Goal: Task Accomplishment & Management: Manage account settings

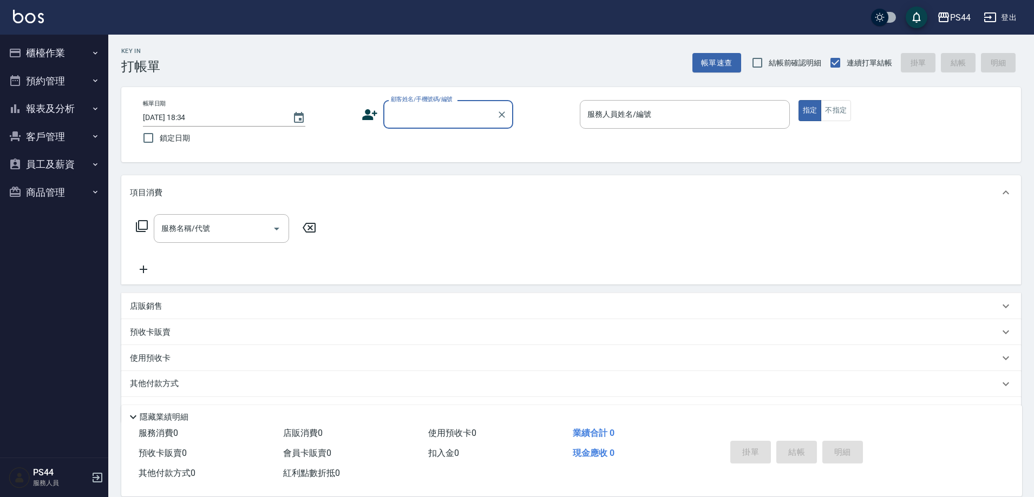
drag, startPoint x: 1384, startPoint y: 0, endPoint x: 461, endPoint y: 108, distance: 929.1
click at [461, 108] on input "顧客姓名/手機號碼/編號" at bounding box center [440, 114] width 104 height 19
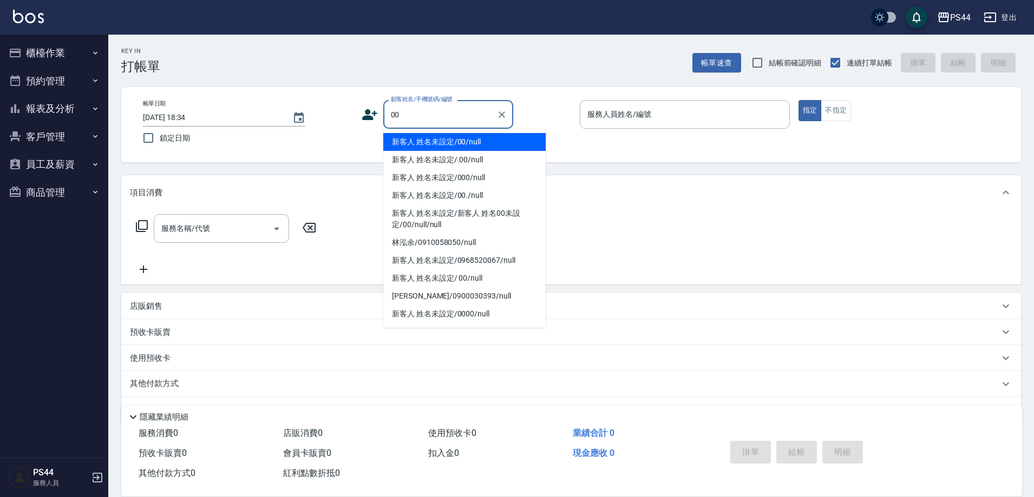
type input "新客人 姓名未設定/00/null"
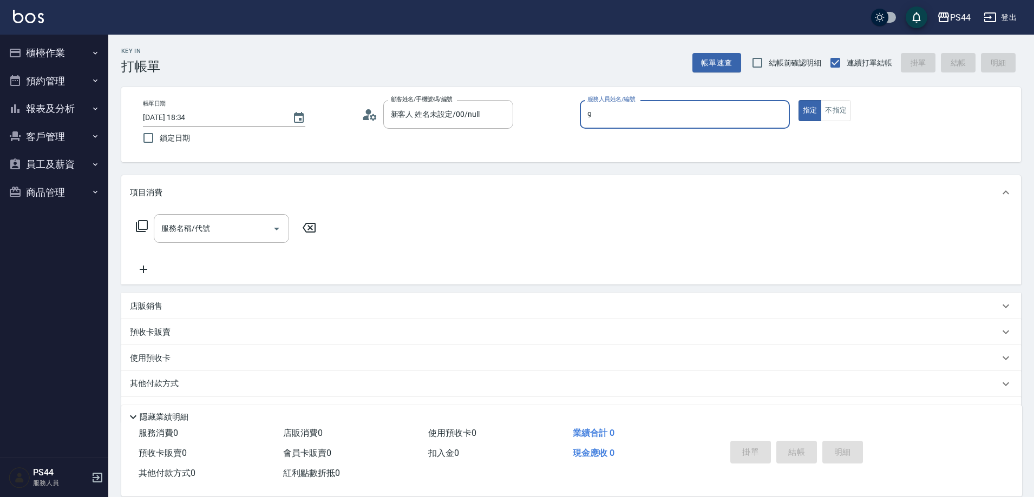
type input "白鄰琳-9"
type button "true"
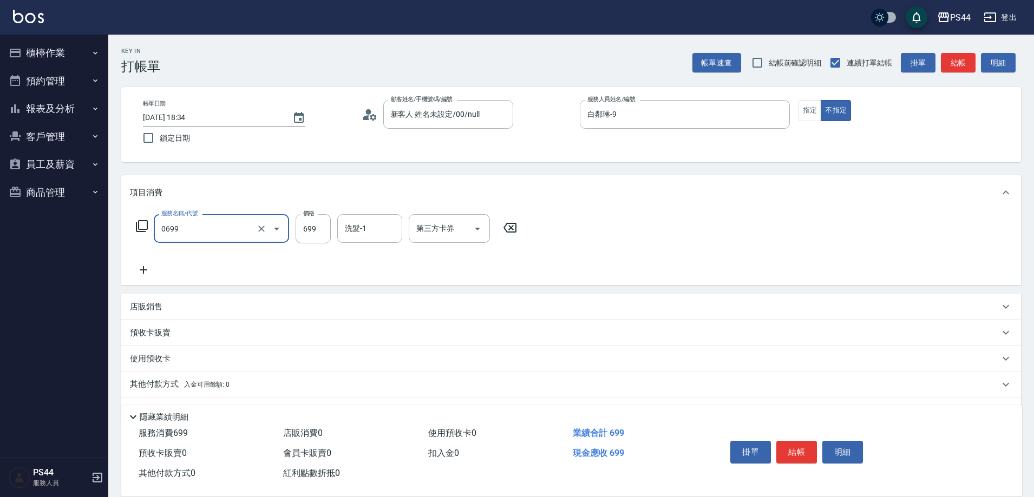
type input "精油SPA(0699)"
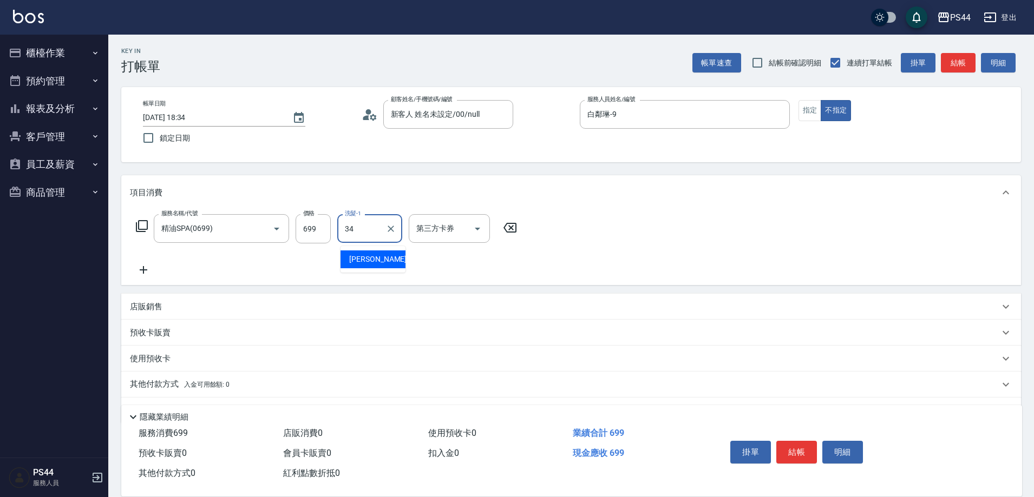
type input "[PERSON_NAME]-34"
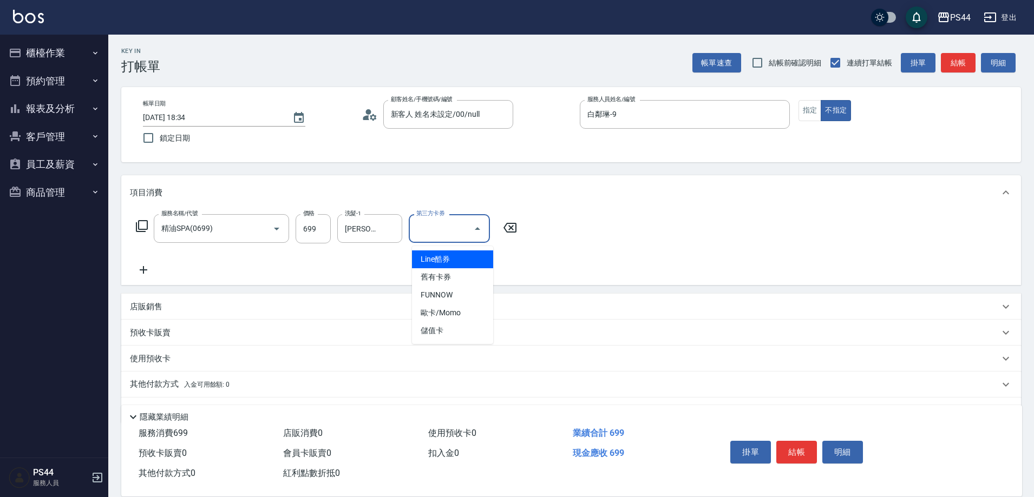
type input "儲值卡"
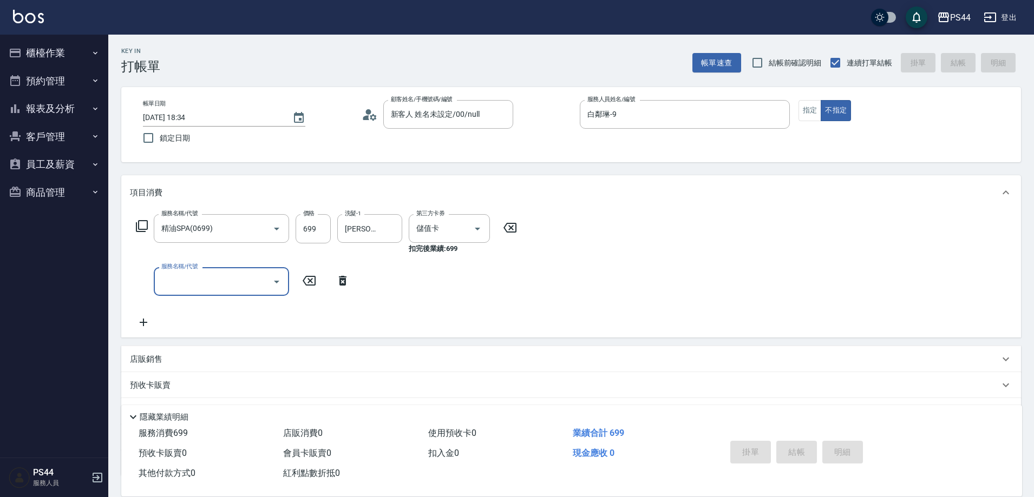
type input "[DATE] 18:35"
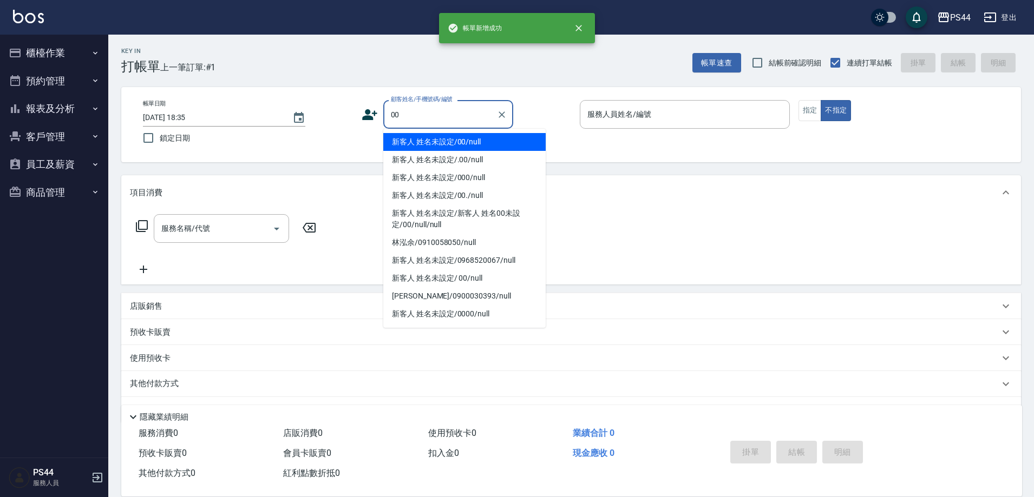
type input "新客人 姓名未設定/00/null"
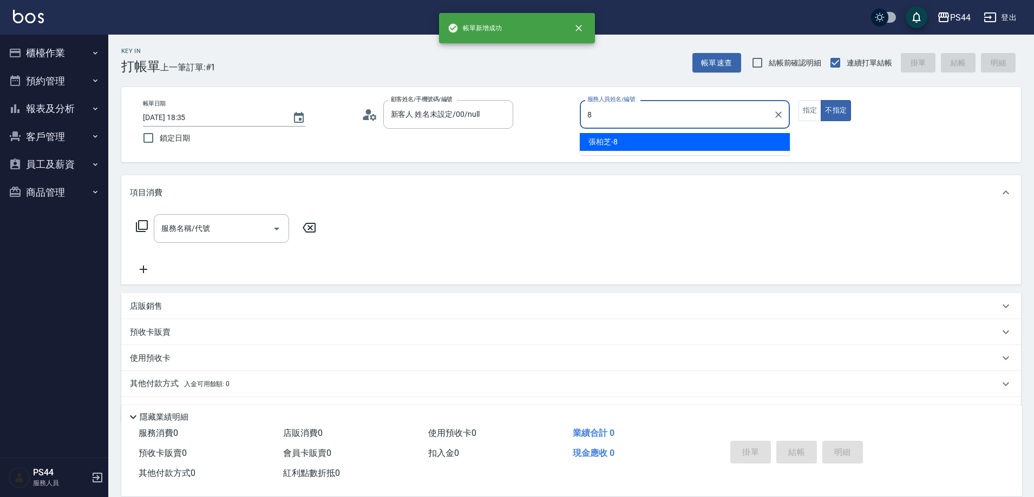
type input "張柏芝-8"
type button "false"
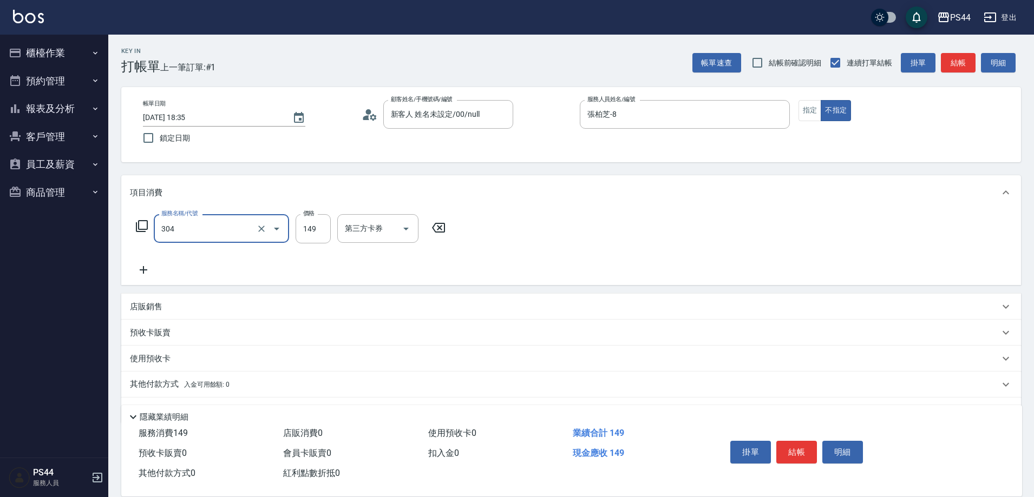
type input "剪髮(304)"
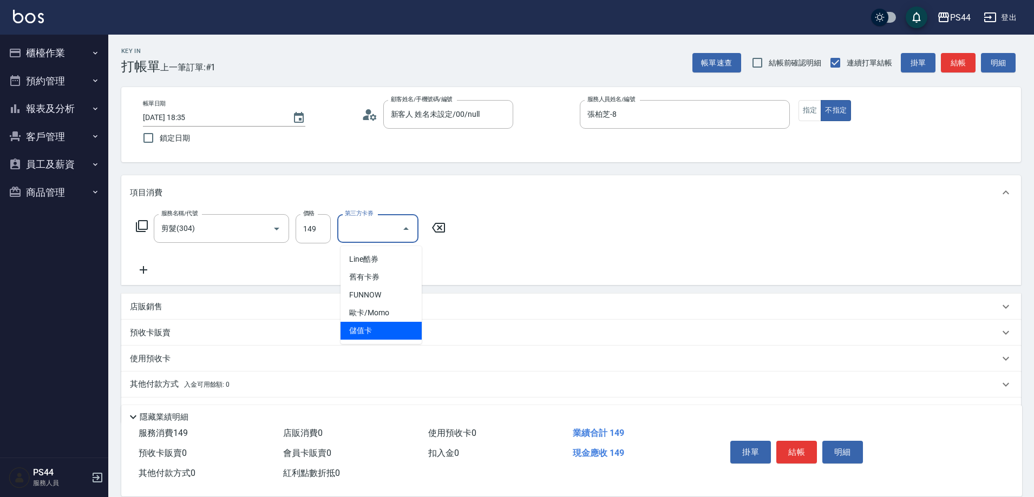
type input "儲值卡"
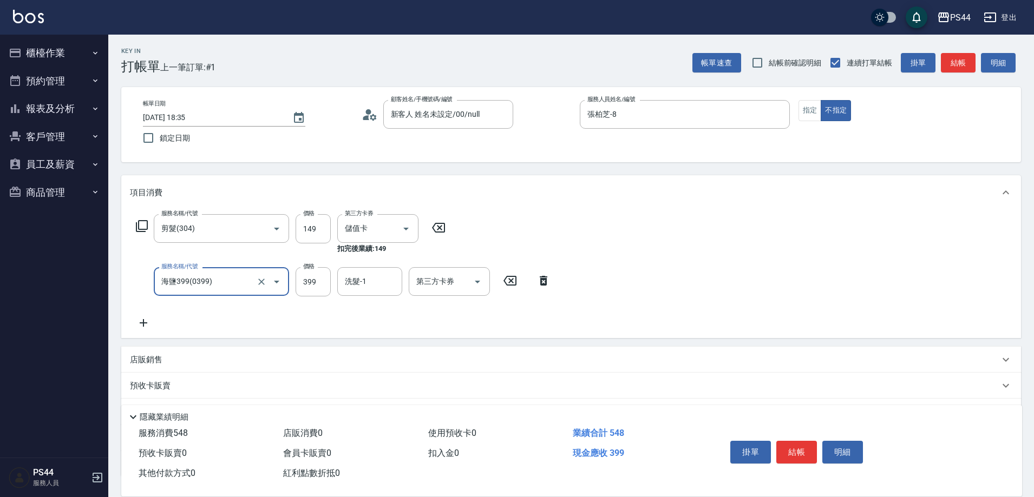
type input "海鹽399(0399)"
drag, startPoint x: 553, startPoint y: 285, endPoint x: 566, endPoint y: 284, distance: 13.5
click at [555, 285] on icon at bounding box center [543, 280] width 27 height 13
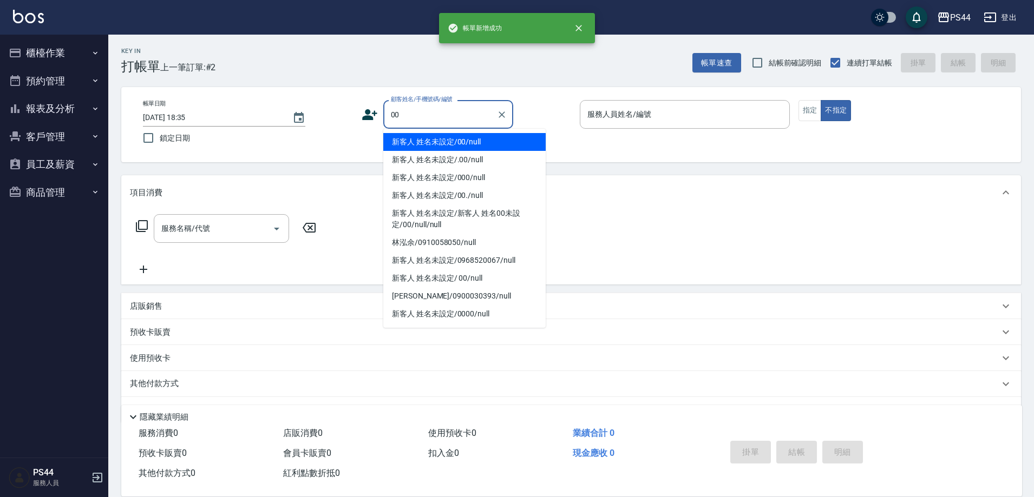
type input "新客人 姓名未設定/00/null"
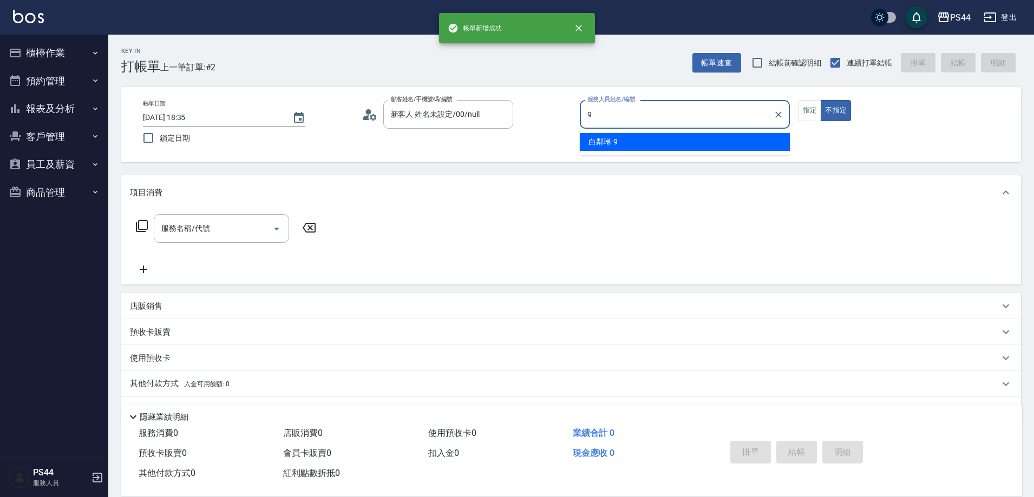
type input "白鄰琳-9"
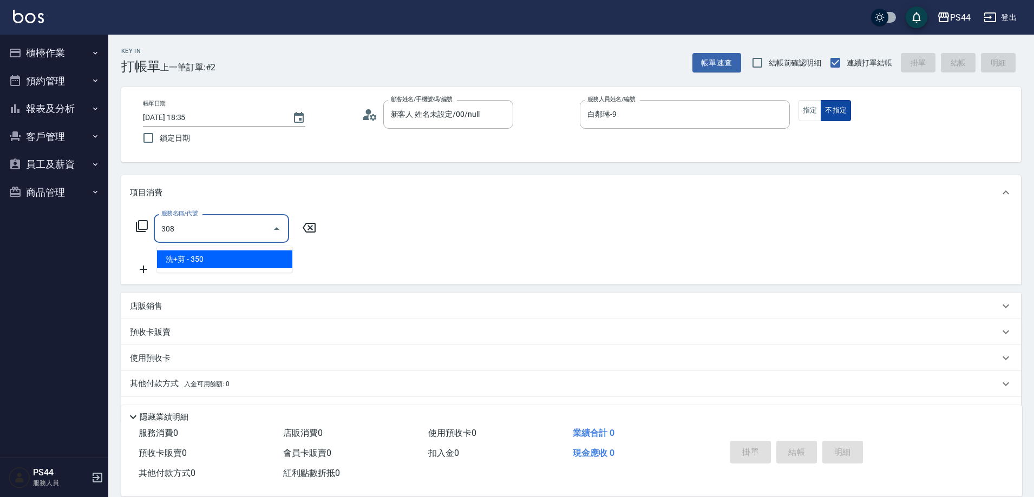
type input "308"
click at [827, 110] on button "不指定" at bounding box center [836, 110] width 30 height 21
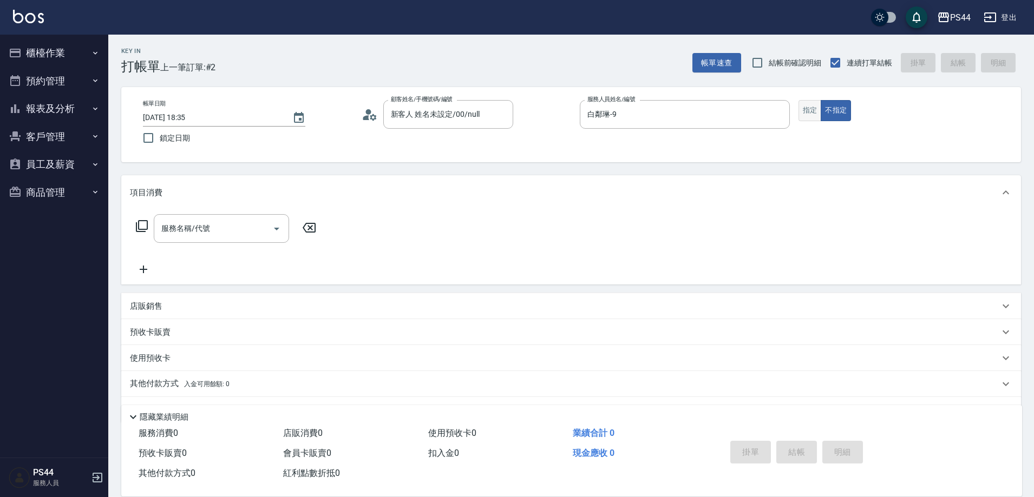
click at [817, 114] on button "指定" at bounding box center [809, 110] width 23 height 21
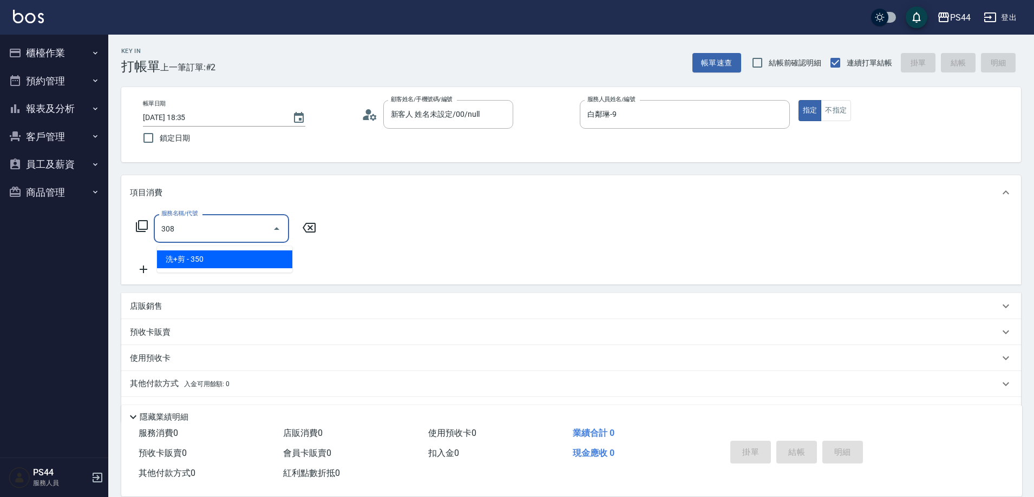
type input "洗+剪(308)"
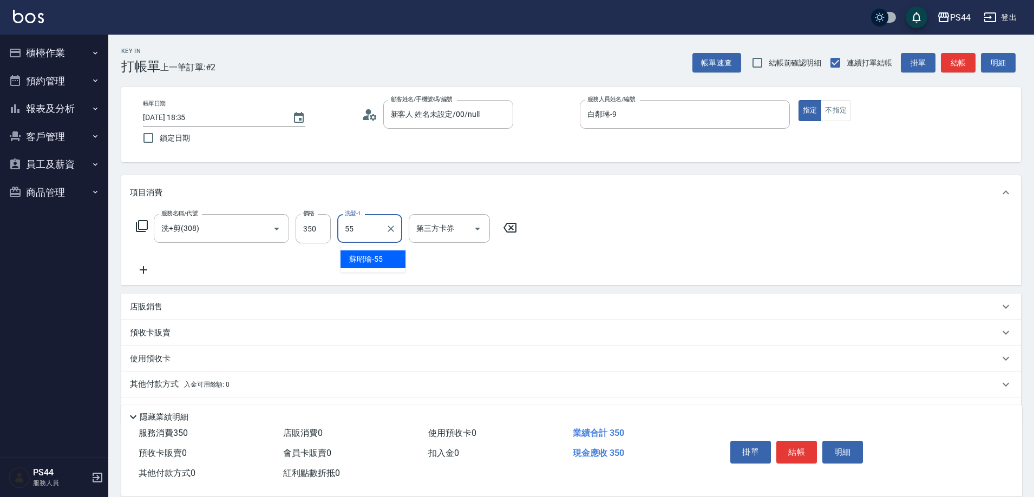
type input "蘇昭瑜-55"
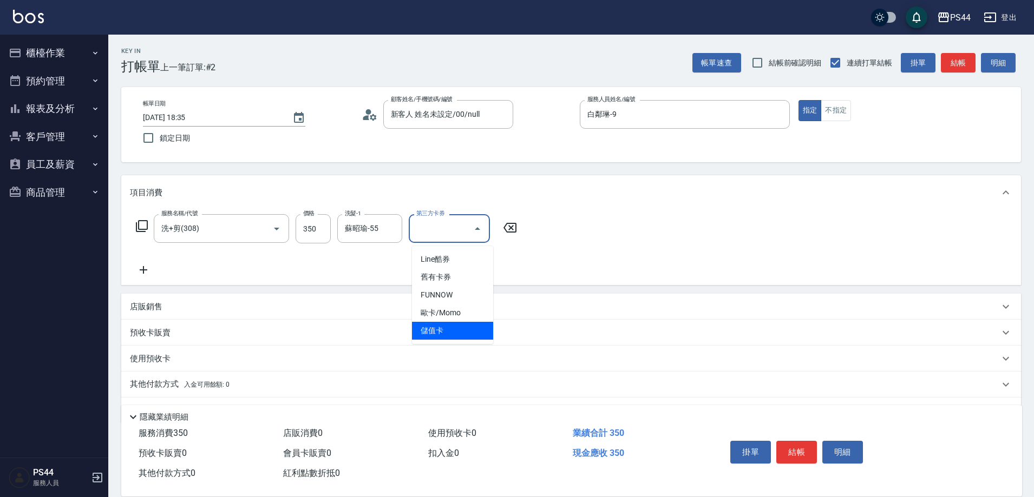
type input "儲值卡"
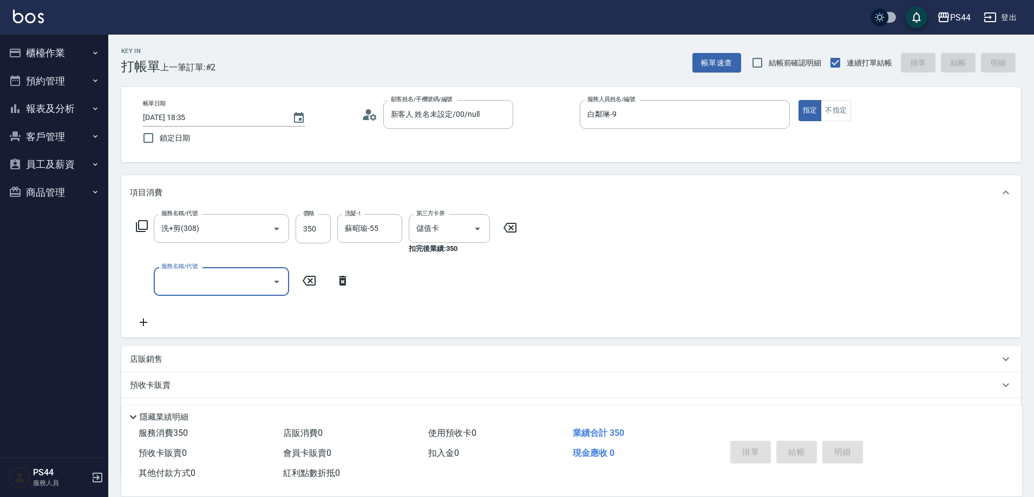
type input "[DATE] 18:36"
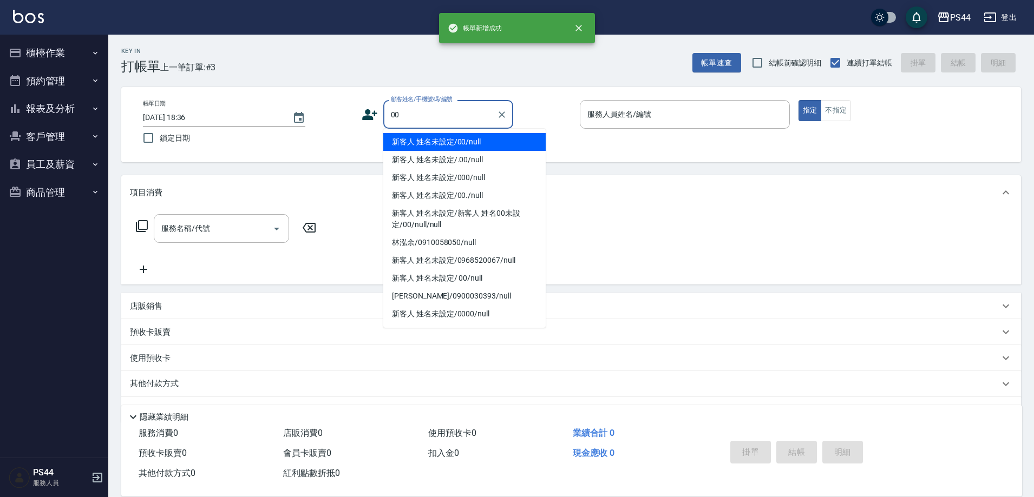
type input "新客人 姓名未設定/00/null"
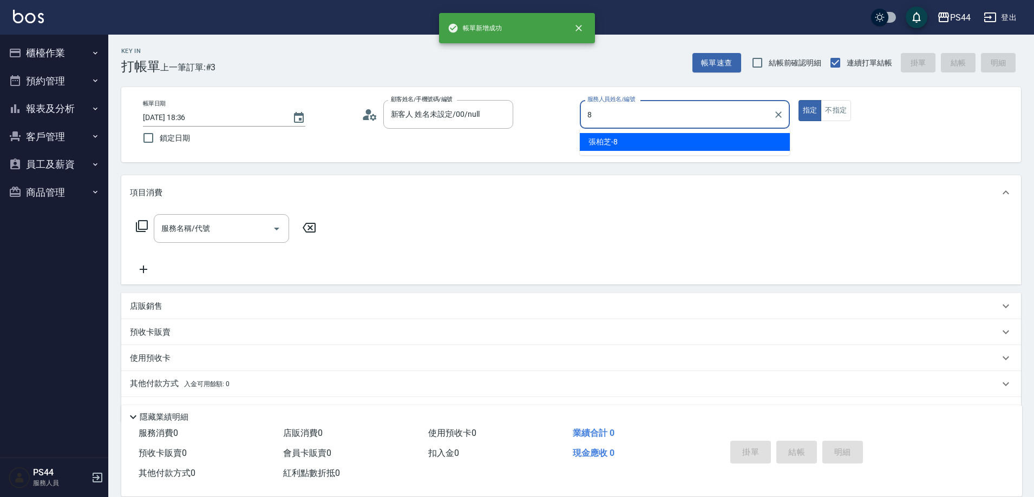
type input "張柏芝-8"
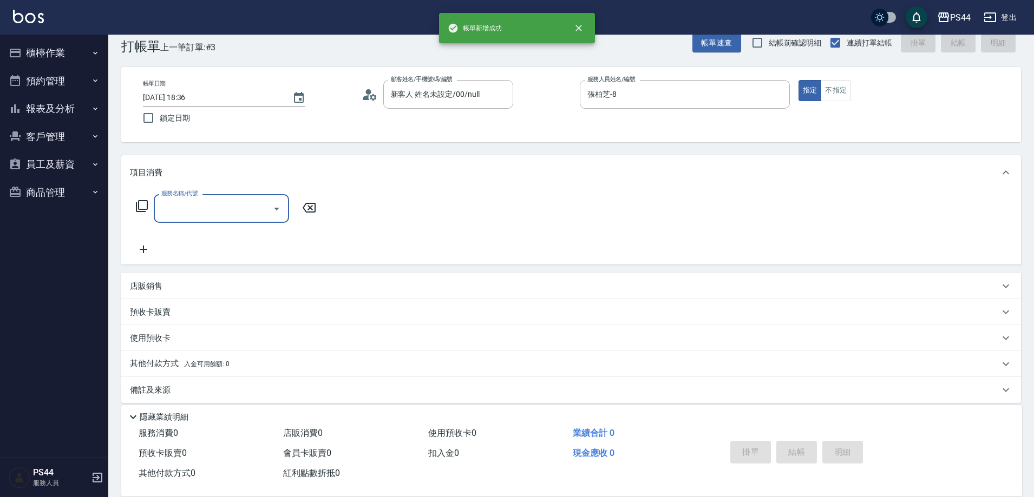
scroll to position [22, 0]
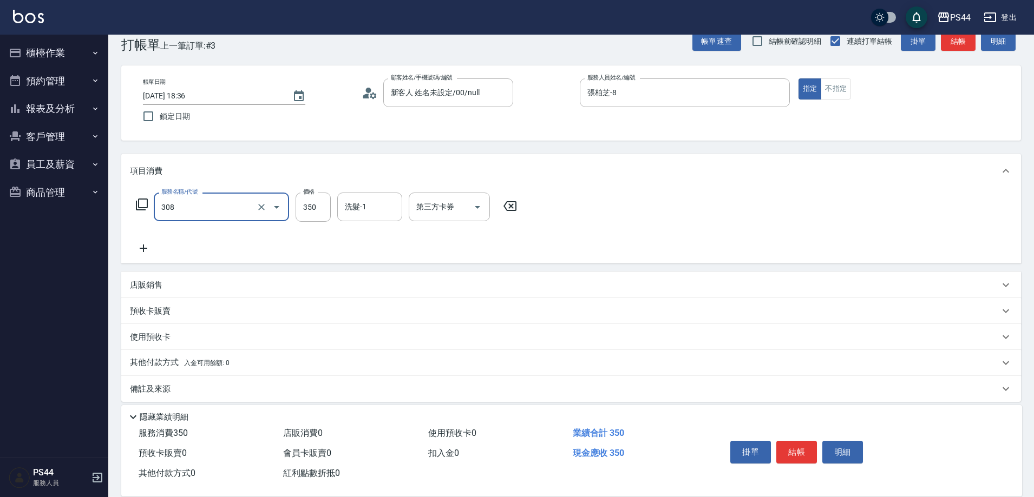
type input "洗+剪(308)"
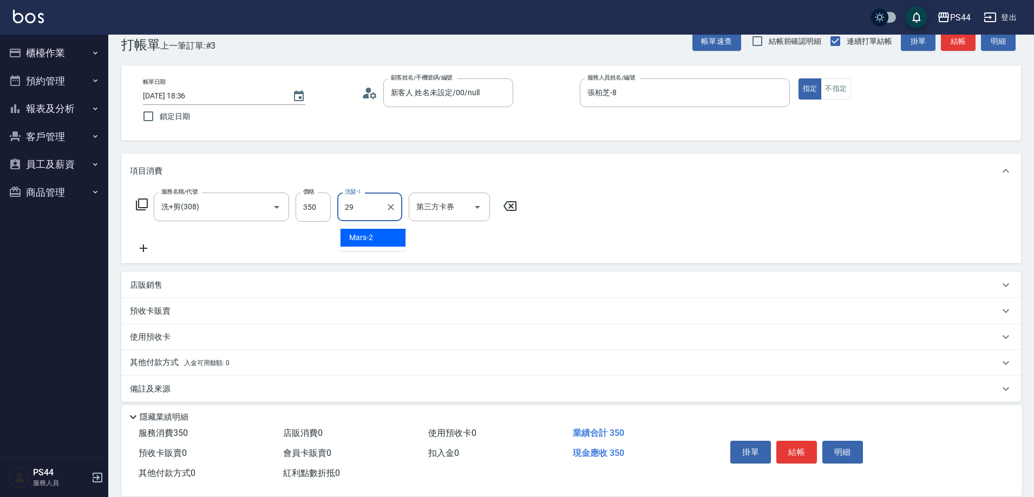
type input "慧星-29"
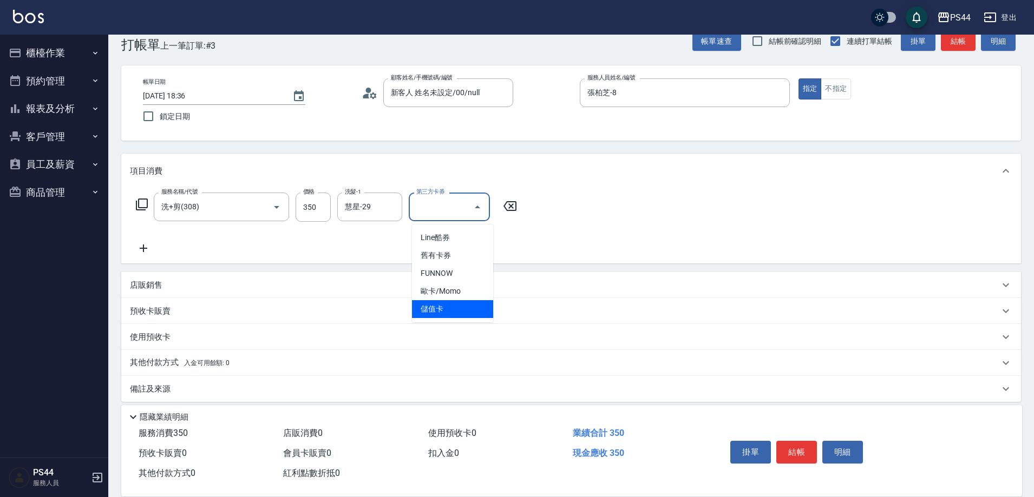
type input "儲值卡"
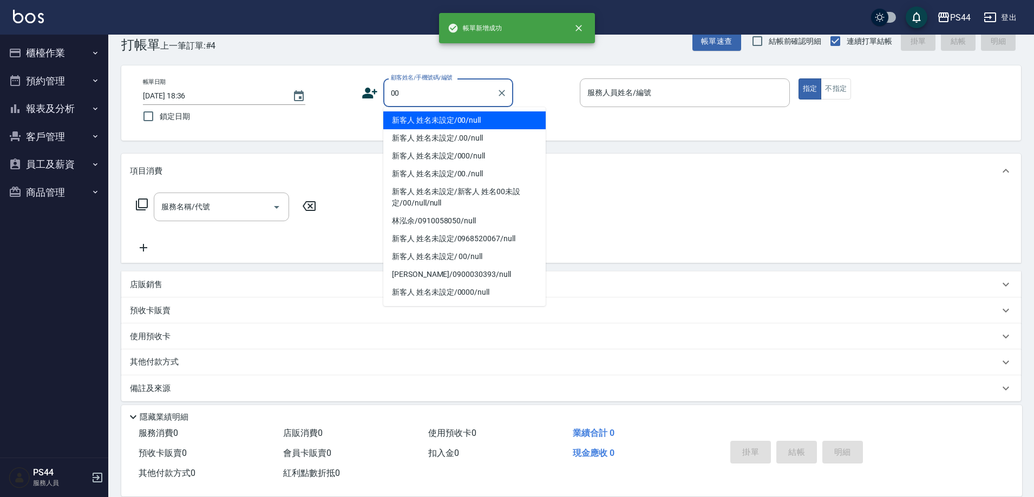
type input "新客人 姓名未設定/00/null"
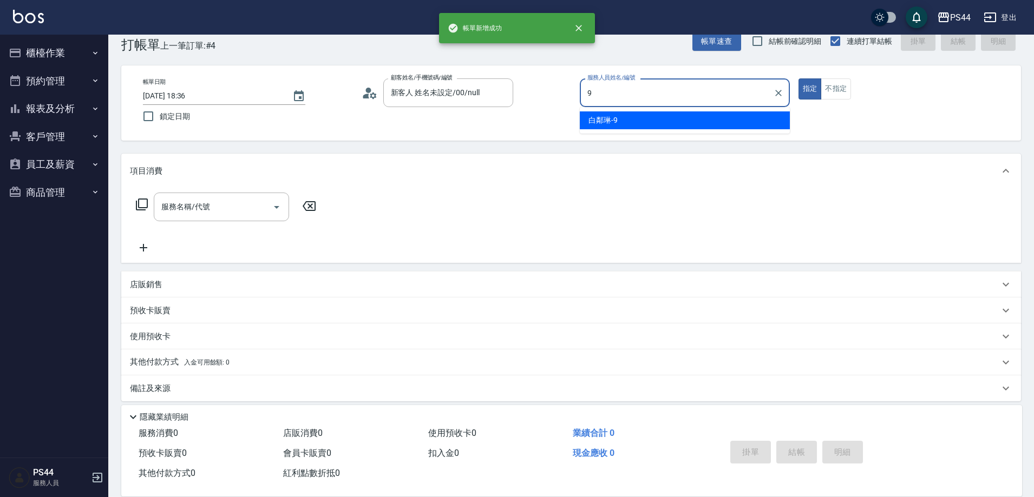
type input "白鄰琳-9"
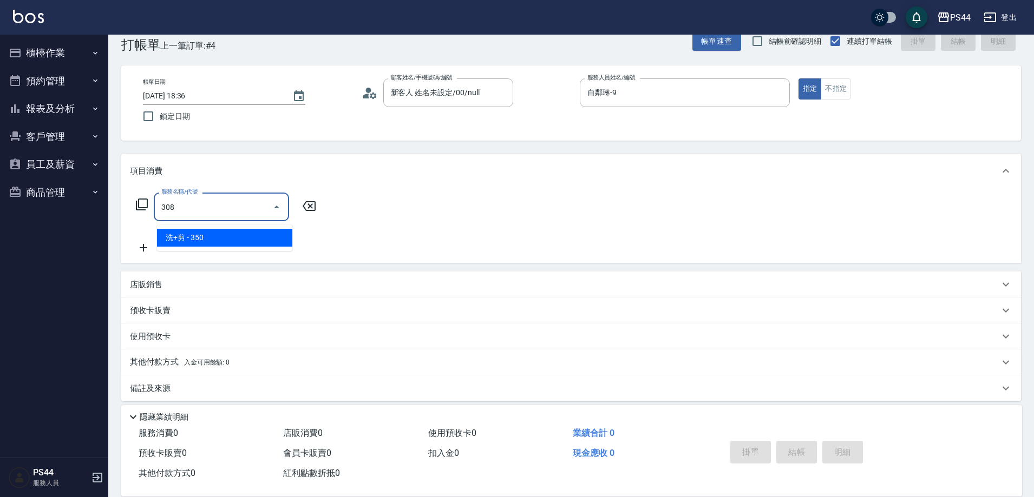
type input "洗+剪(308)"
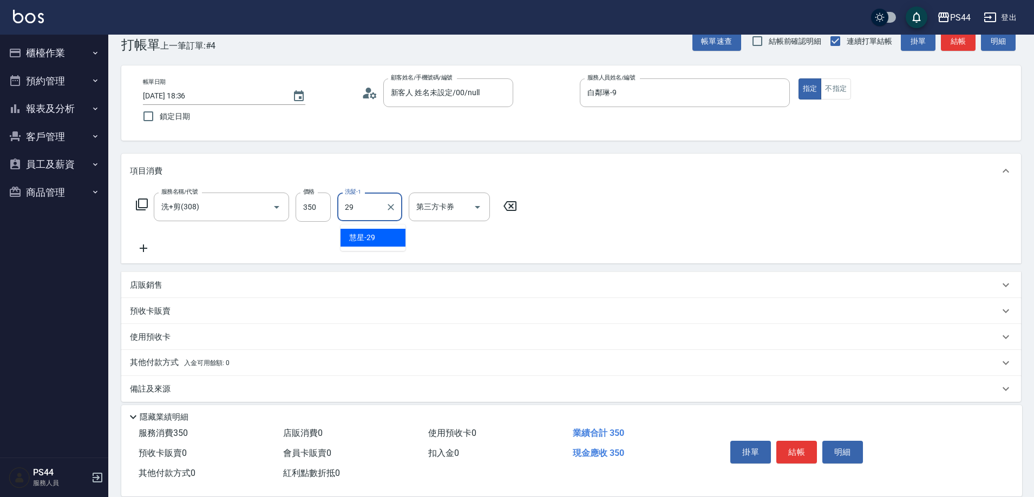
type input "慧星-29"
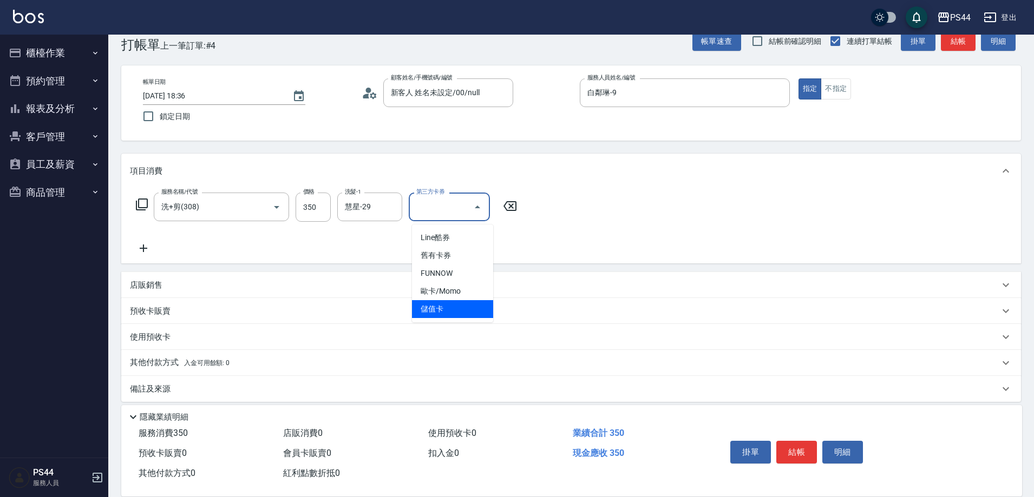
type input "儲值卡"
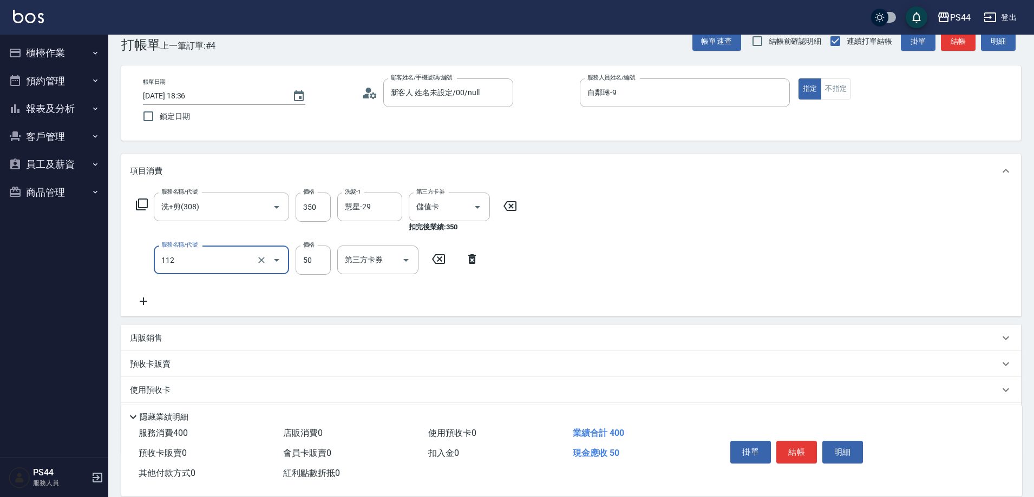
type input "精油50(112)"
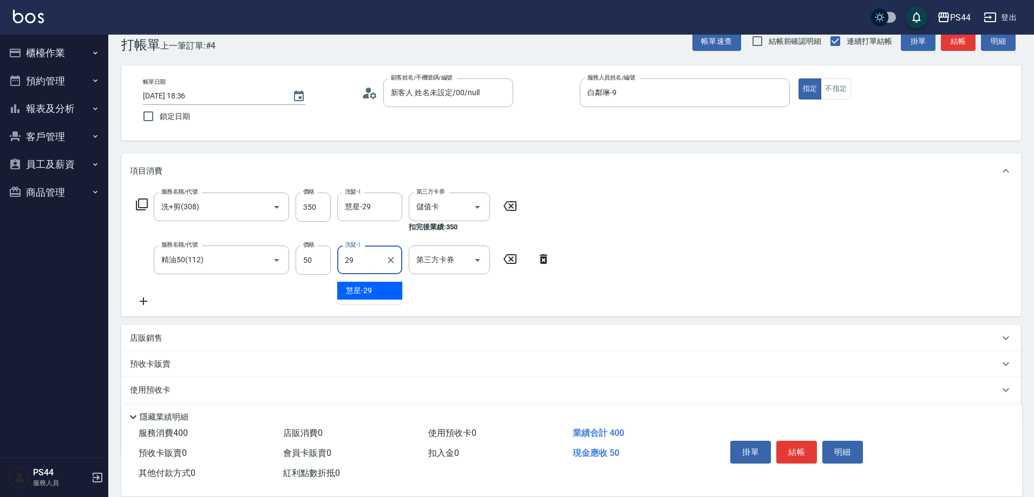
type input "慧星-29"
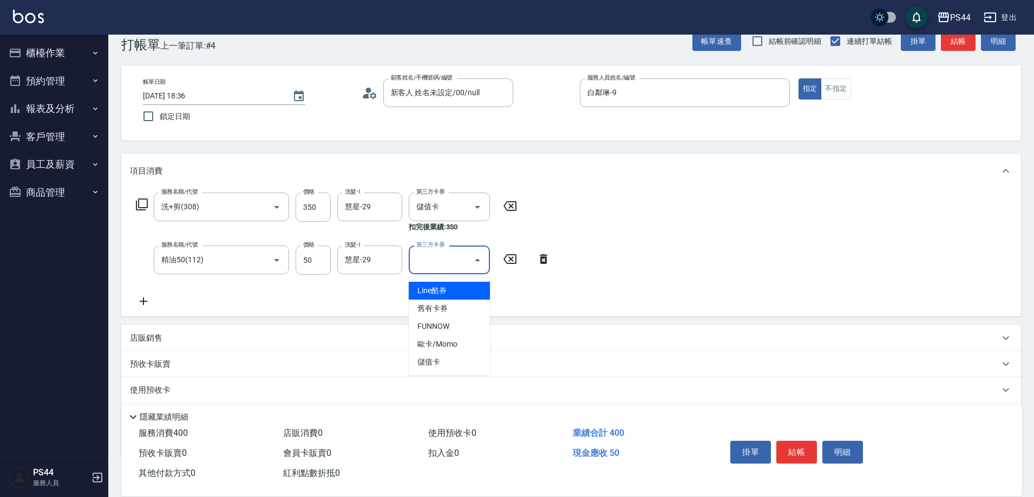
type input "儲值卡"
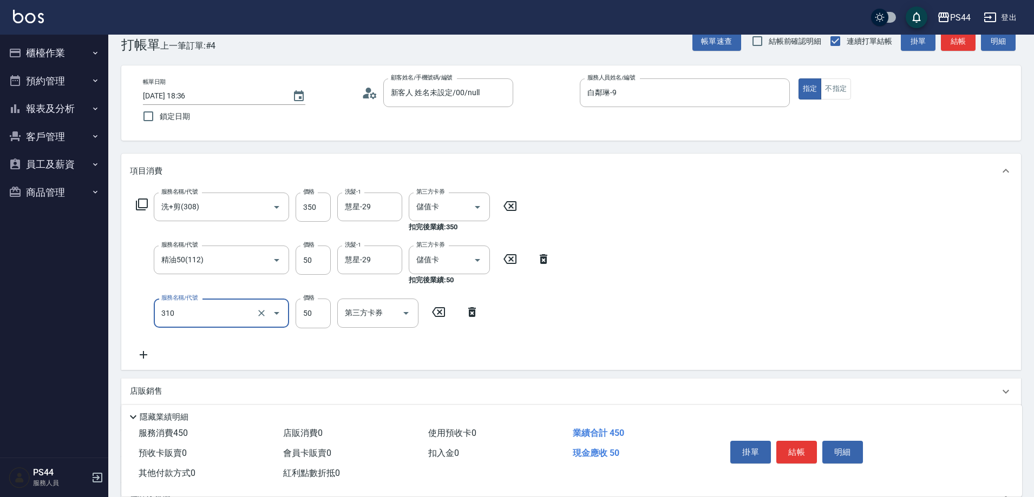
type input "剪瀏海(310)"
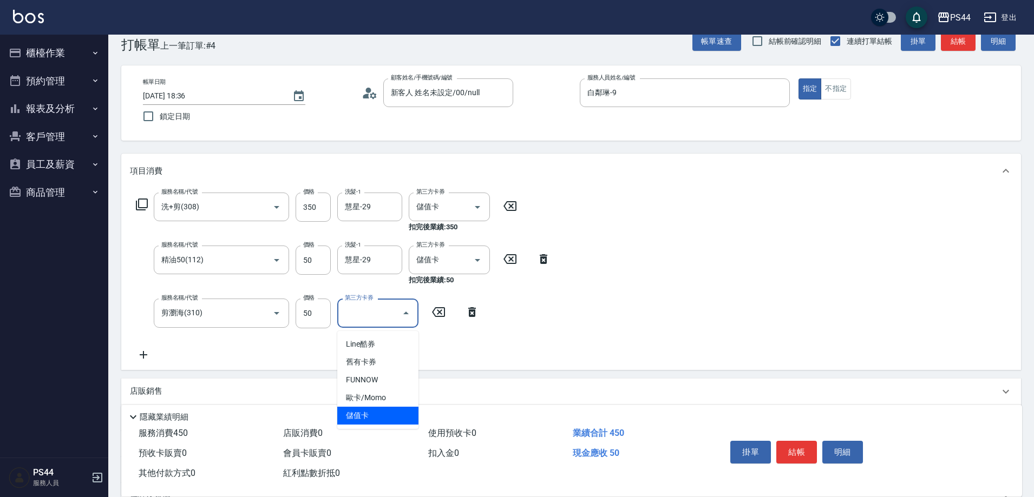
type input "儲值卡"
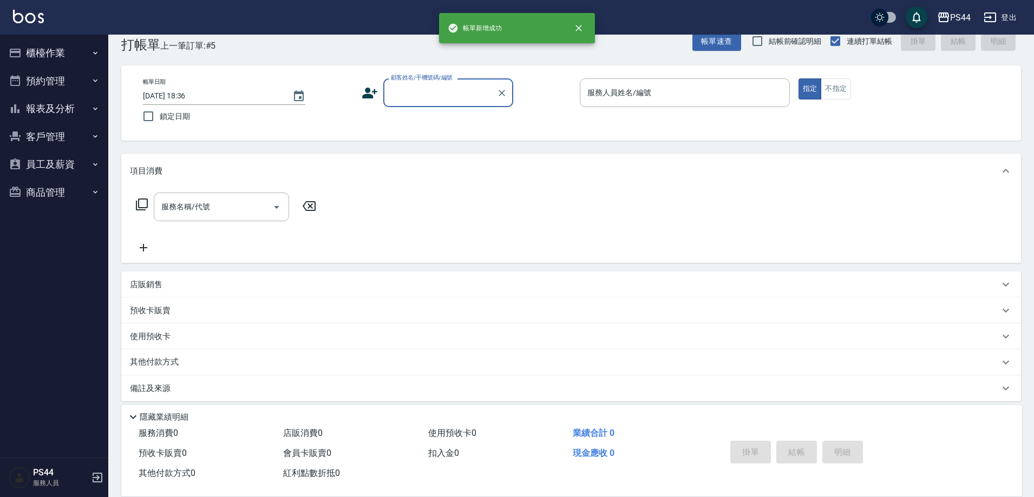
click at [35, 63] on button "櫃檯作業" at bounding box center [54, 53] width 100 height 28
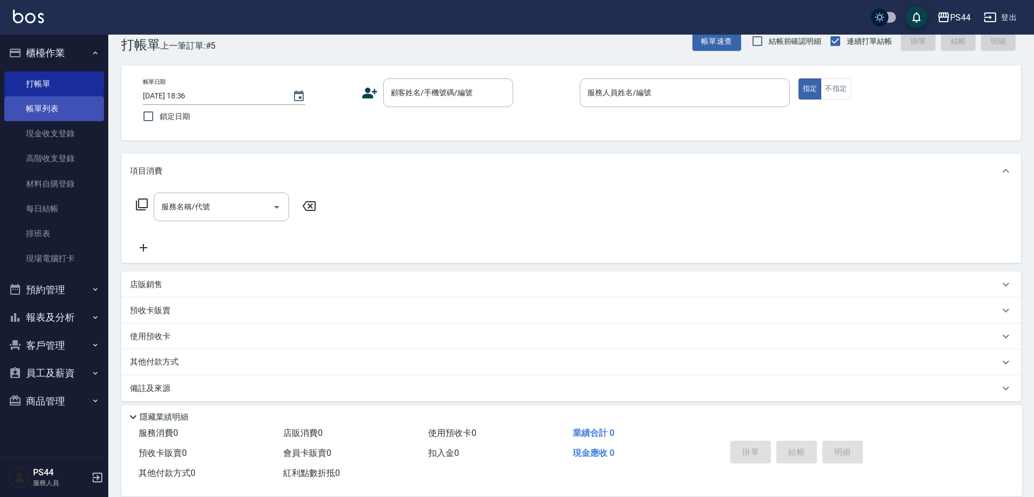
click at [60, 115] on link "帳單列表" at bounding box center [54, 108] width 100 height 25
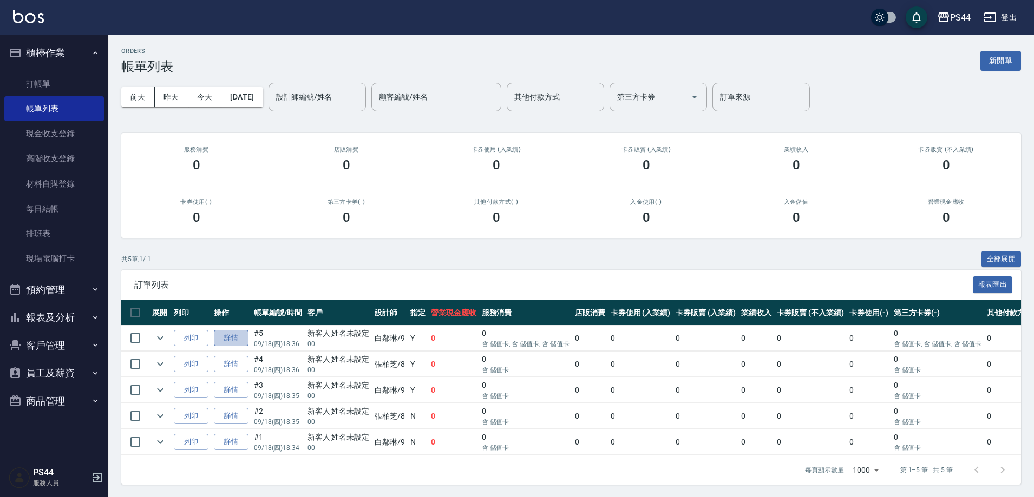
click at [231, 347] on link "詳情" at bounding box center [231, 338] width 35 height 17
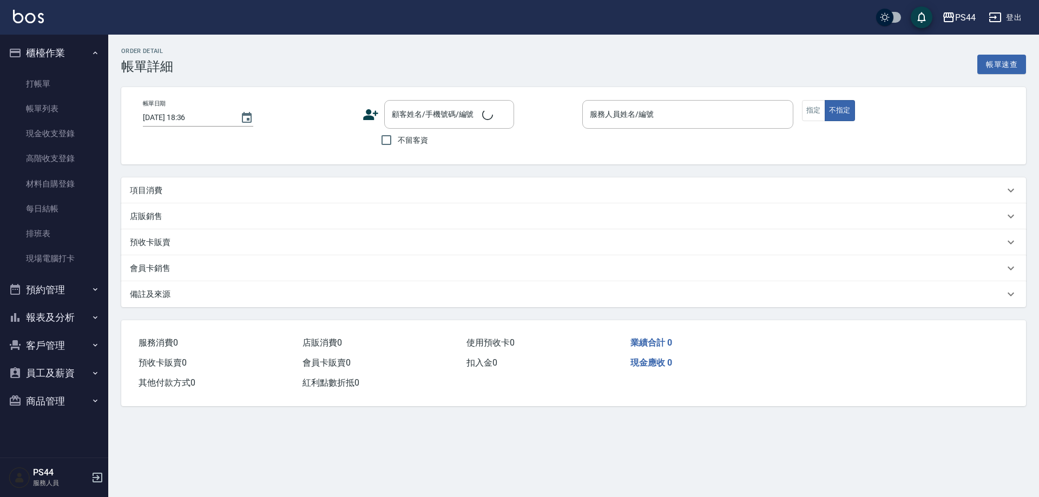
type input "白鄰琳-9"
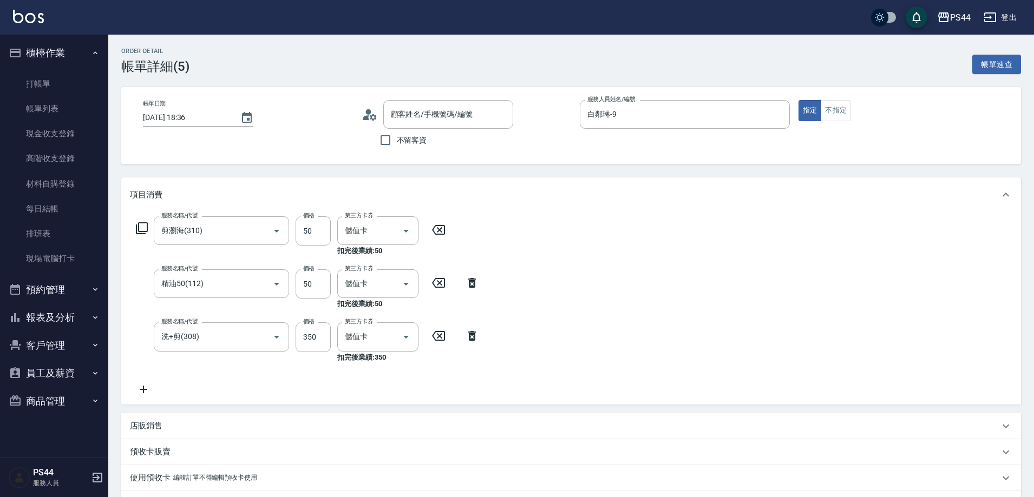
type input "新客人 姓名未設定/00/null"
type input "剪瀏海(310)"
type input "精油50(112)"
type input "洗+剪(308)"
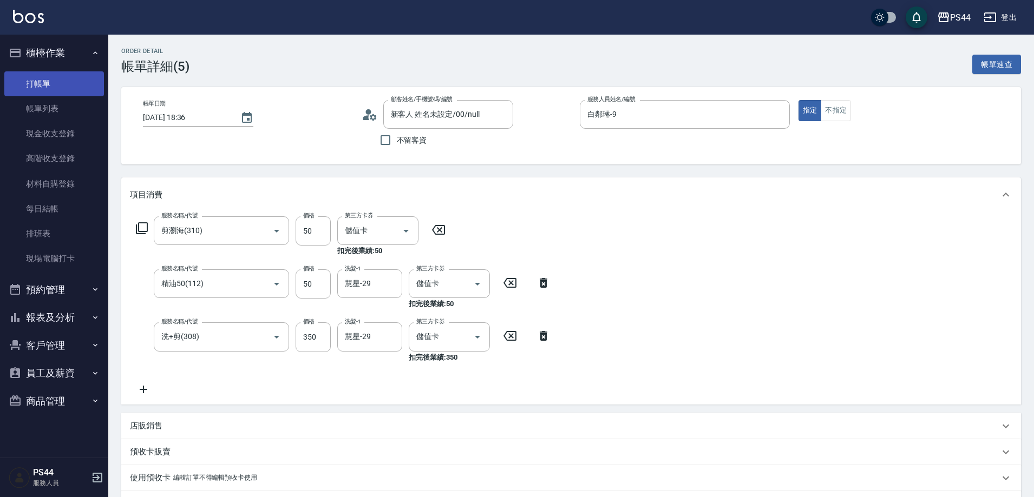
click at [35, 76] on link "打帳單" at bounding box center [54, 83] width 100 height 25
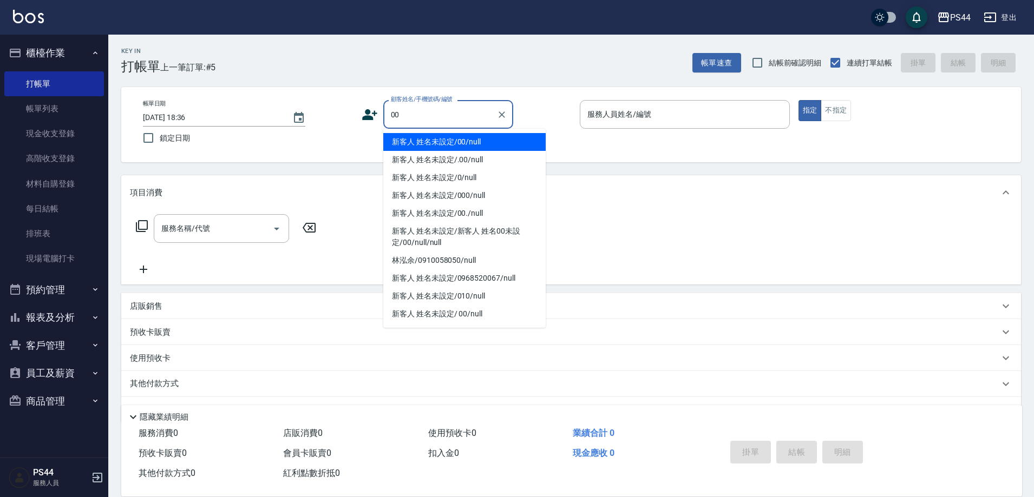
type input "新客人 姓名未設定/00/null"
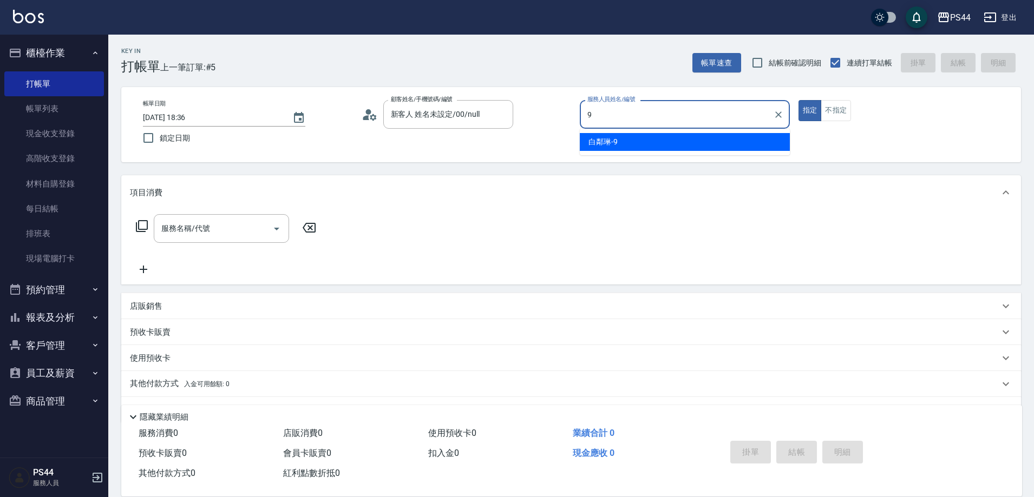
type input "白鄰琳-9"
type button "true"
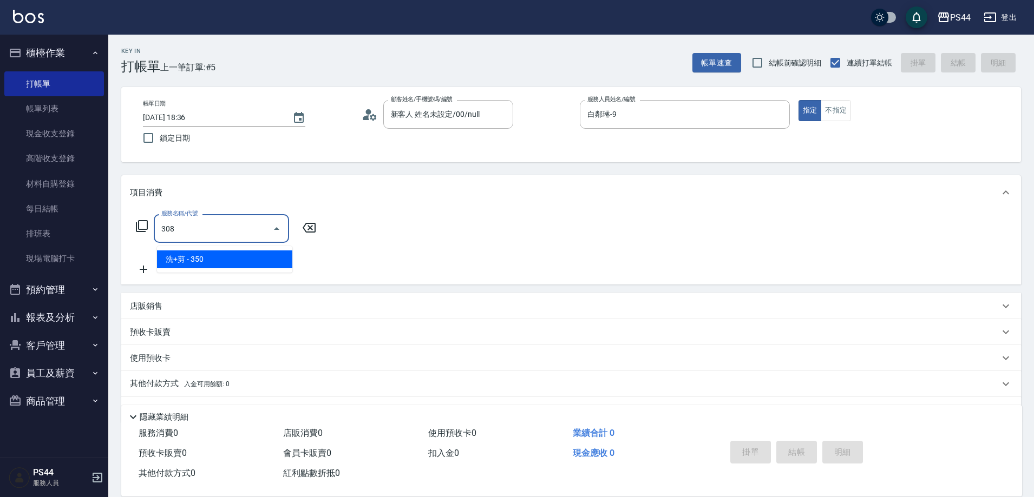
type input "洗+剪(308)"
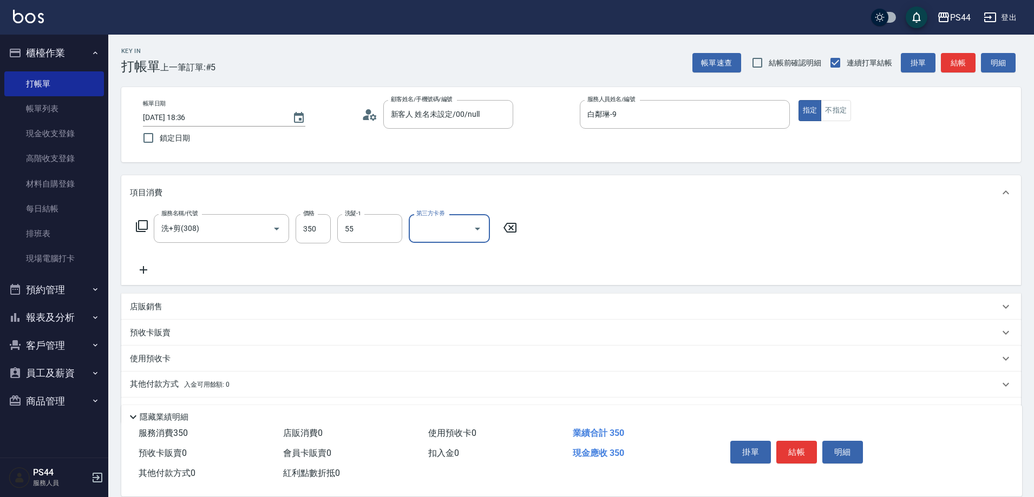
type input "蘇昭瑜-55"
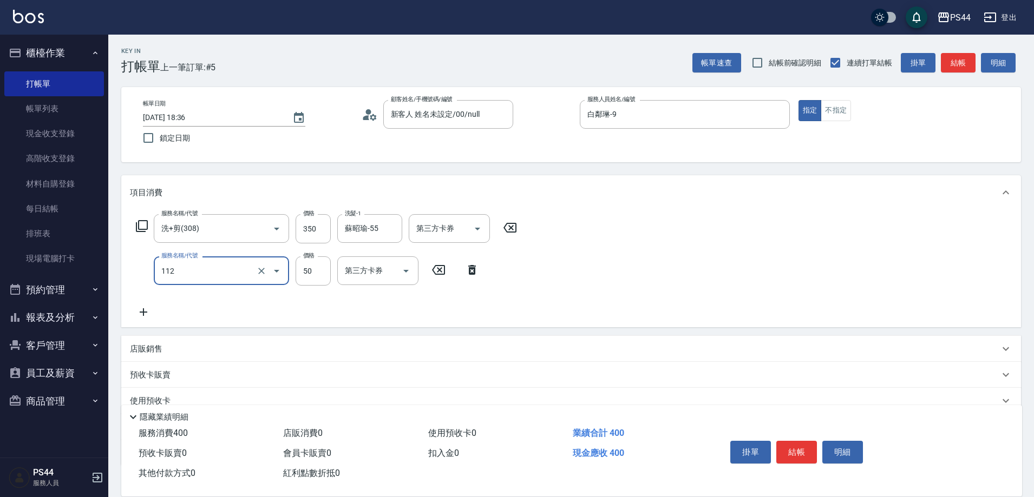
type input "精油50(112)"
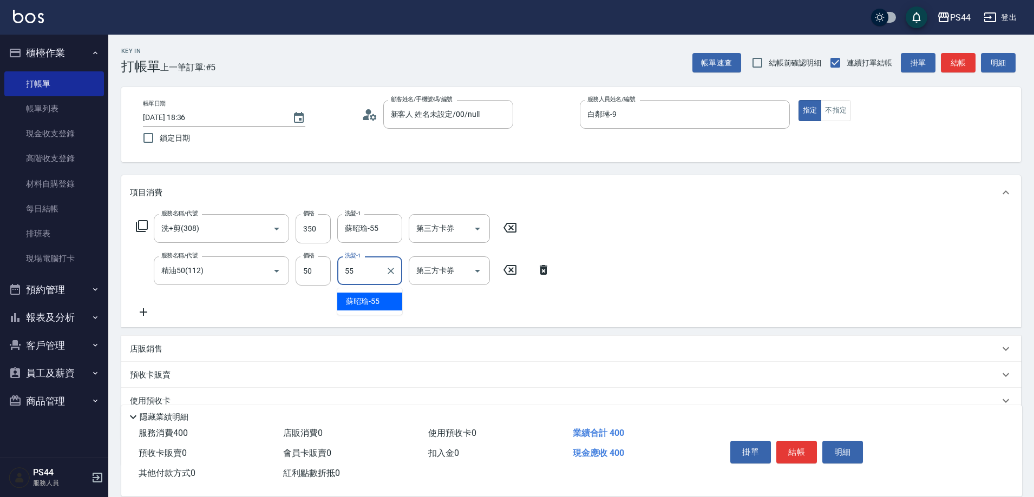
type input "蘇昭瑜-55"
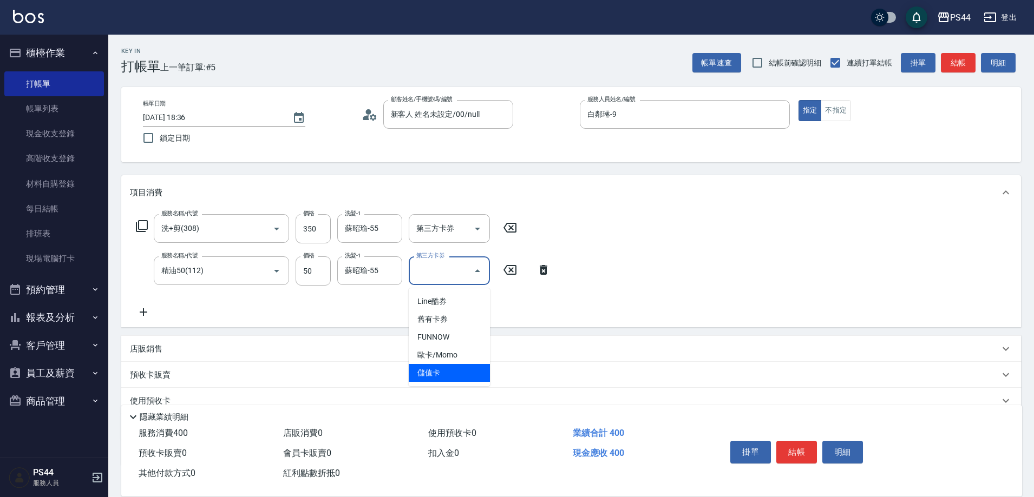
type input "儲值卡"
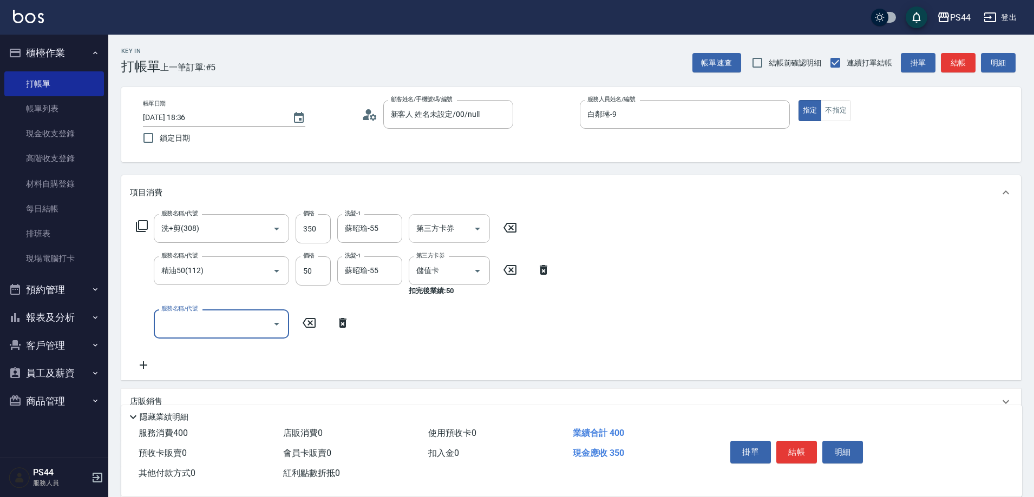
click at [454, 234] on input "第三方卡券" at bounding box center [441, 228] width 55 height 19
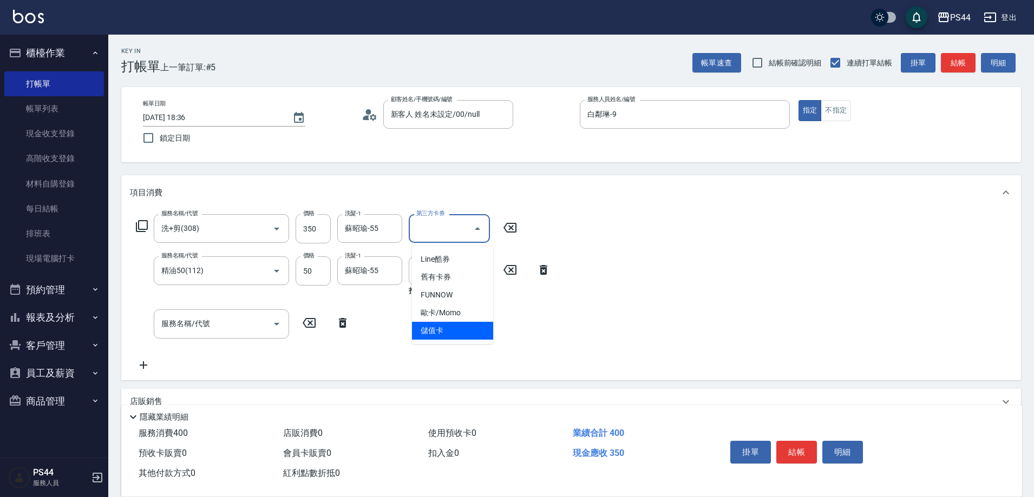
type input "儲值卡"
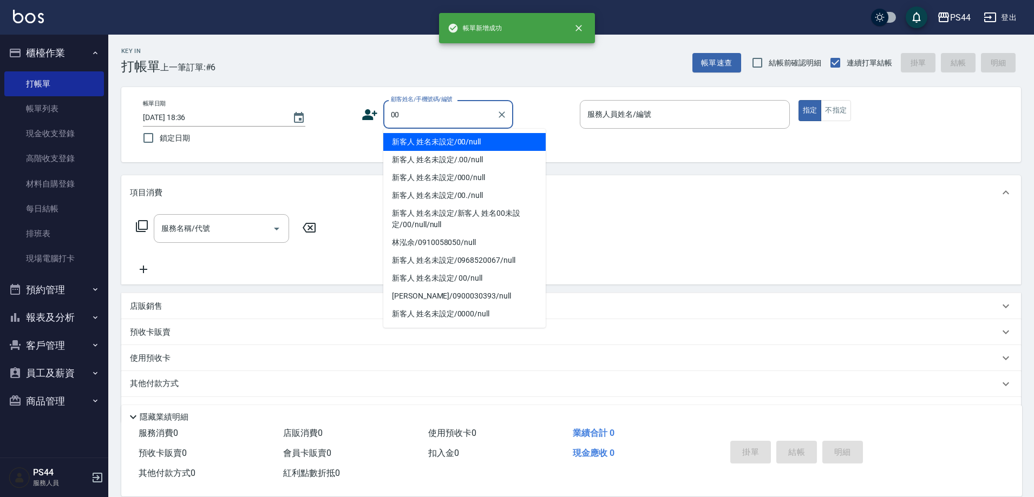
type input "新客人 姓名未設定/00/null"
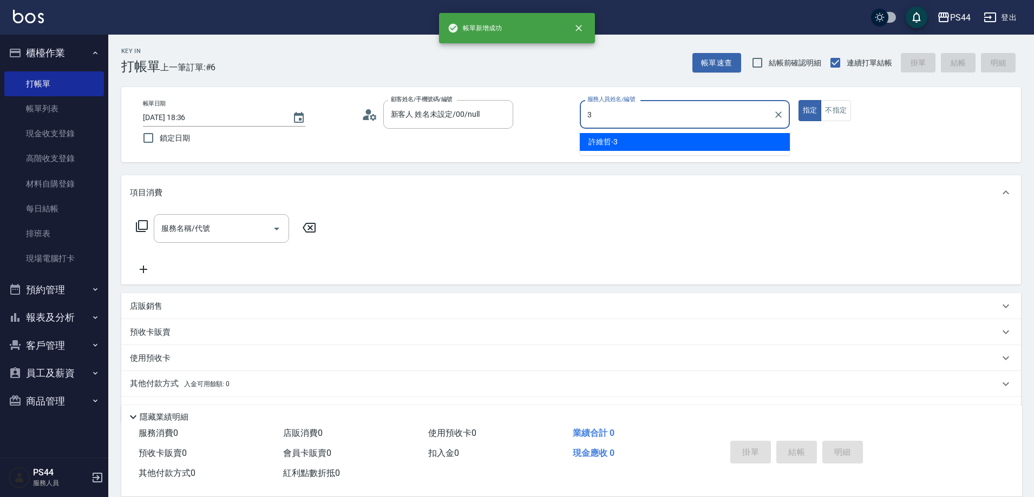
type input "許維哲-3"
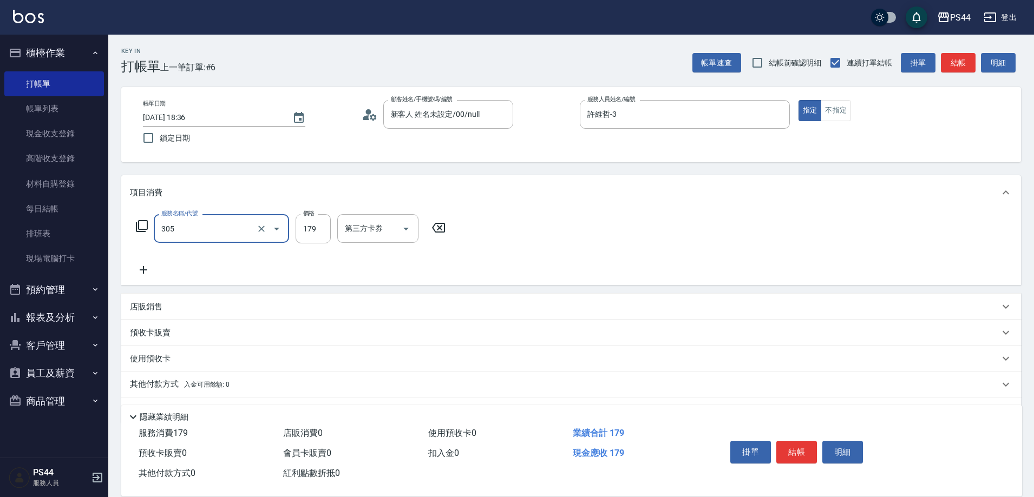
type input "剪髮(305)"
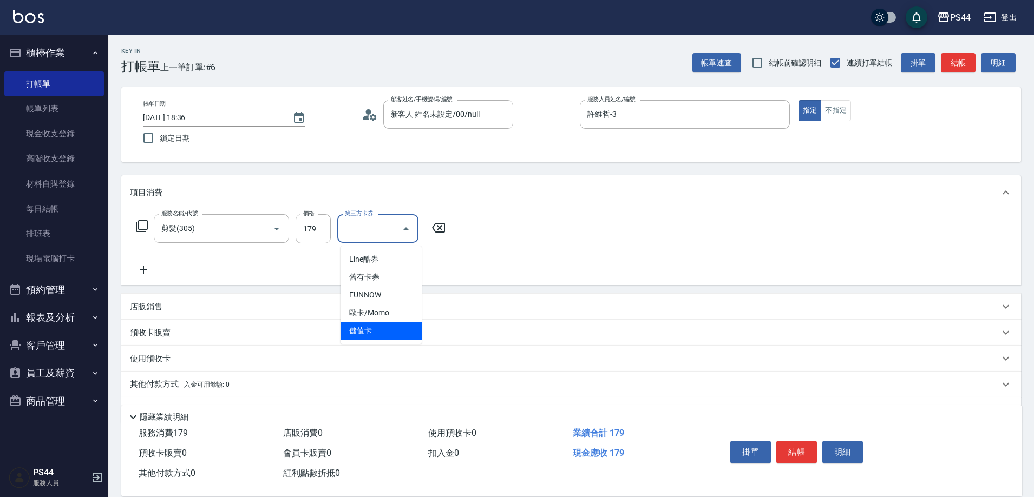
type input "儲值卡"
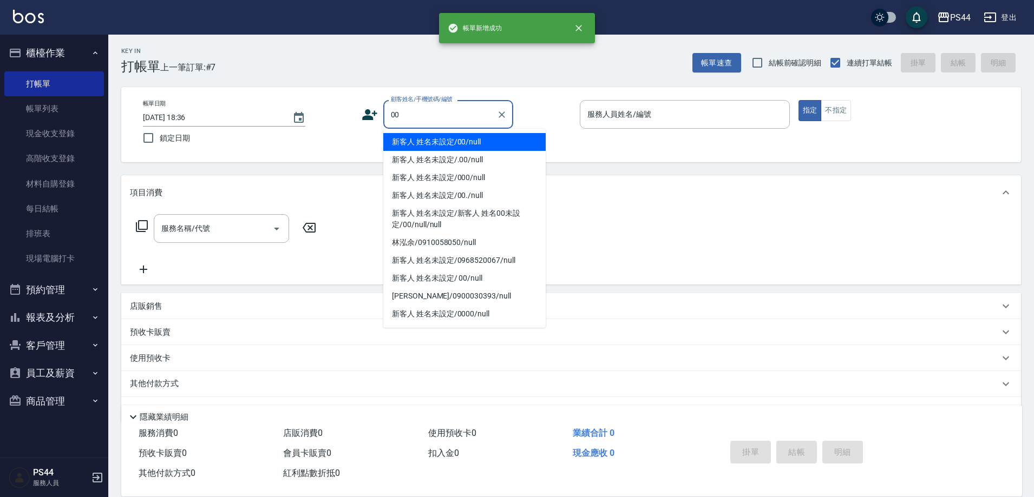
type input "新客人 姓名未設定/00/null"
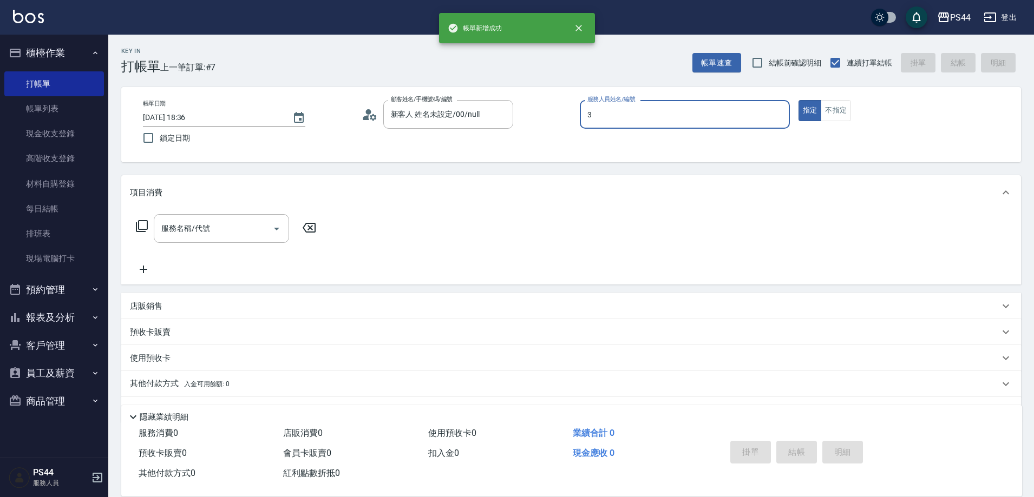
type input "許維哲-3"
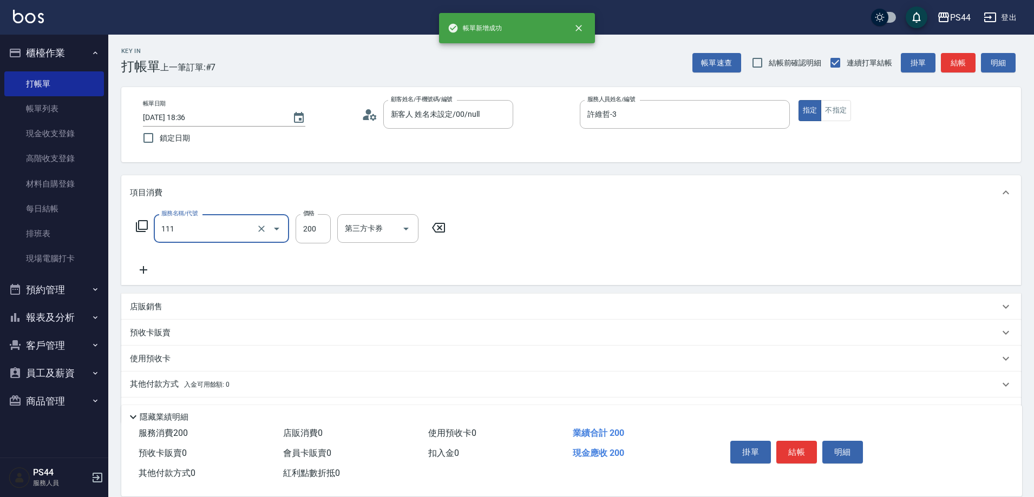
type input "200(111)"
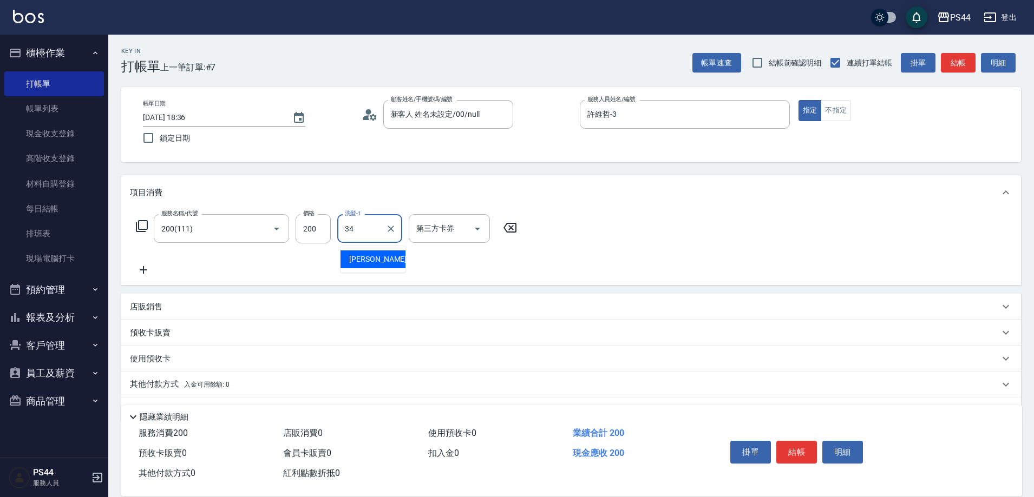
type input "[PERSON_NAME]-34"
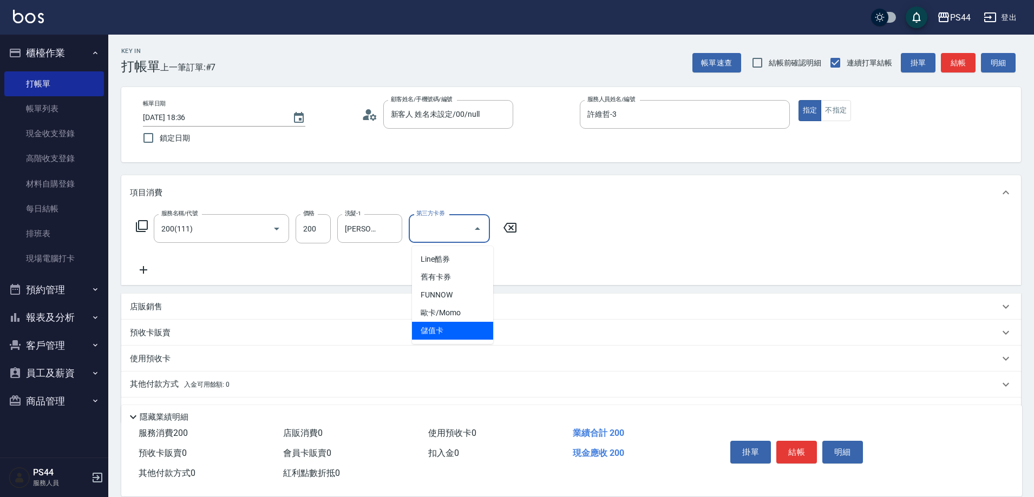
type input "儲值卡"
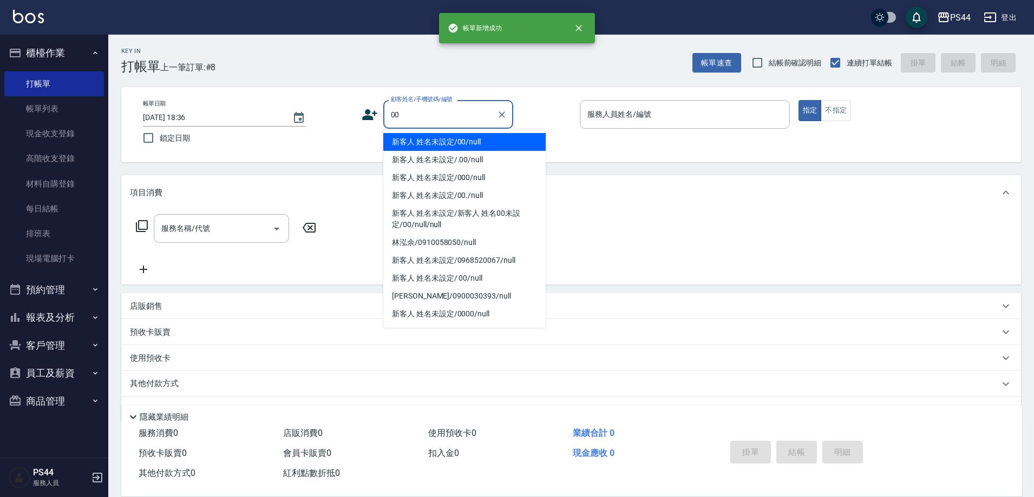
type input "新客人 姓名未設定/00/null"
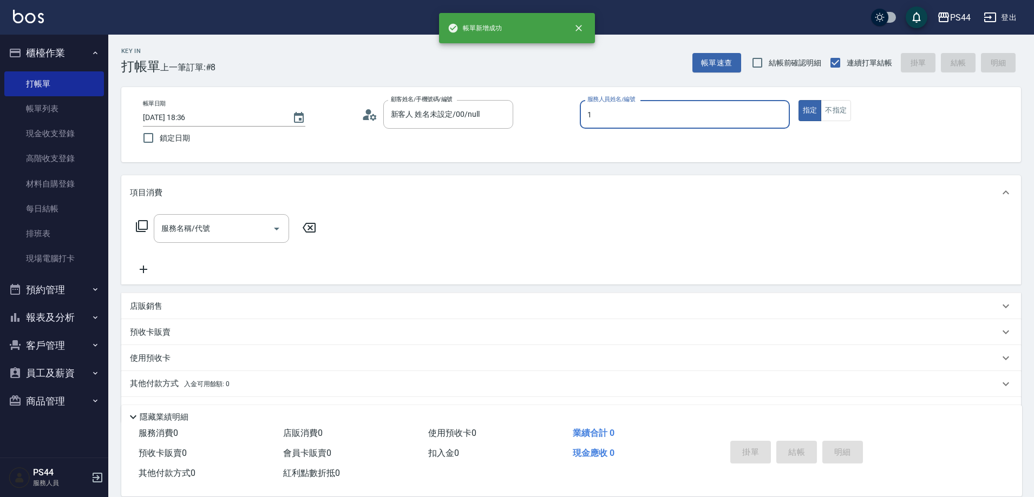
type input "黃雅雯-1"
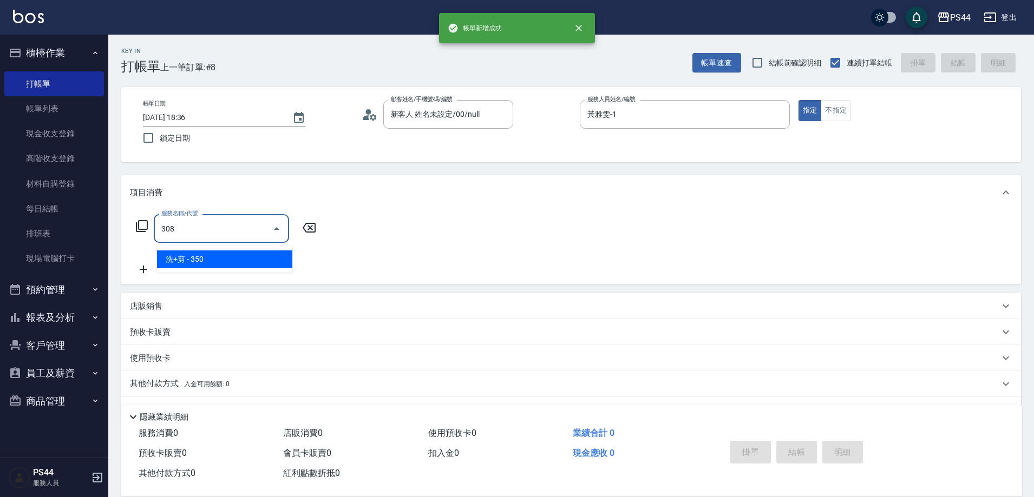
type input "洗+剪(308)"
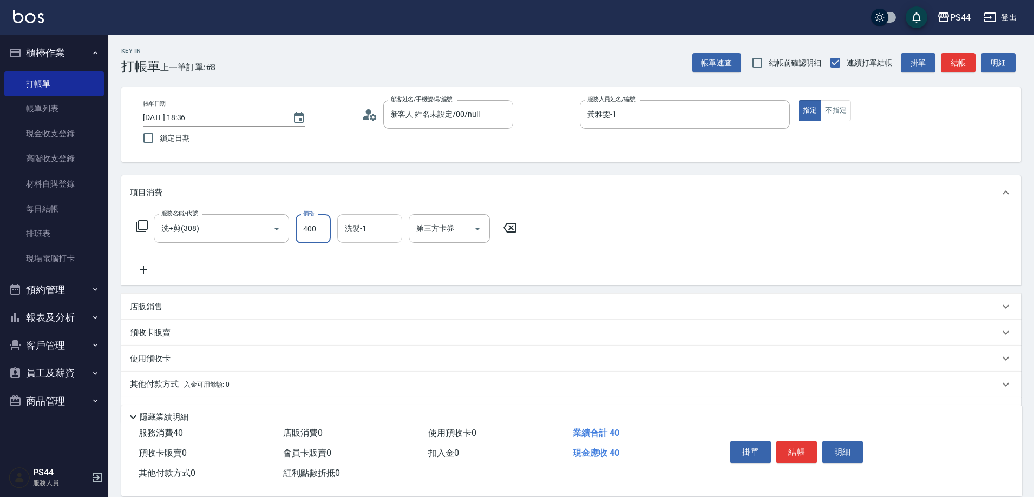
type input "400"
type input "慧星-29"
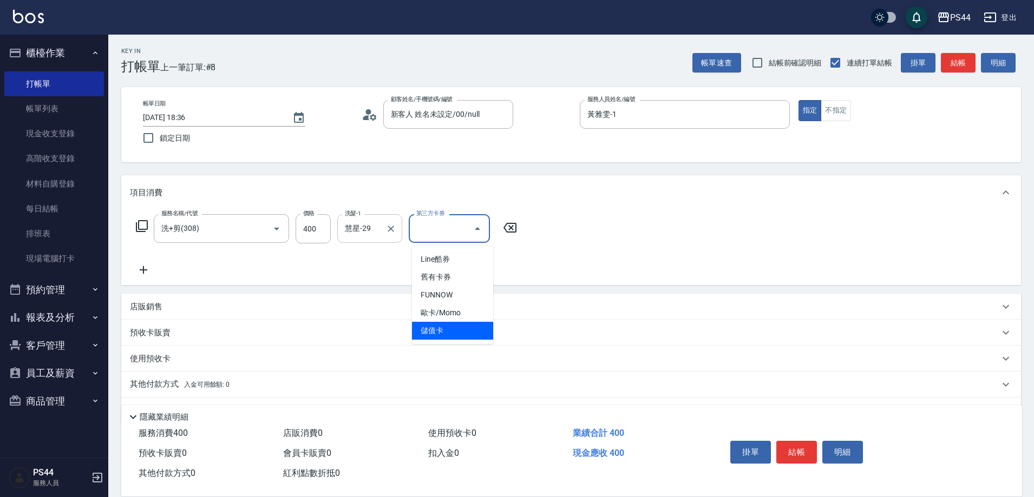
type input "儲值卡"
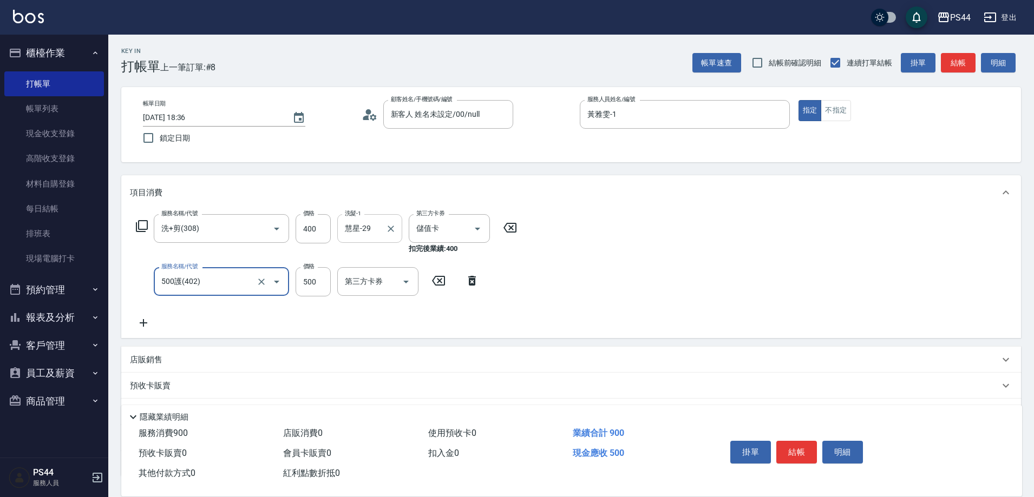
type input "500護(402)"
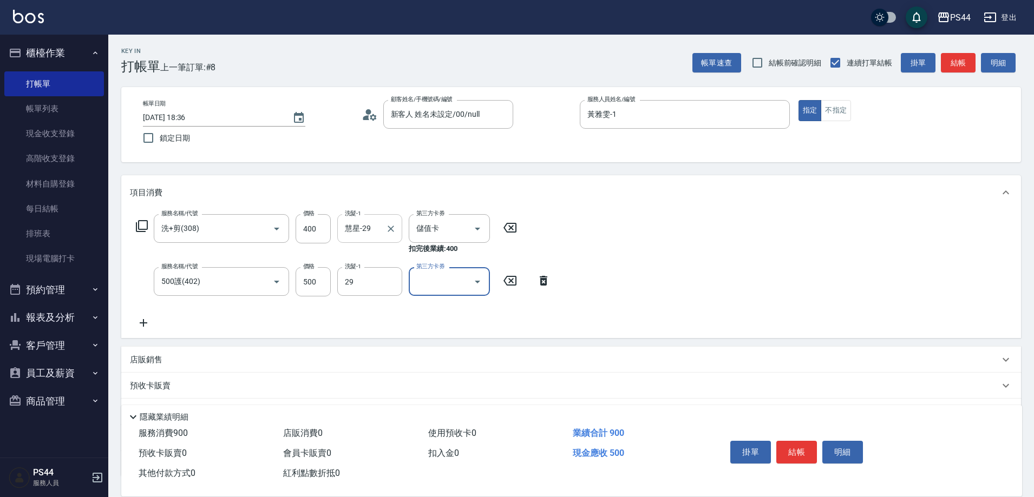
type input "慧星-29"
type input "儲值卡"
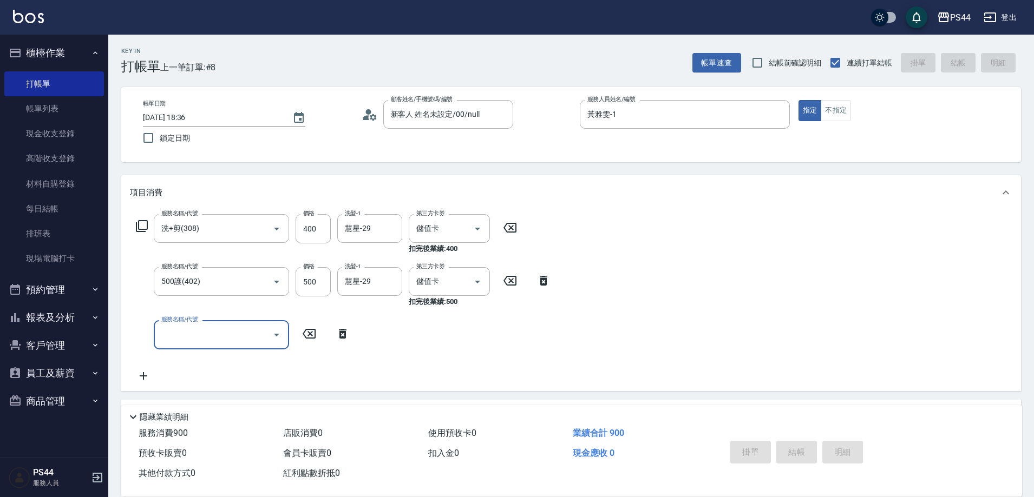
type input "[DATE] 18:39"
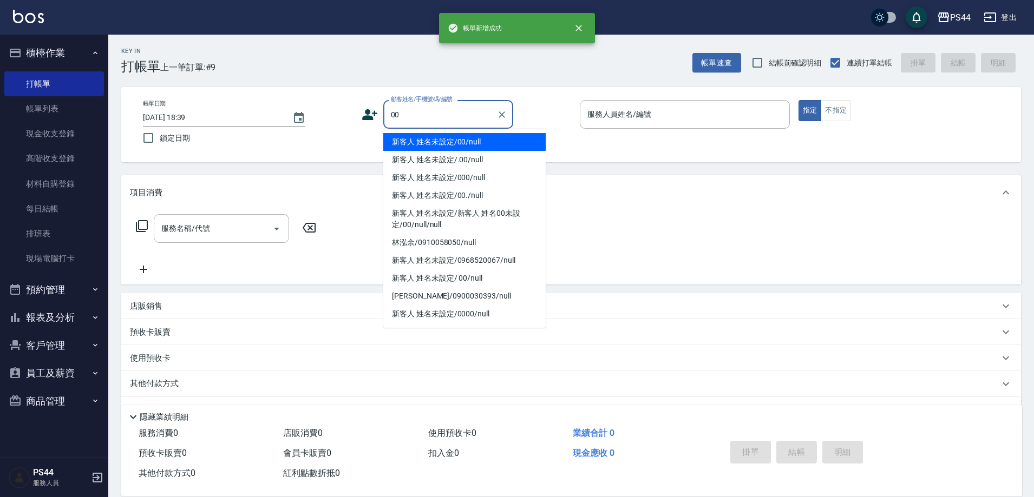
type input "新客人 姓名未設定/00/null"
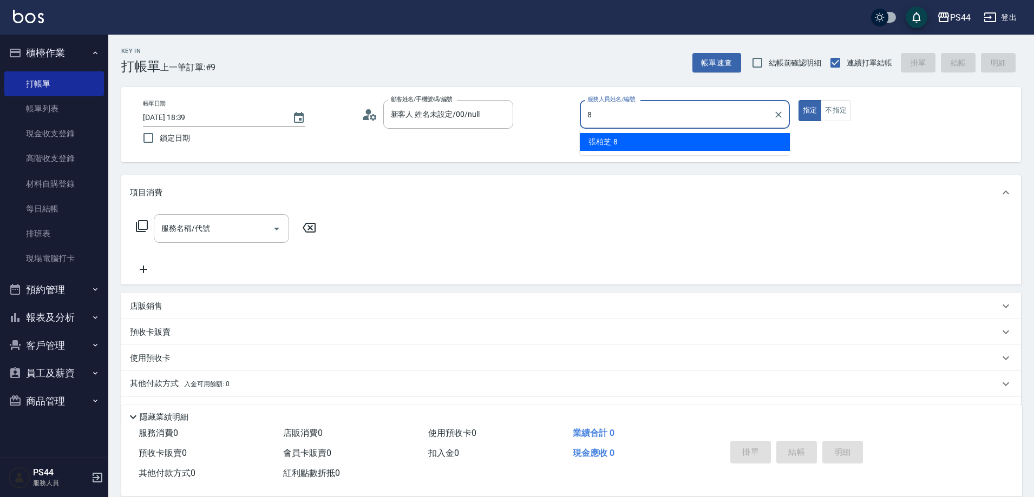
type input "張柏芝-8"
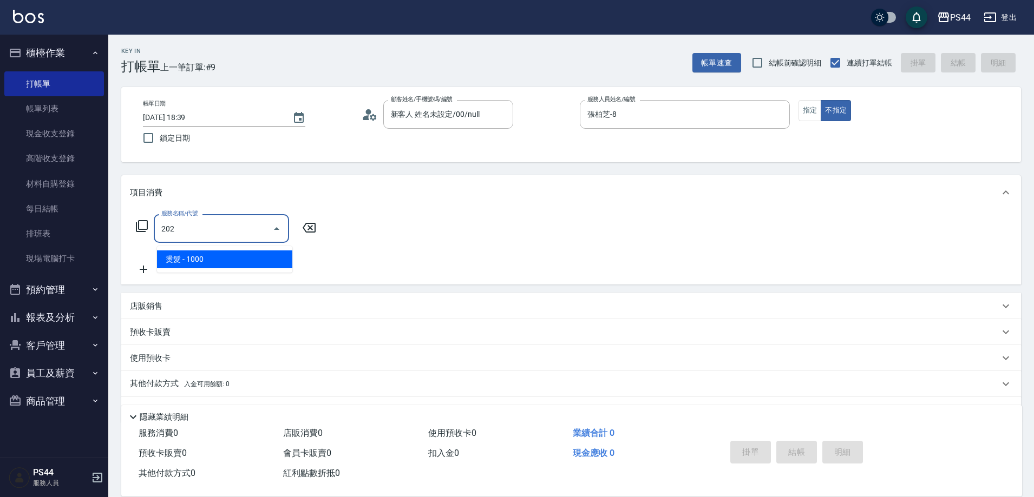
type input "燙髮(202)"
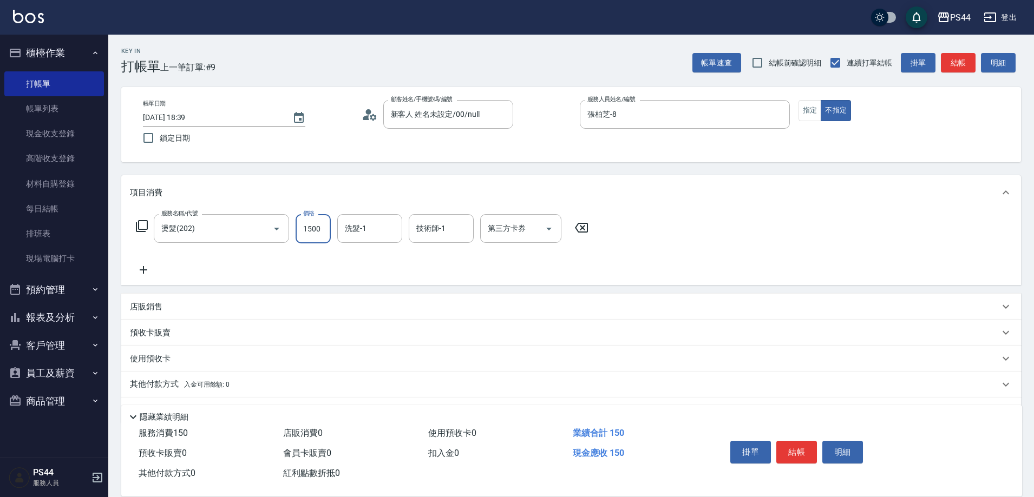
type input "1500"
type input "蘇昭瑜-55"
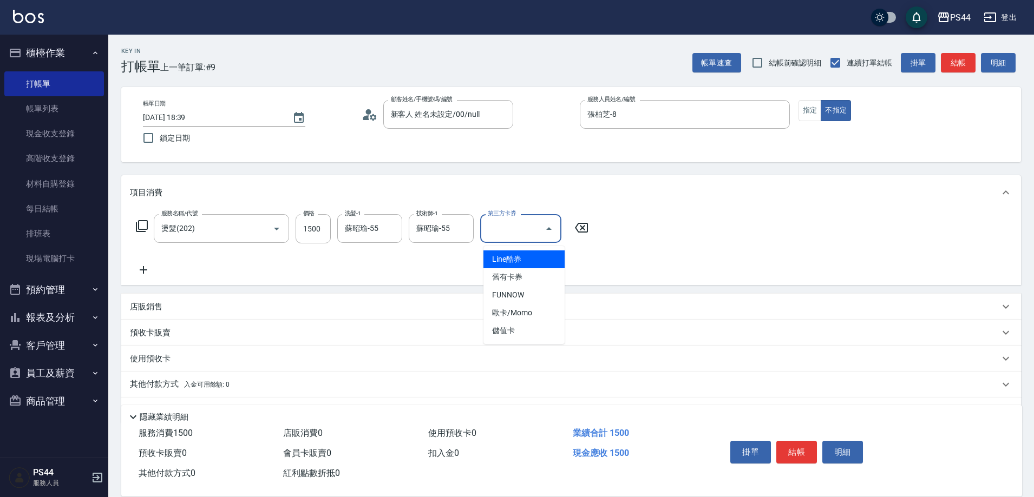
type input "儲值卡"
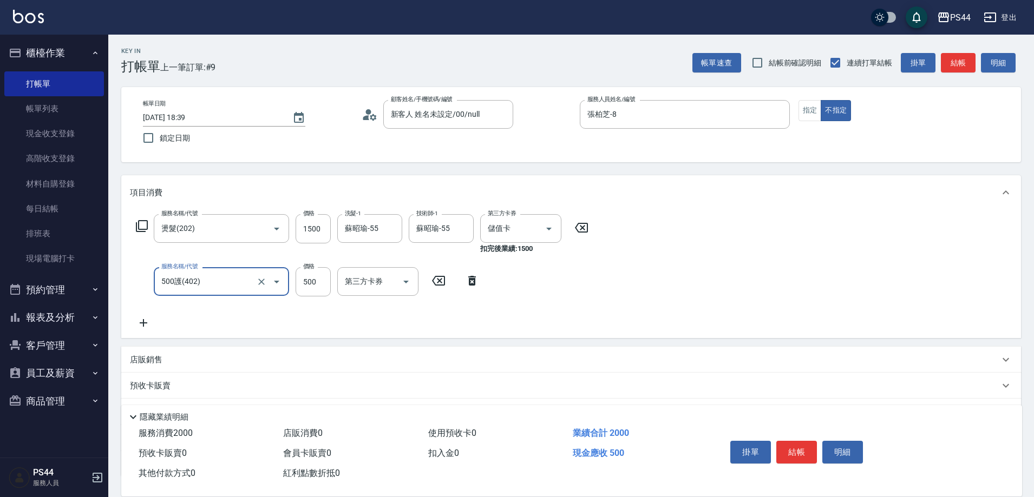
type input "500護(402)"
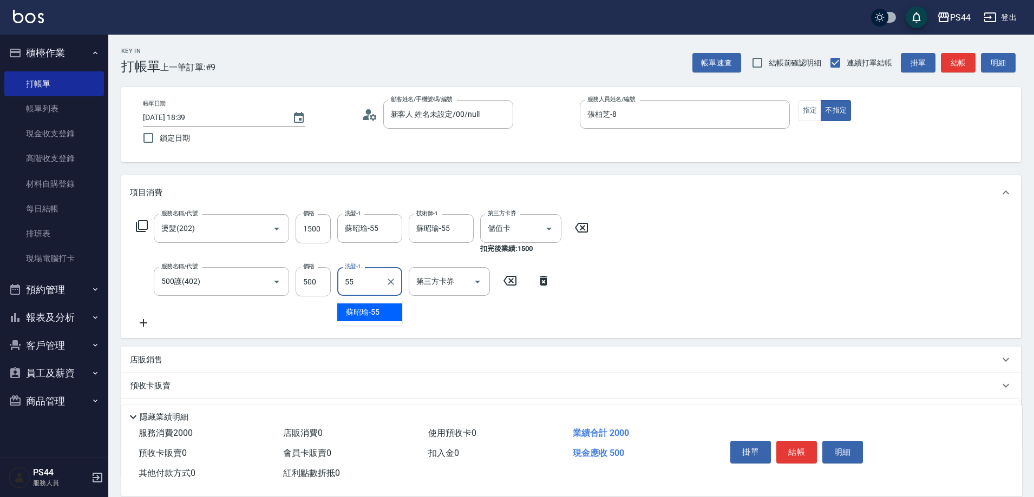
type input "蘇昭瑜-55"
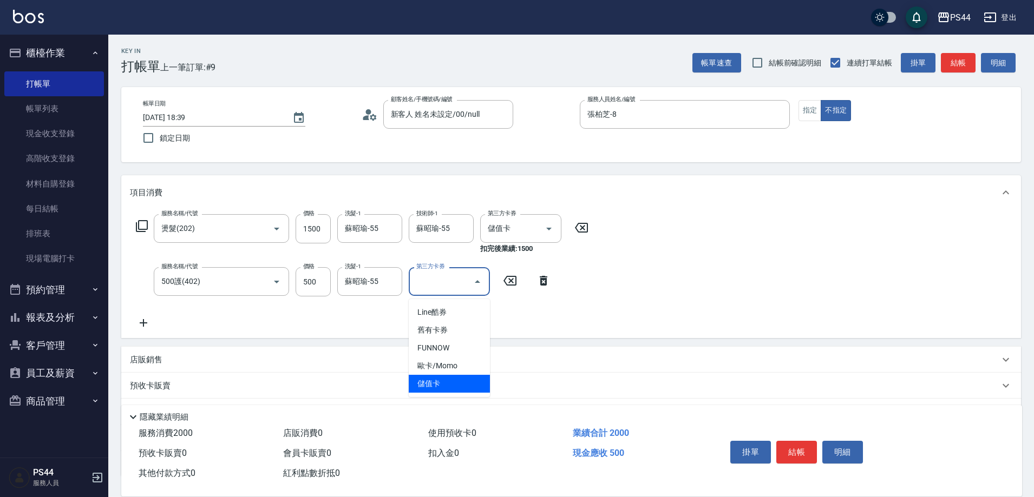
type input "儲值卡"
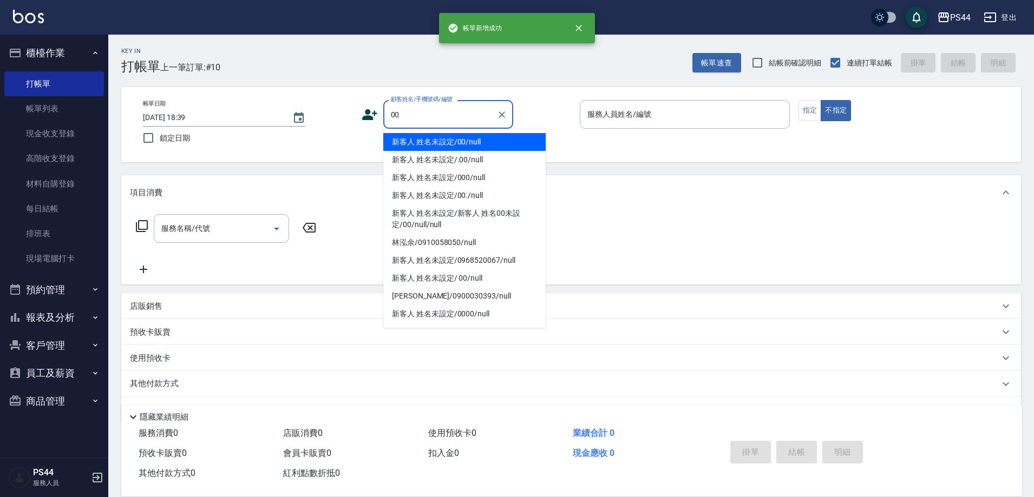
type input "新客人 姓名未設定/00/null"
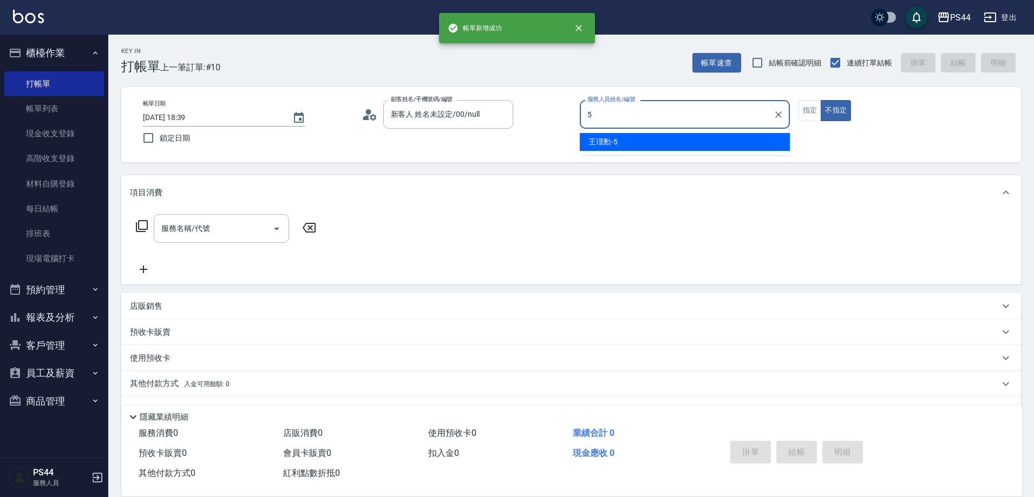
type input "王璟勳-5"
type button "false"
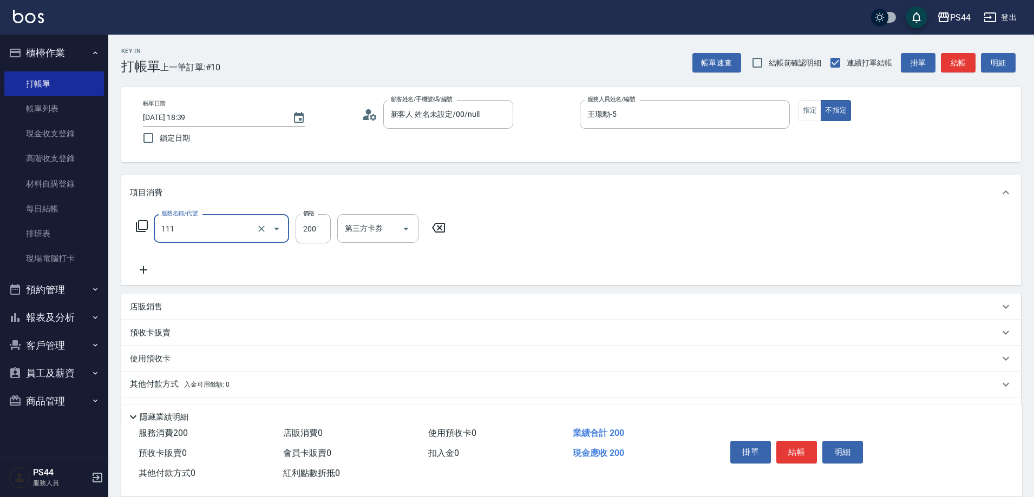
type input "200(111)"
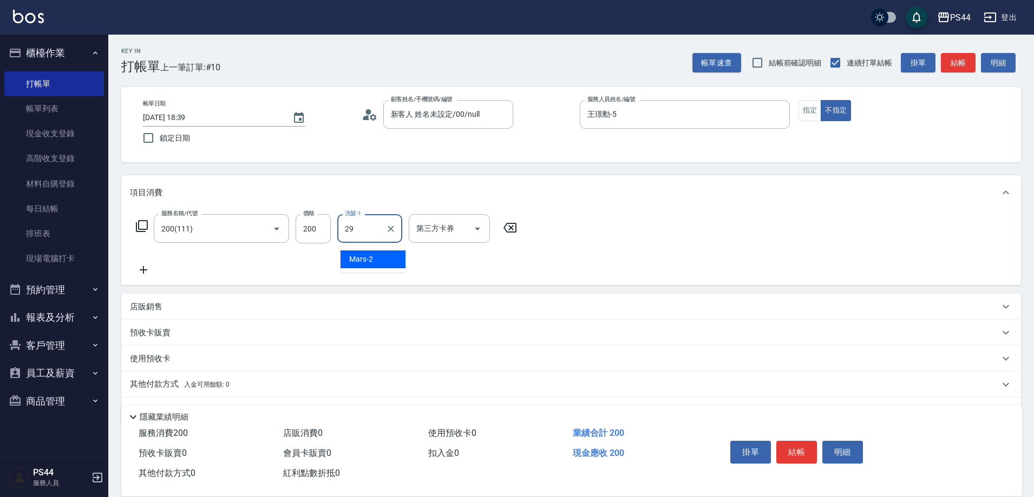
type input "慧星-29"
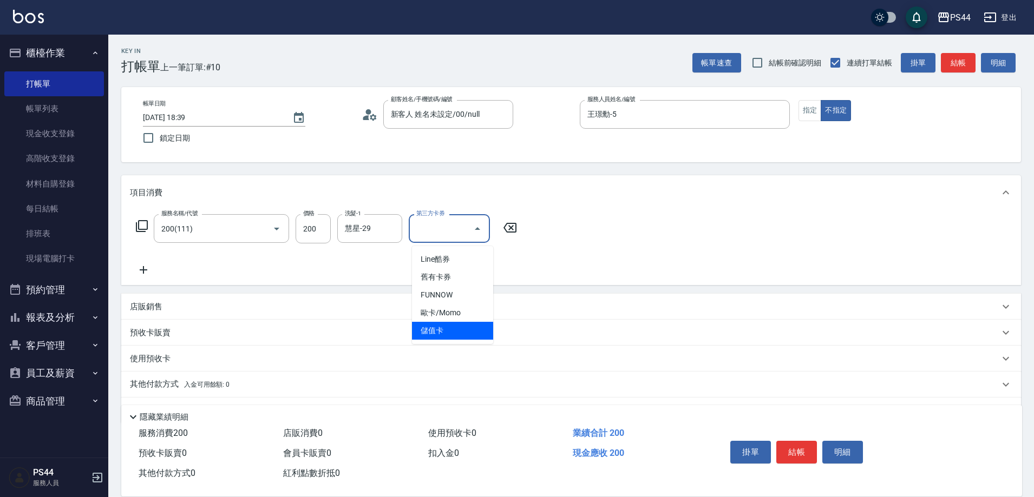
type input "儲值卡"
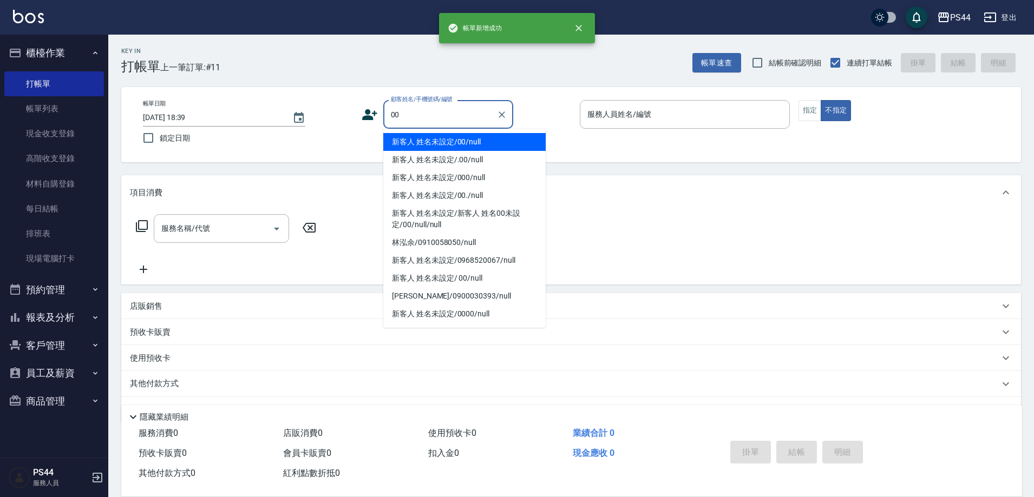
type input "新客人 姓名未設定/00/null"
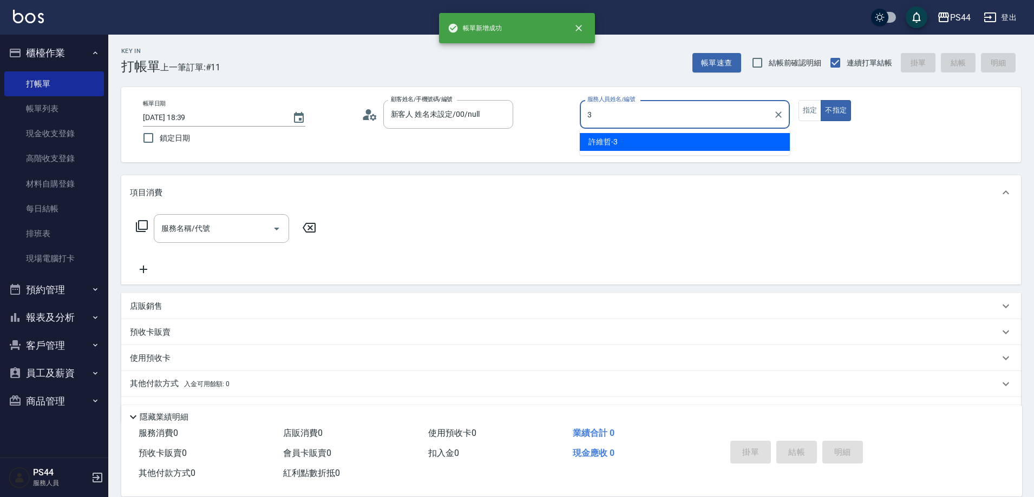
type input "許維哲-3"
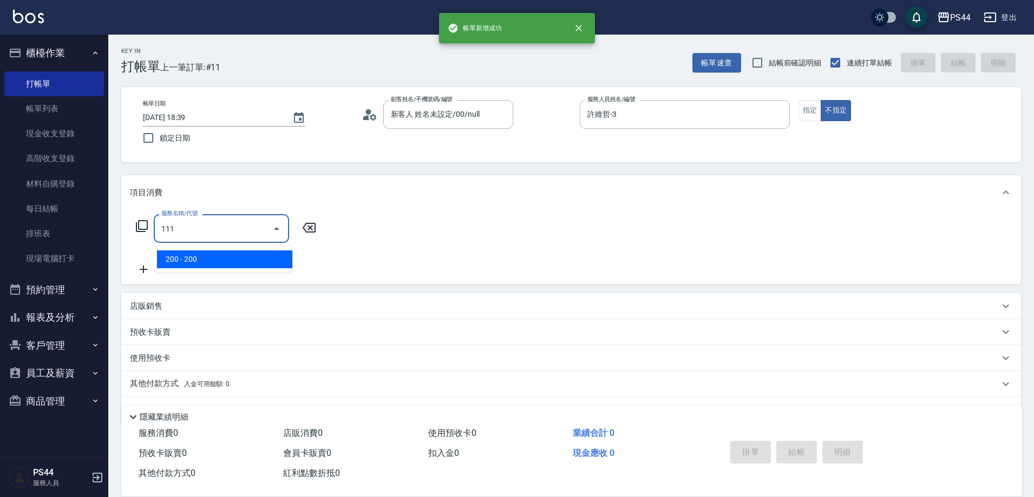
type input "200(111)"
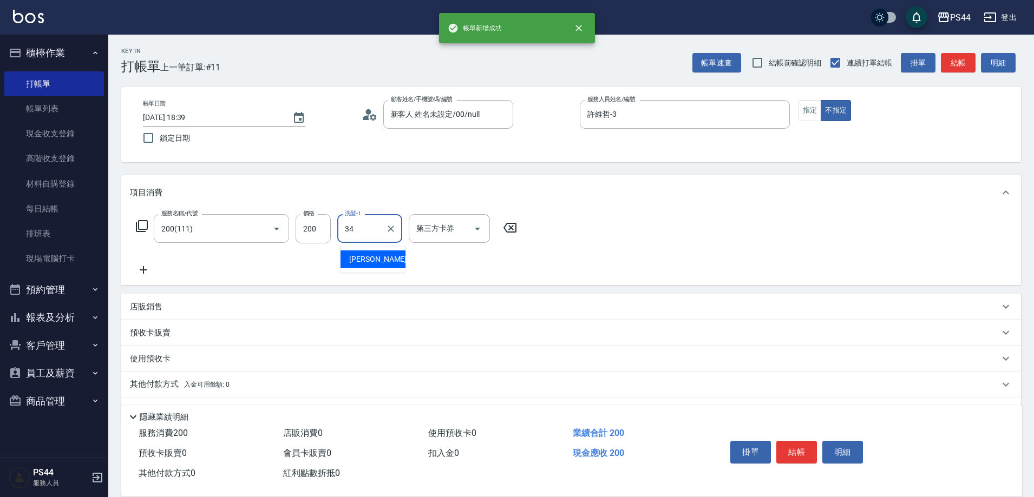
type input "[PERSON_NAME]-34"
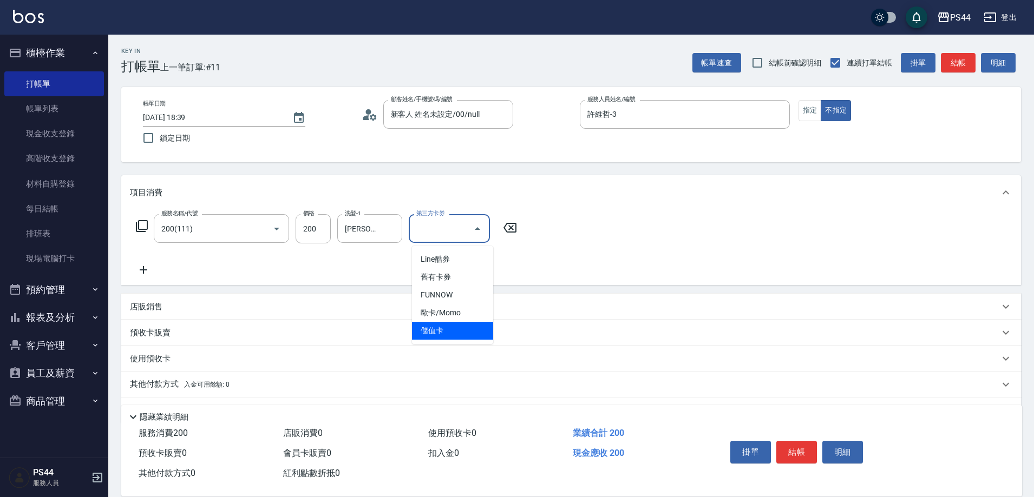
type input "儲值卡"
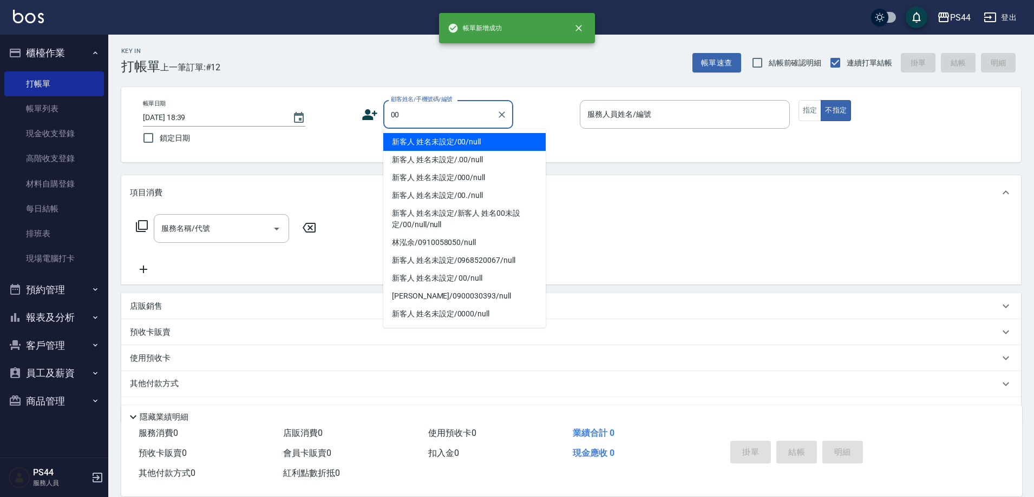
type input "00"
type input "3"
type input "新客人 姓名未設定/00/null"
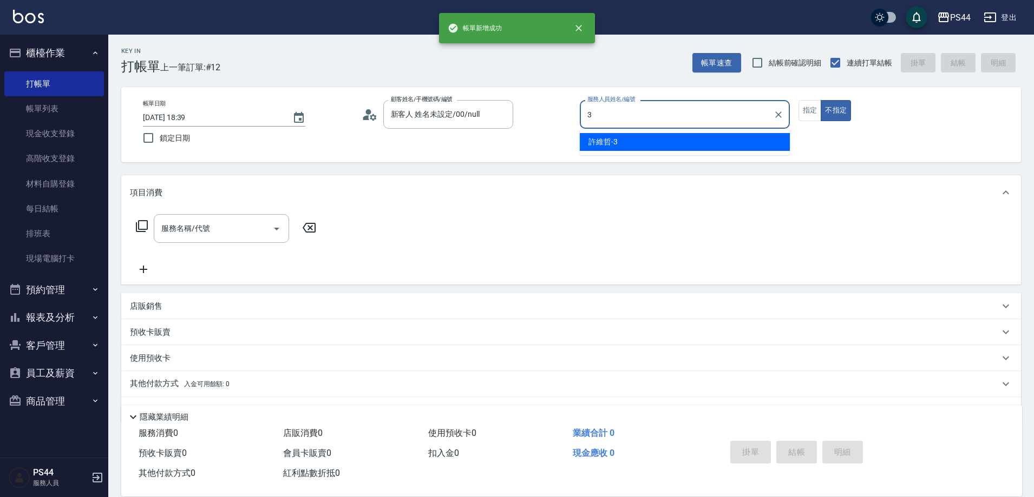
type input "許維哲-3"
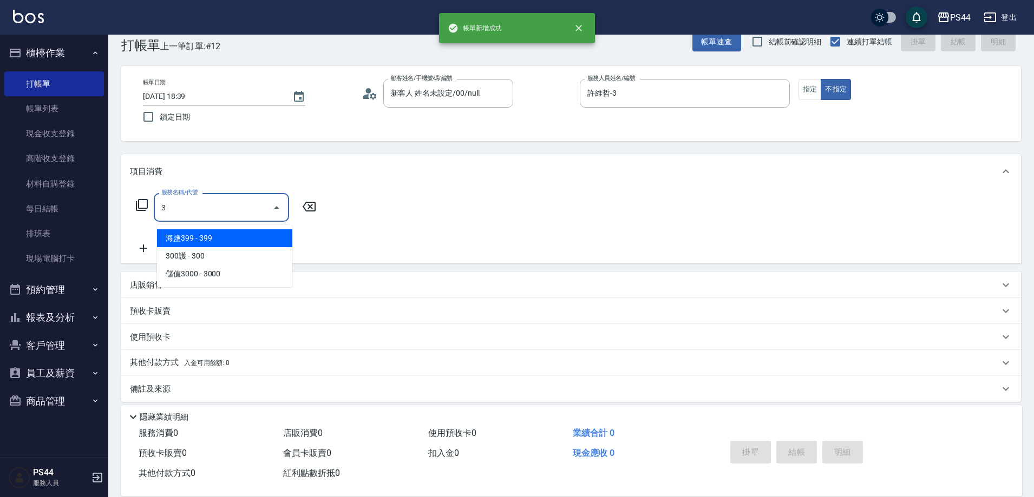
scroll to position [22, 0]
type input "剪髮(304)"
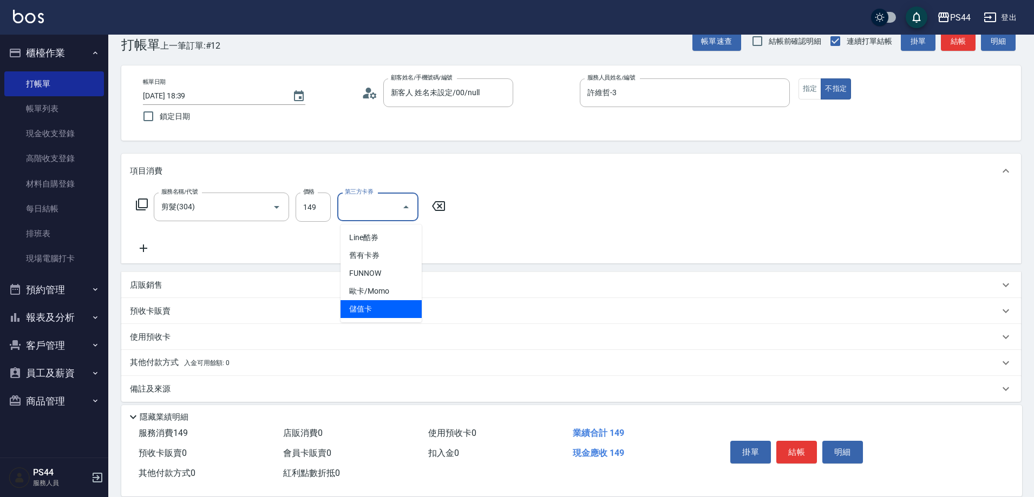
type input "儲值卡"
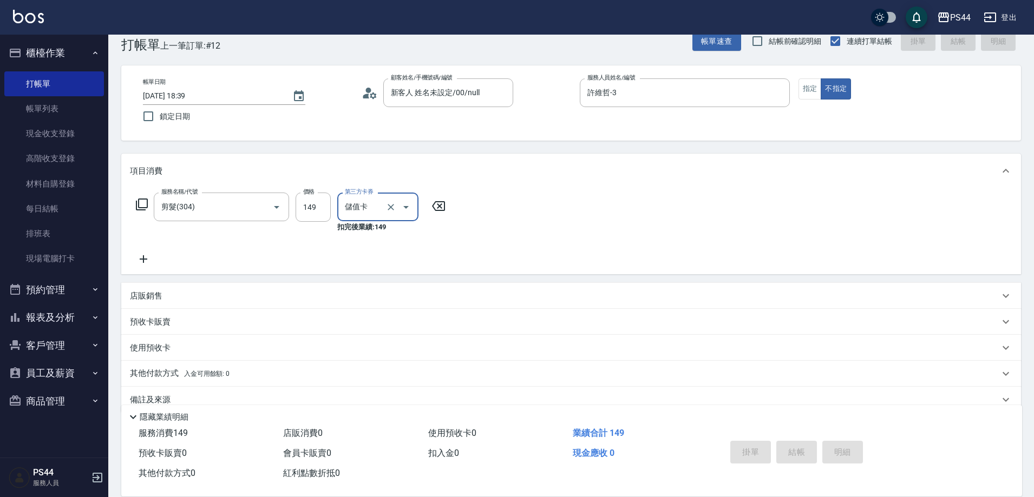
type input "[DATE] 18:40"
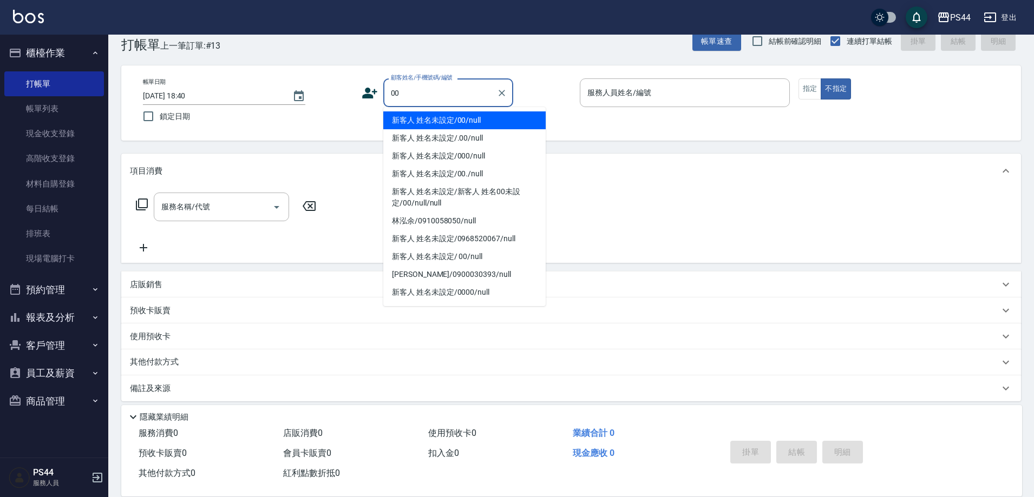
type input "新客人 姓名未設定/00/null"
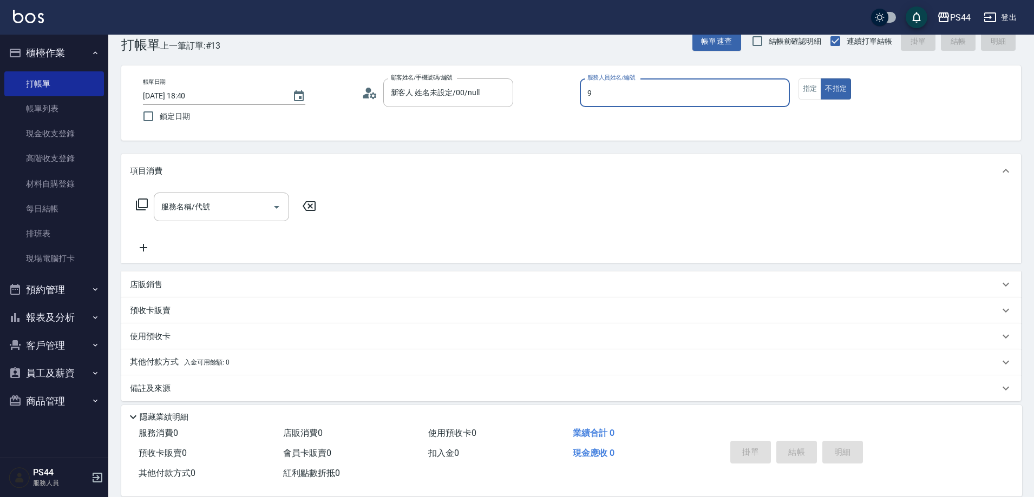
type input "白鄰琳-9"
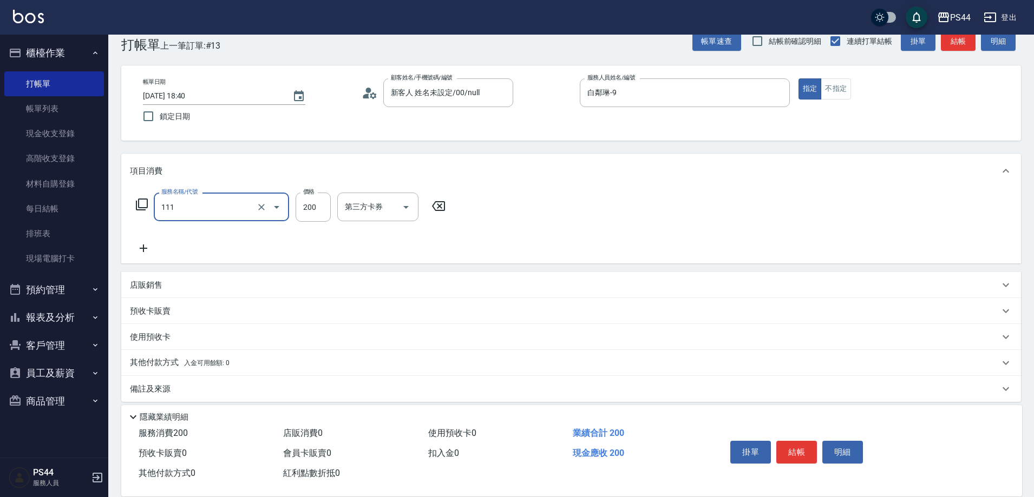
type input "200(111)"
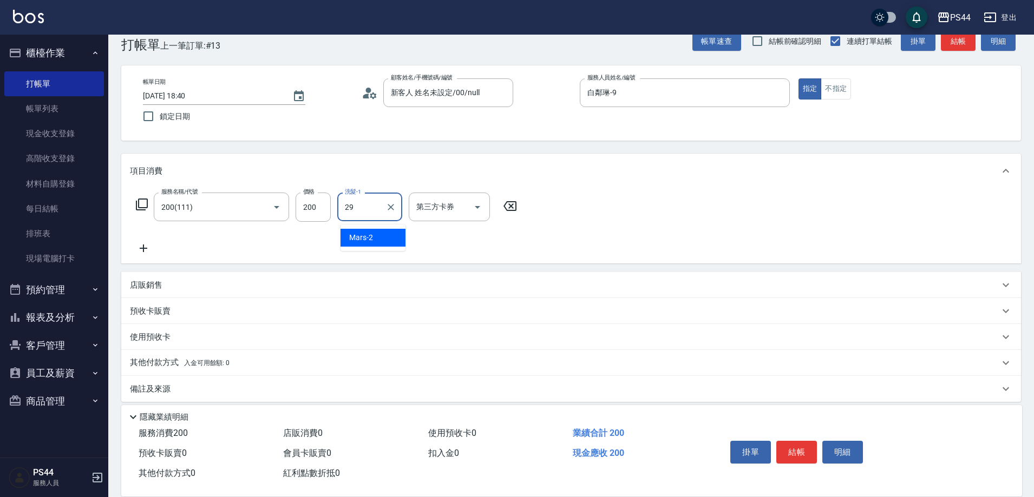
type input "慧星-29"
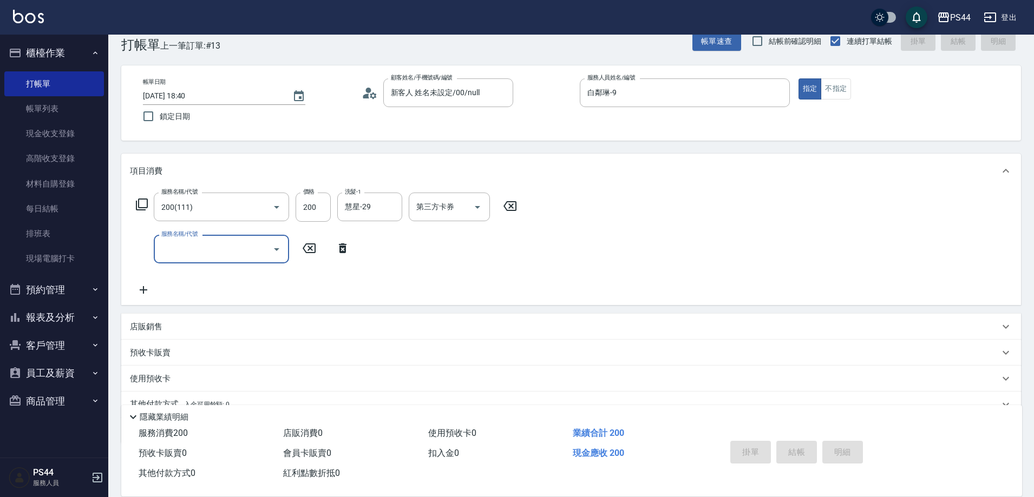
type input "[DATE] 18:42"
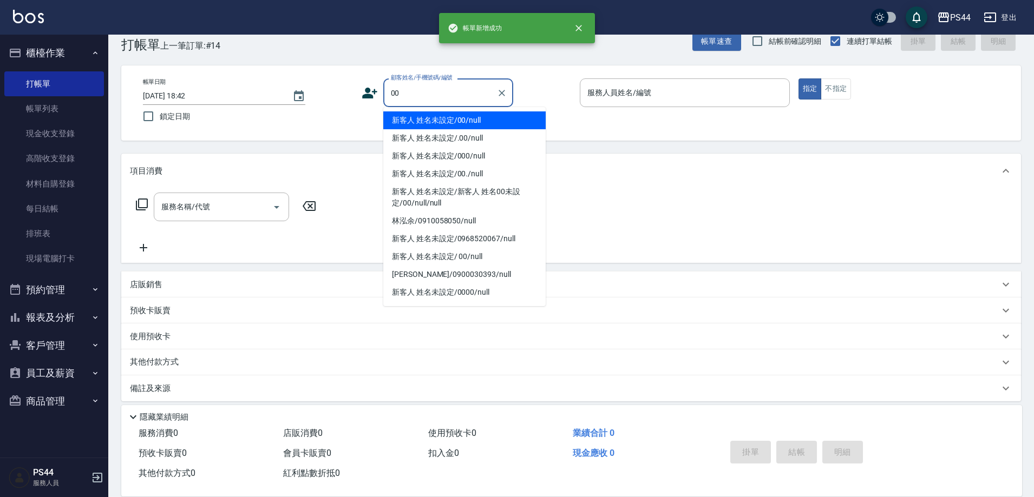
type input "新客人 姓名未設定/00/null"
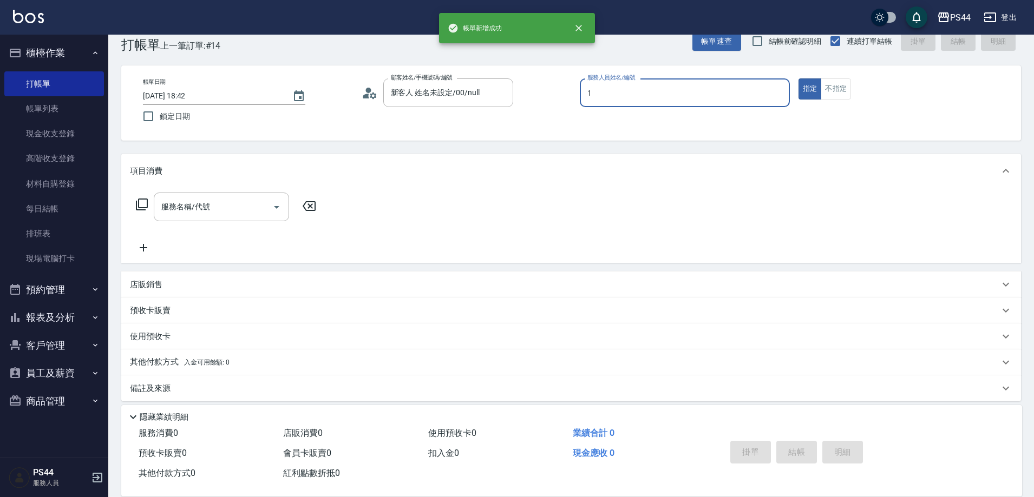
type input "黃雅雯-1"
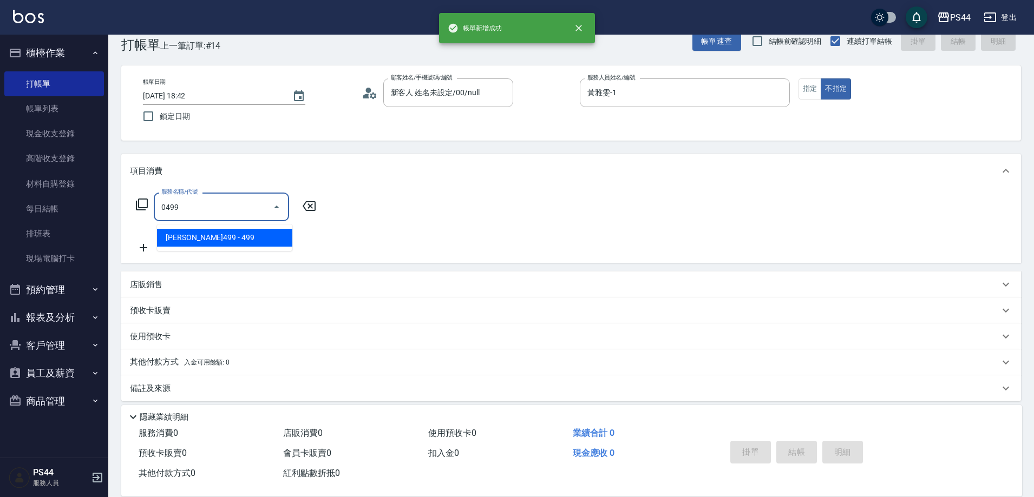
type input "[PERSON_NAME]499(0499)"
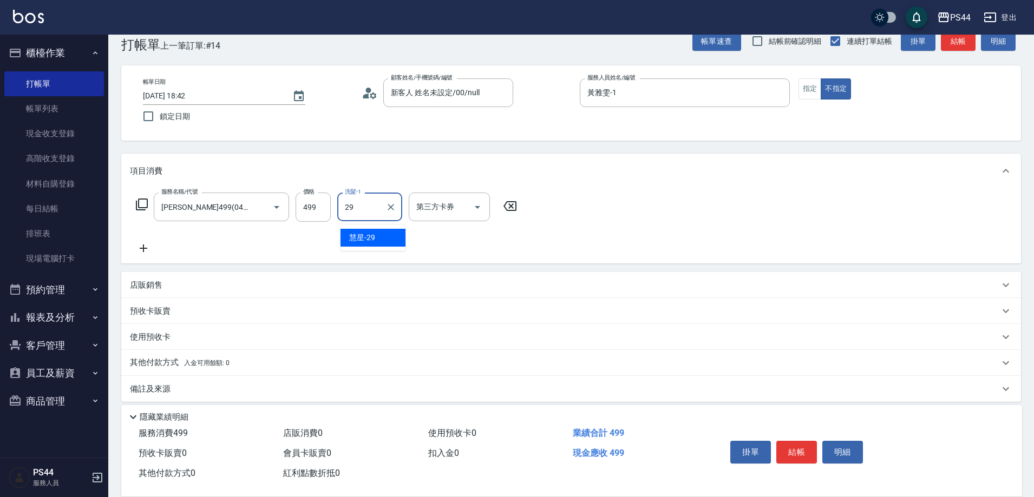
type input "慧星-29"
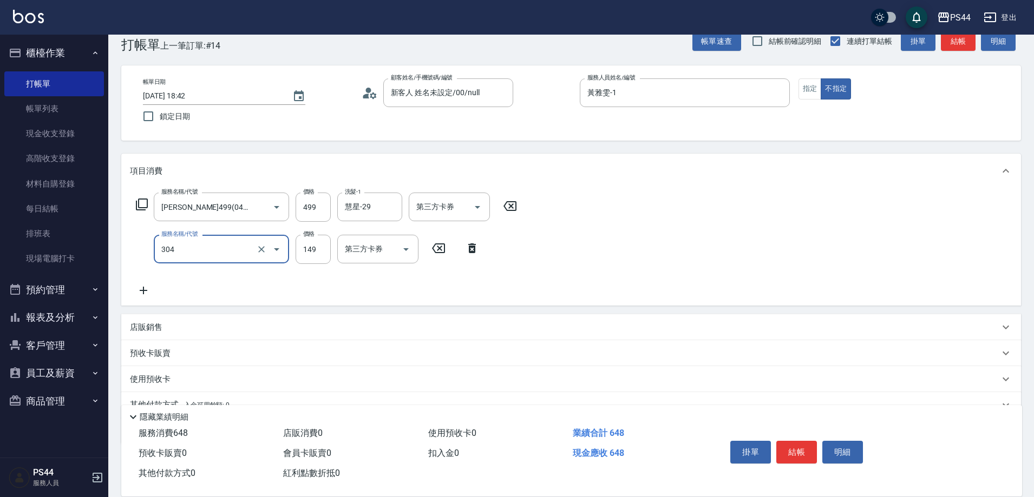
type input "剪髮(304)"
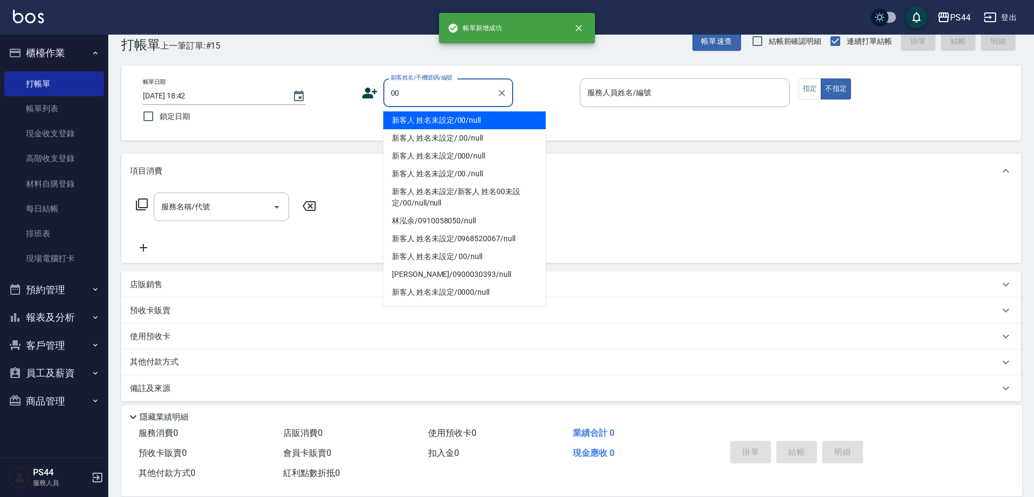
type input "新客人 姓名未設定/00/null"
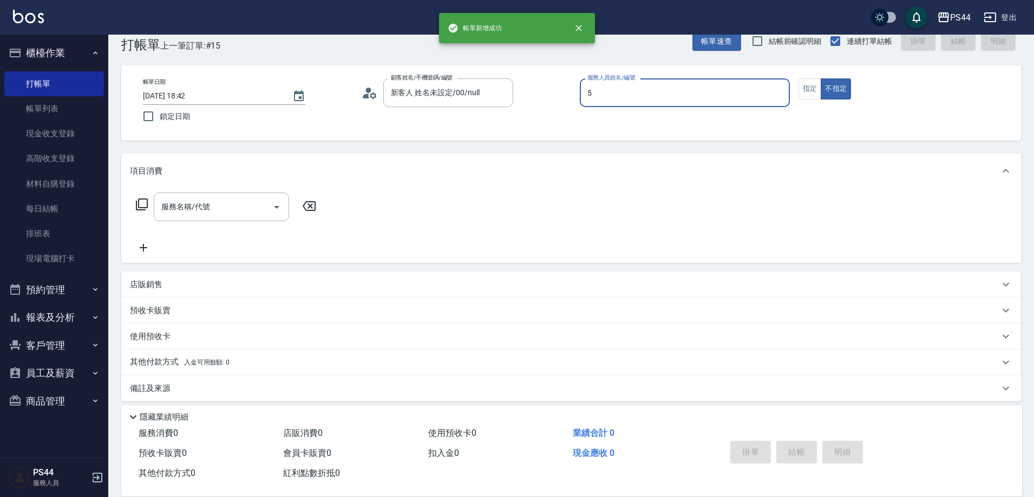
type input "王璟勳-5"
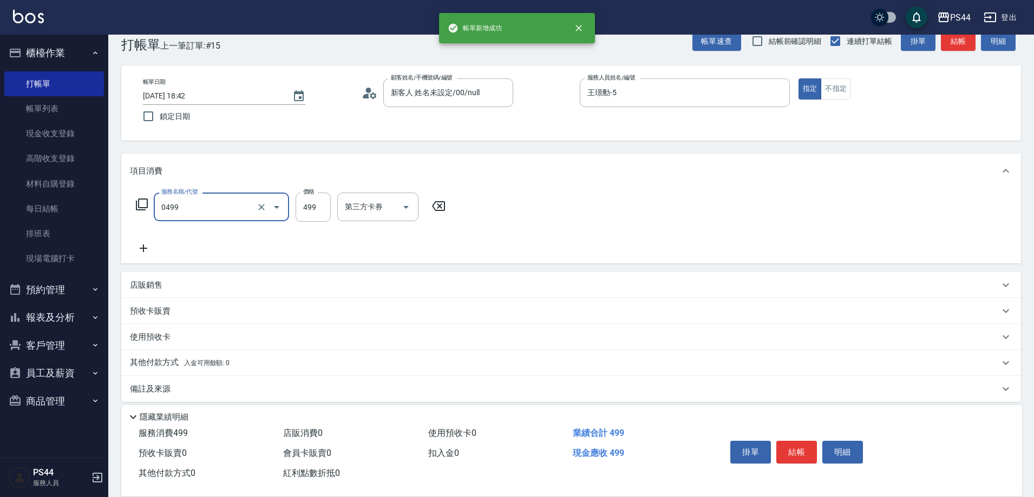
type input "[PERSON_NAME]499(0499)"
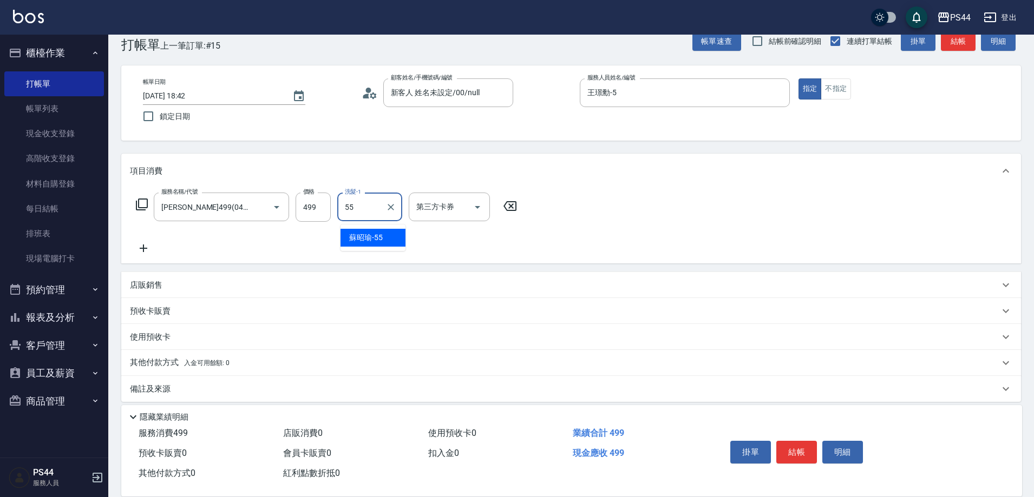
type input "蘇昭瑜-55"
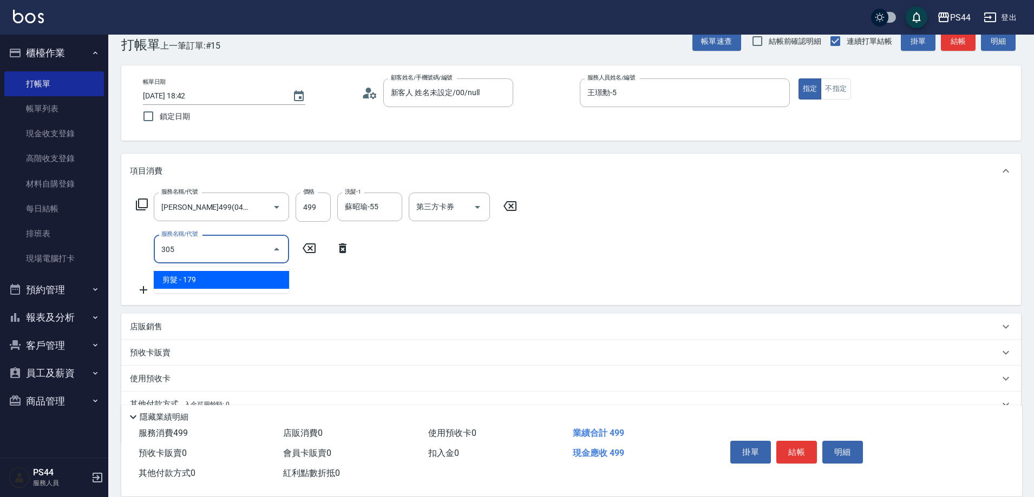
type input "剪髮(305)"
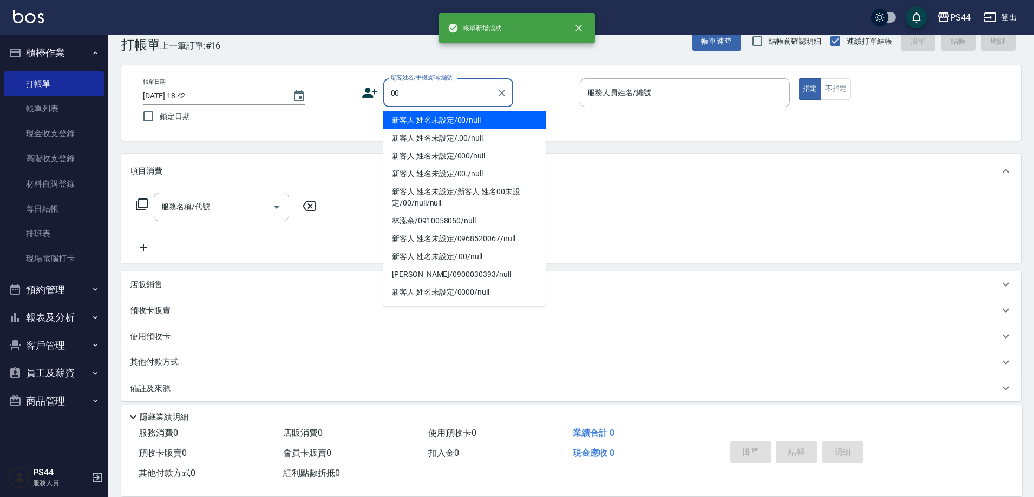
type input "新客人 姓名未設定/00/null"
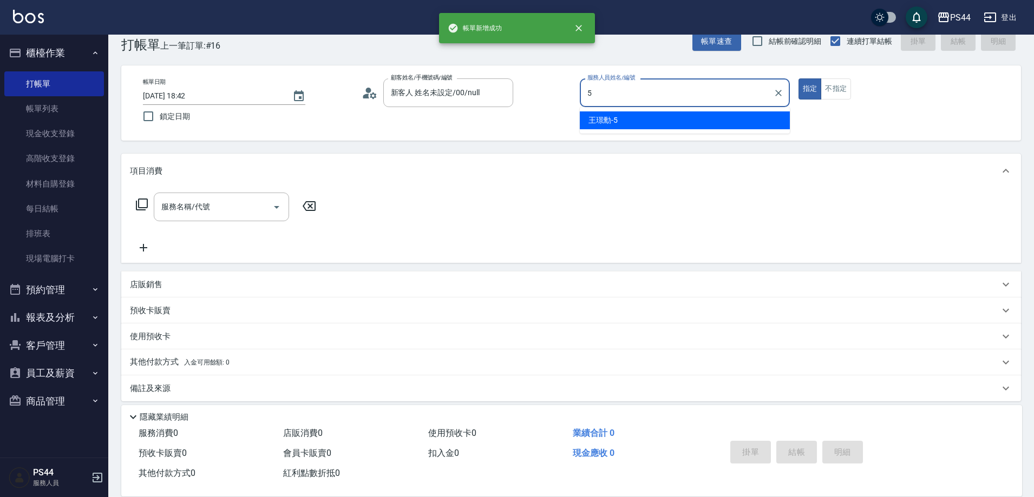
type input "王璟勳-5"
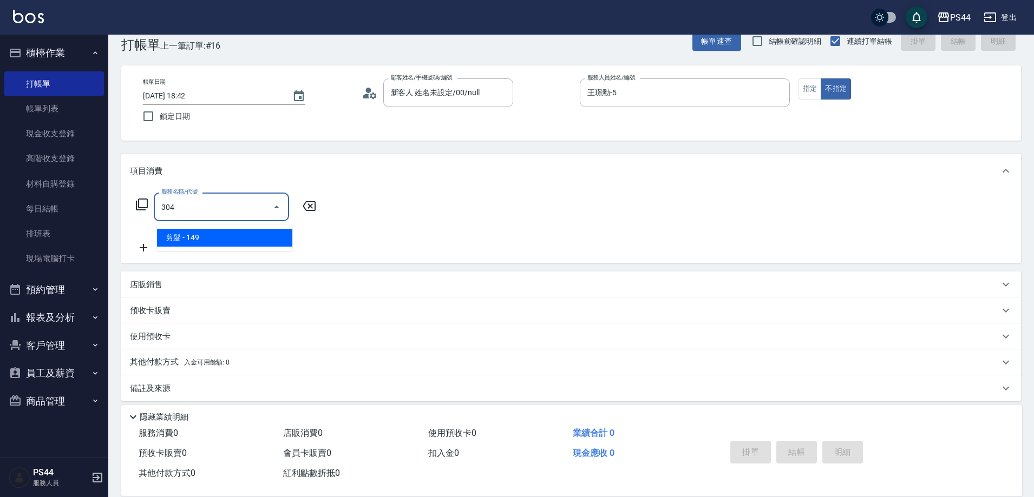
type input "剪髮(304)"
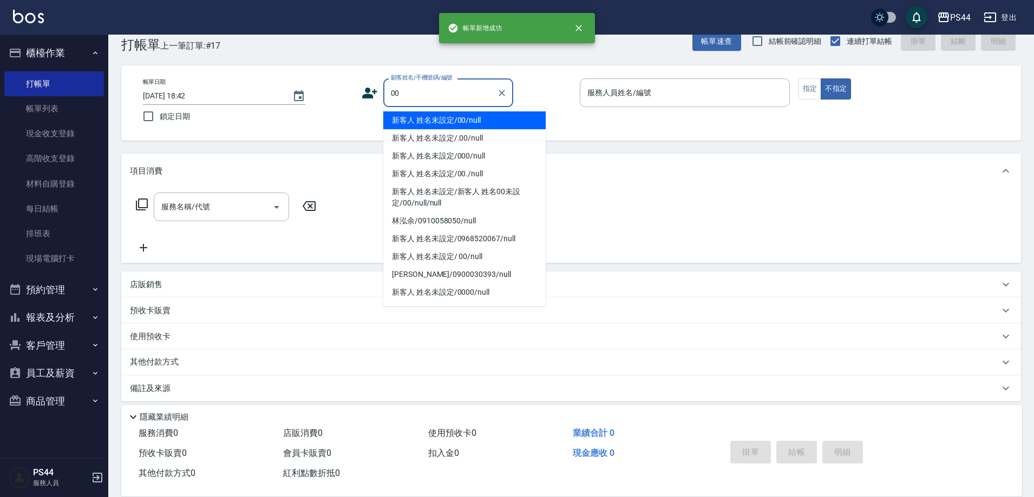
type input "新客人 姓名未設定/00/null"
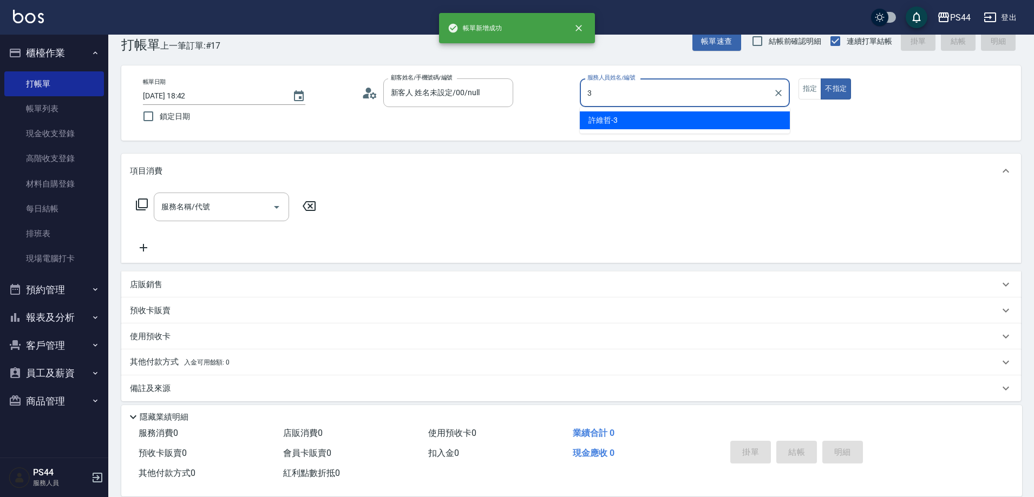
type input "許維哲-3"
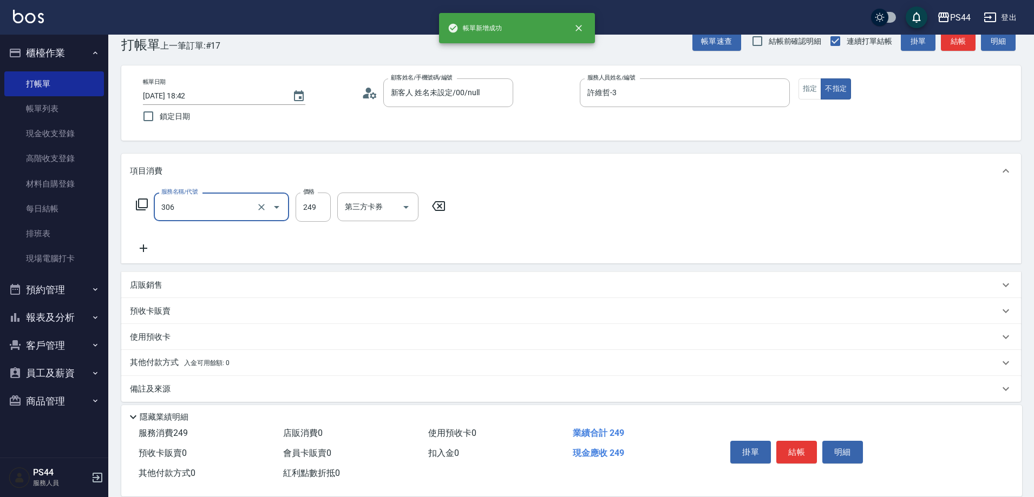
type input "剪髮(306)"
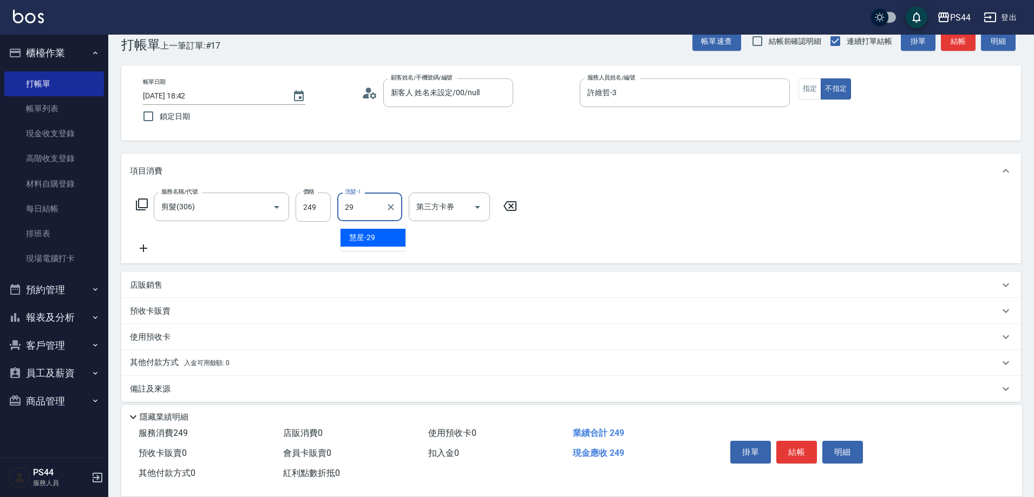
type input "慧星-29"
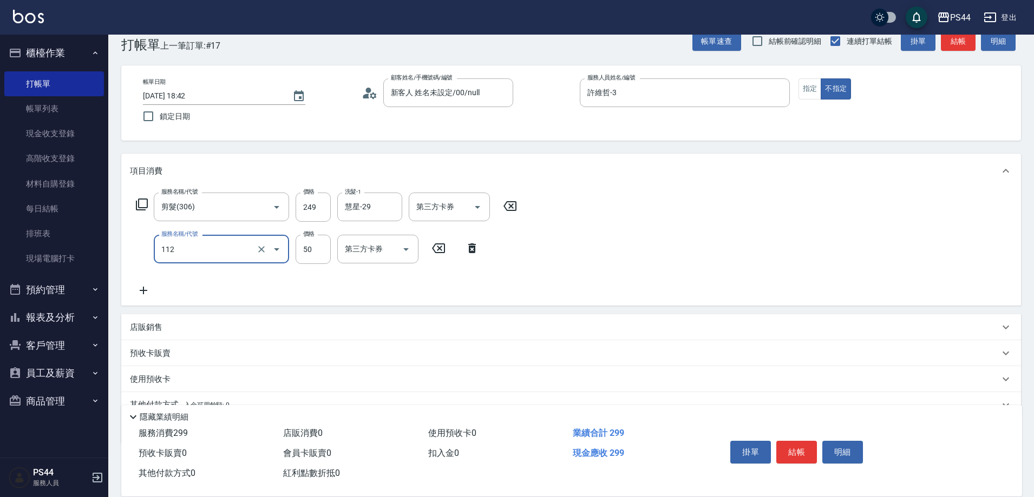
type input "精油50(112)"
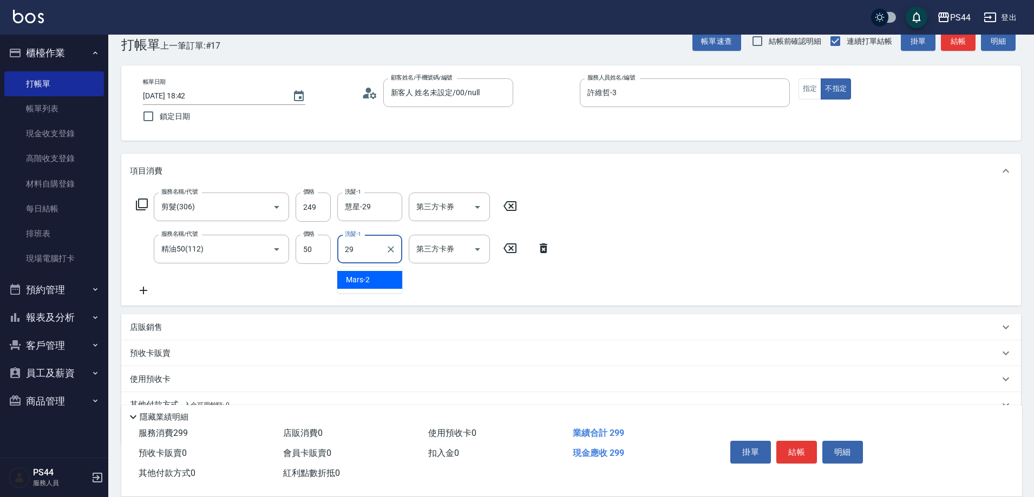
type input "慧星-29"
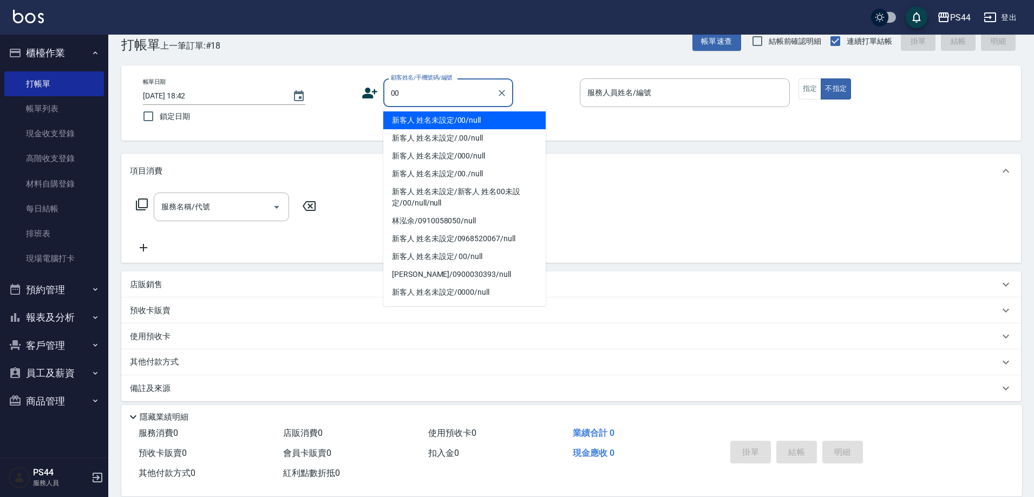
type input "新客人 姓名未設定/00/null"
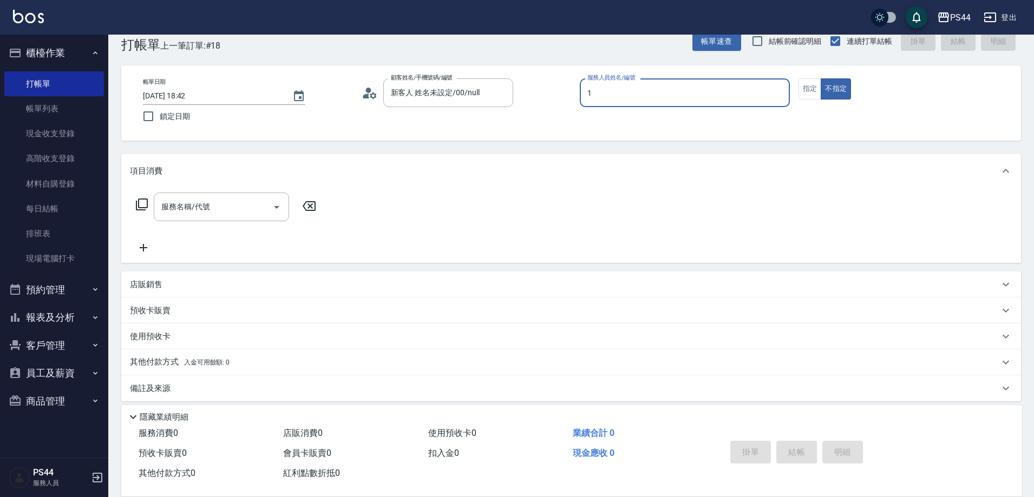
type input "黃雅雯-1"
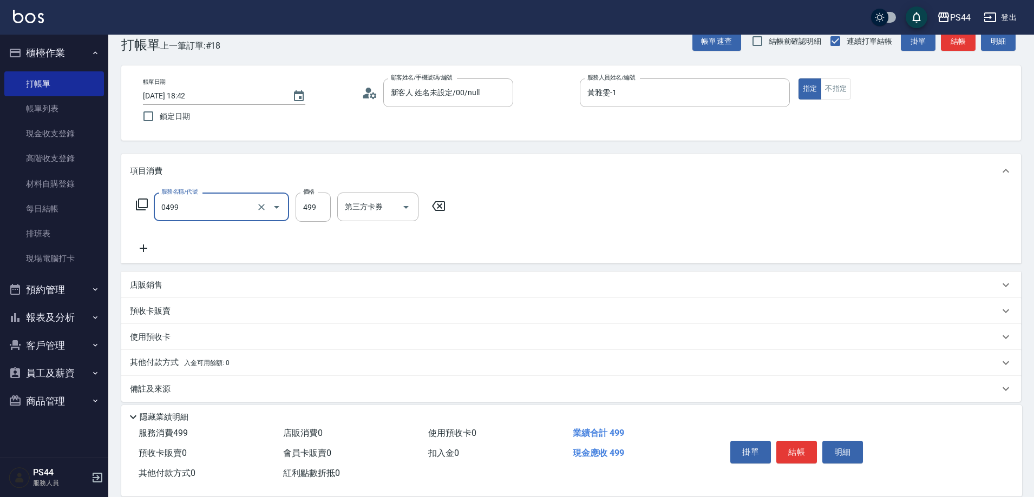
type input "[PERSON_NAME]499(0499)"
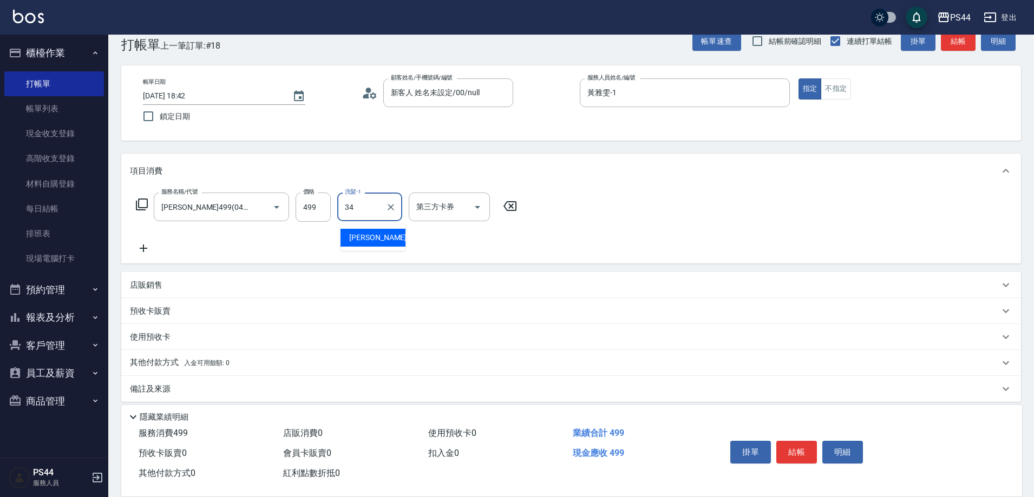
type input "[PERSON_NAME]-34"
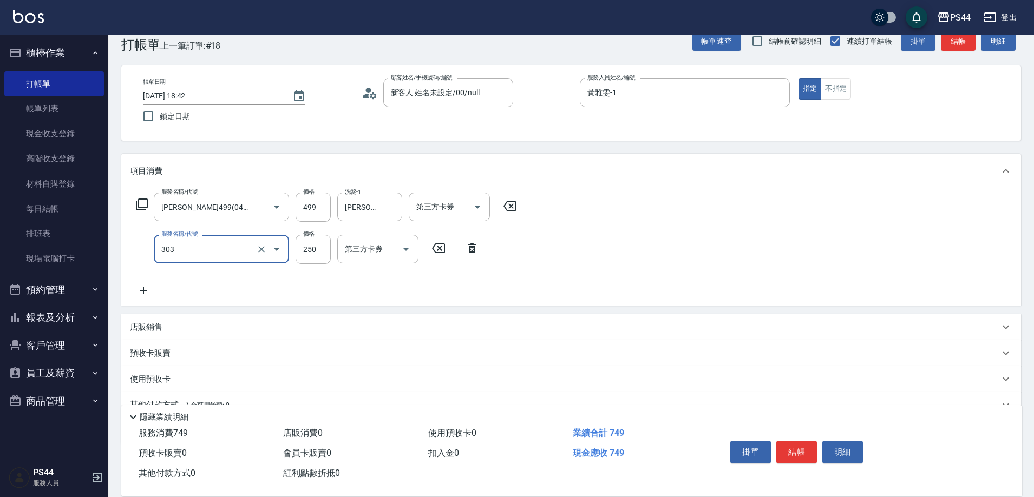
type input "剪髮(303)"
type input "300"
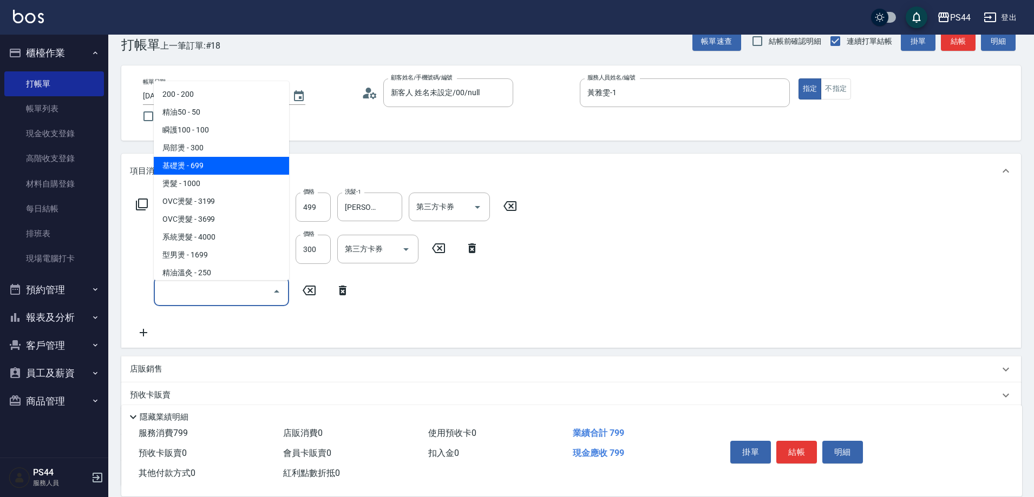
type input "基礎燙(201)"
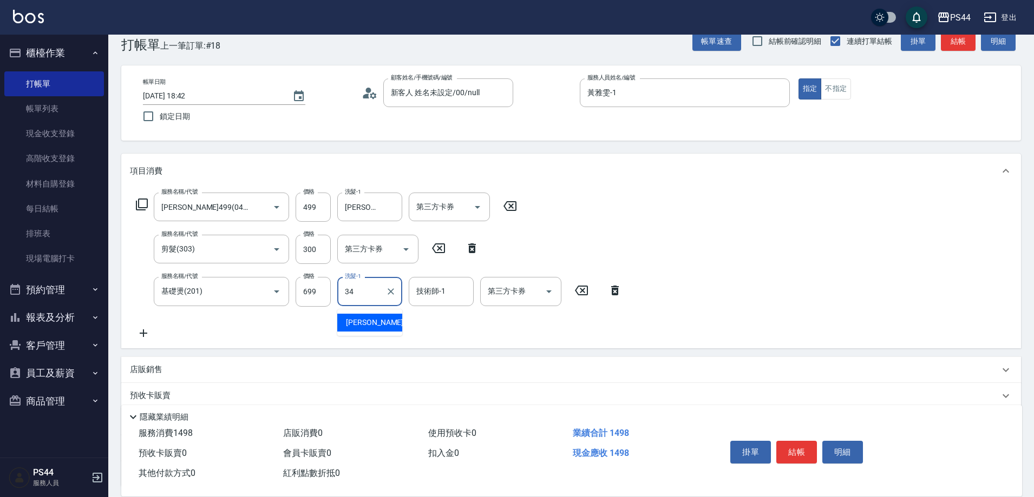
type input "[PERSON_NAME]-34"
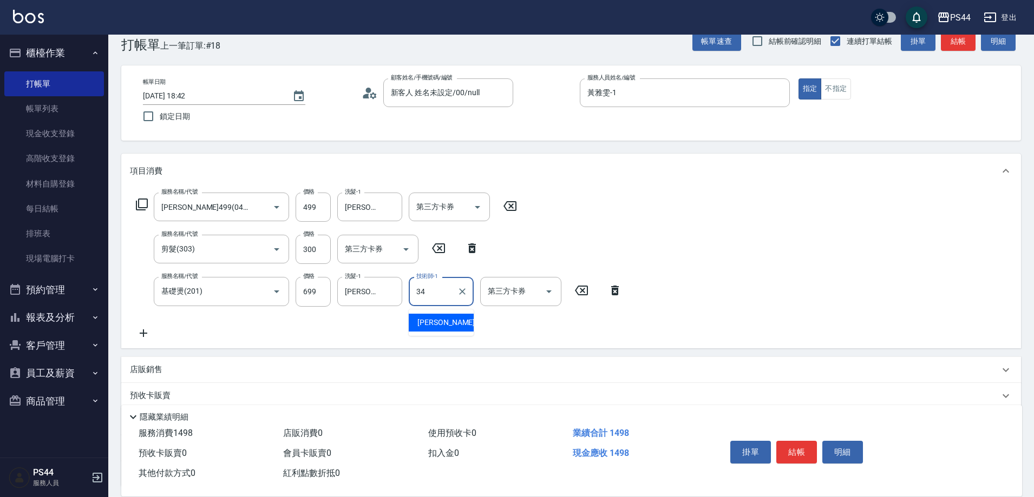
type input "[PERSON_NAME]-34"
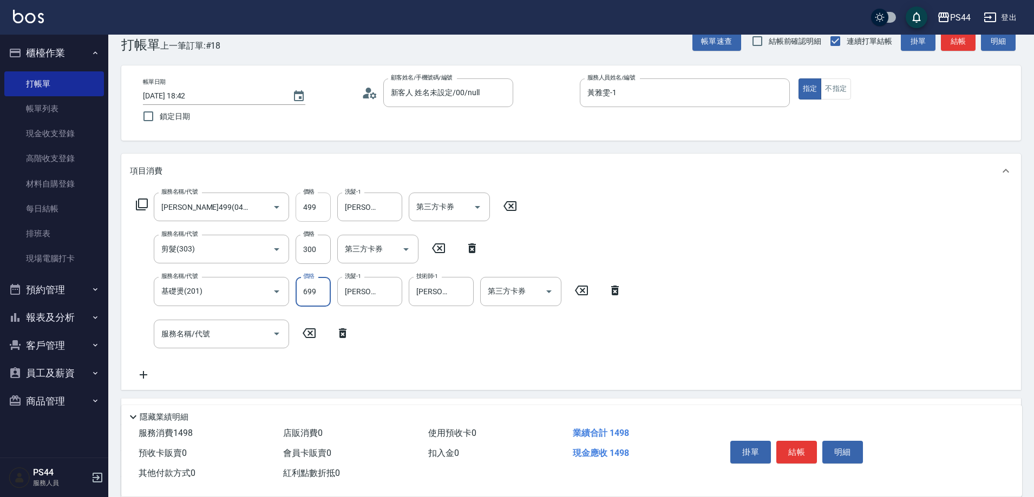
click at [316, 205] on input "499" at bounding box center [313, 207] width 35 height 29
click at [325, 194] on div "服務名稱/代號 [PERSON_NAME]499(0499) 服務名稱/代號 價格 499 價格 洗髮-1 [PERSON_NAME]月-34 洗髮-1 第三…" at bounding box center [571, 289] width 900 height 202
click at [314, 212] on input "499" at bounding box center [313, 207] width 35 height 29
type input "399"
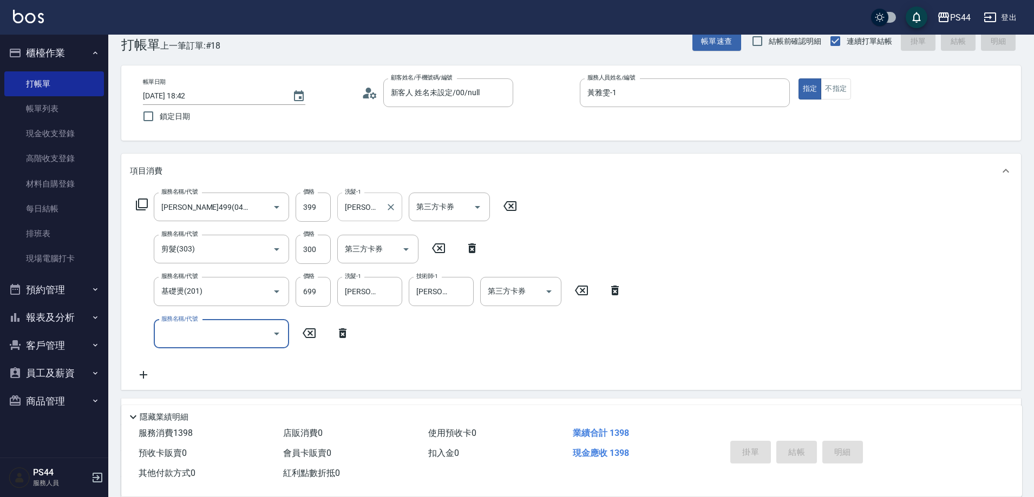
type input "[DATE] 18:43"
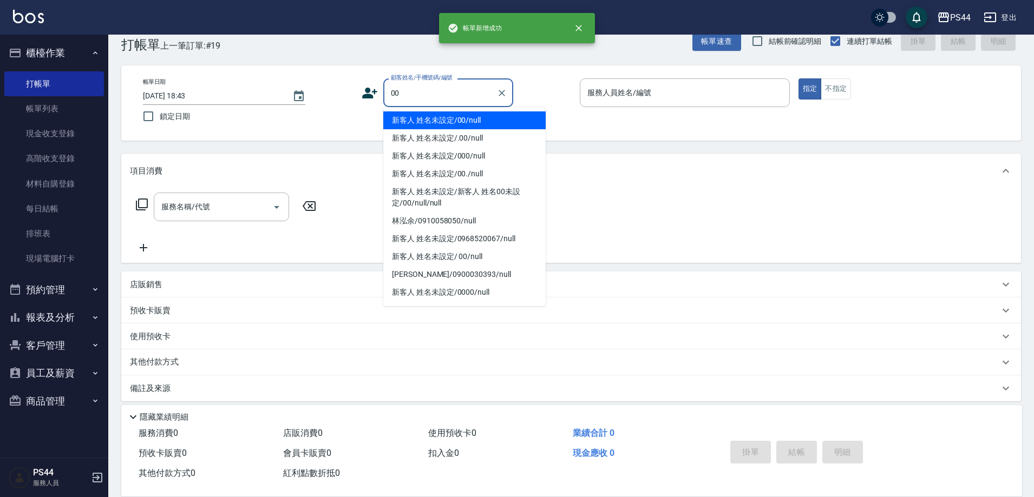
type input "新客人 姓名未設定/00/null"
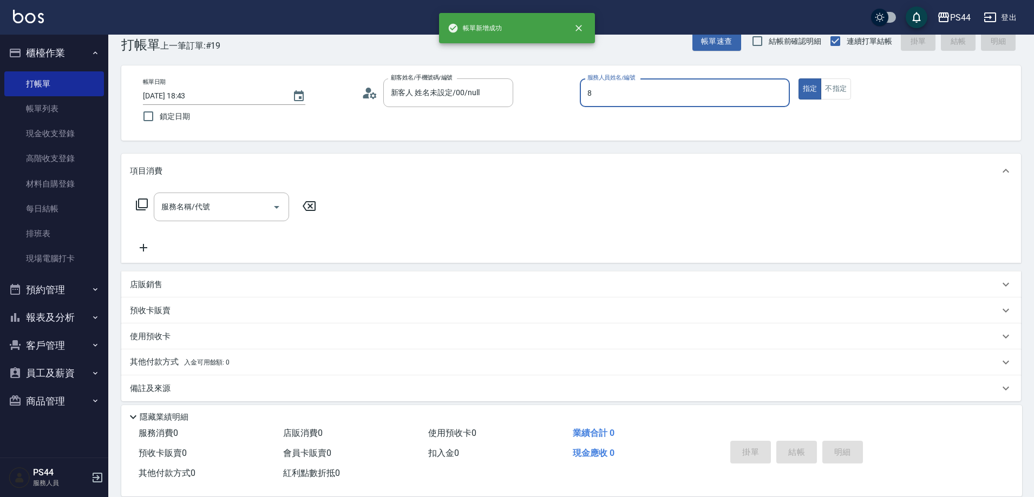
type input "張柏芝-8"
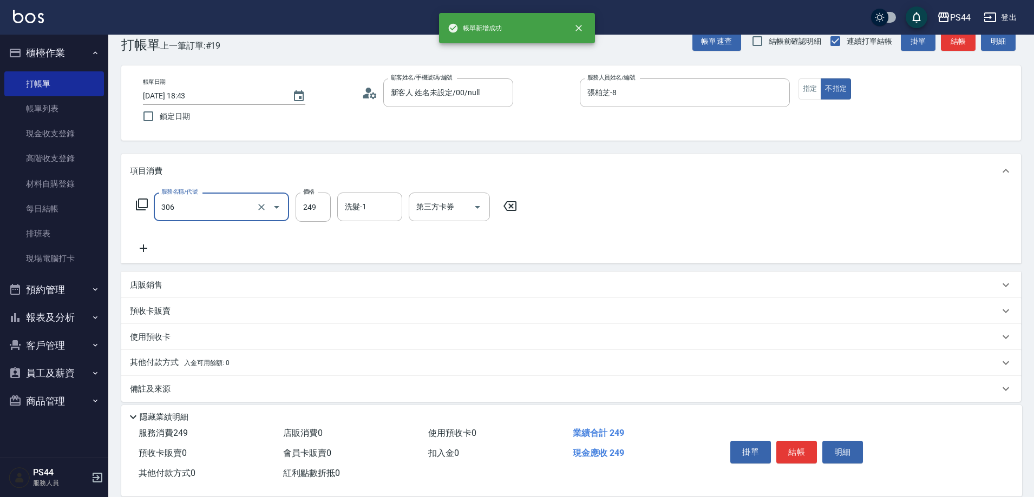
type input "剪髮(306)"
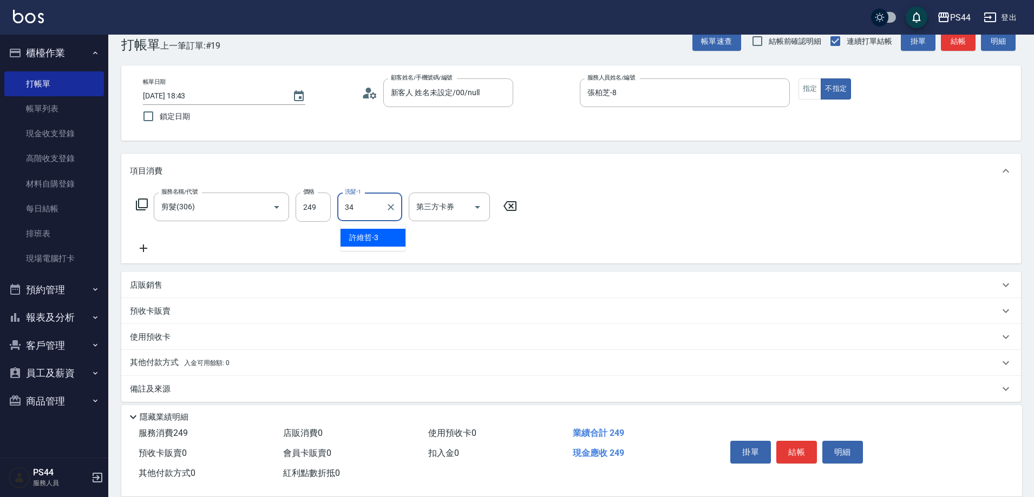
type input "[PERSON_NAME]-34"
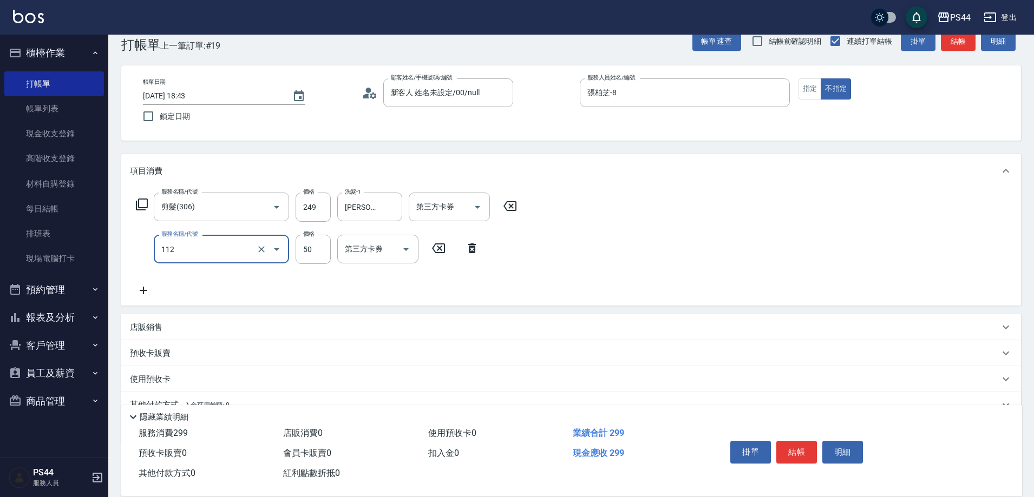
type input "精油50(112)"
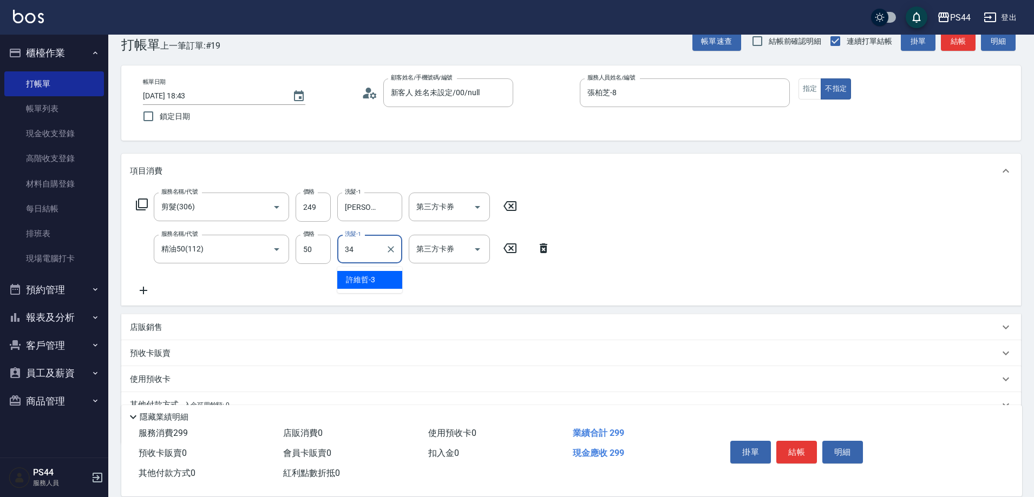
type input "[PERSON_NAME]-34"
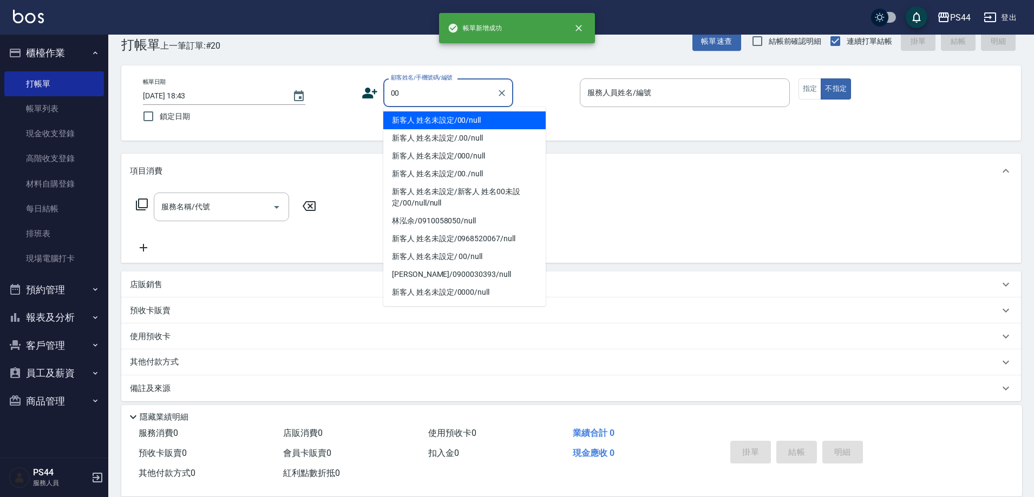
type input "新客人 姓名未設定/00/null"
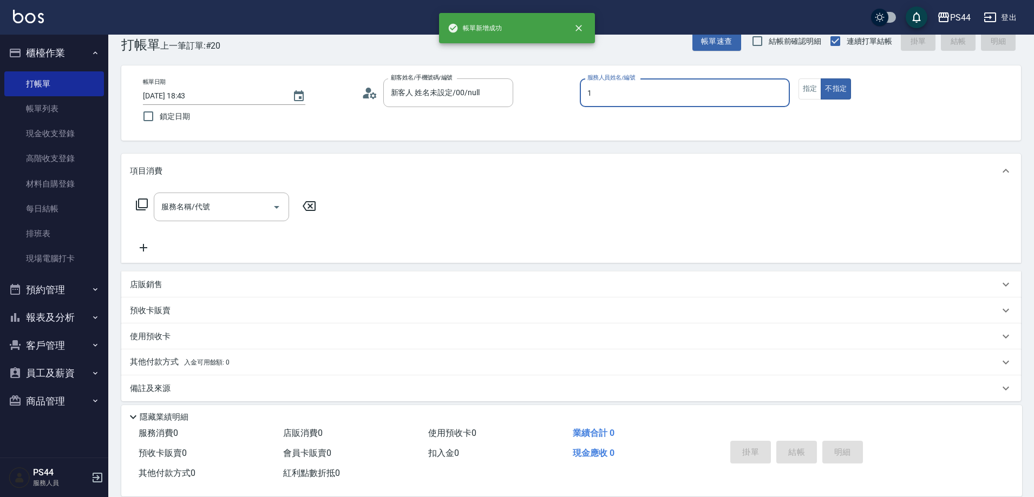
type input "黃雅雯-1"
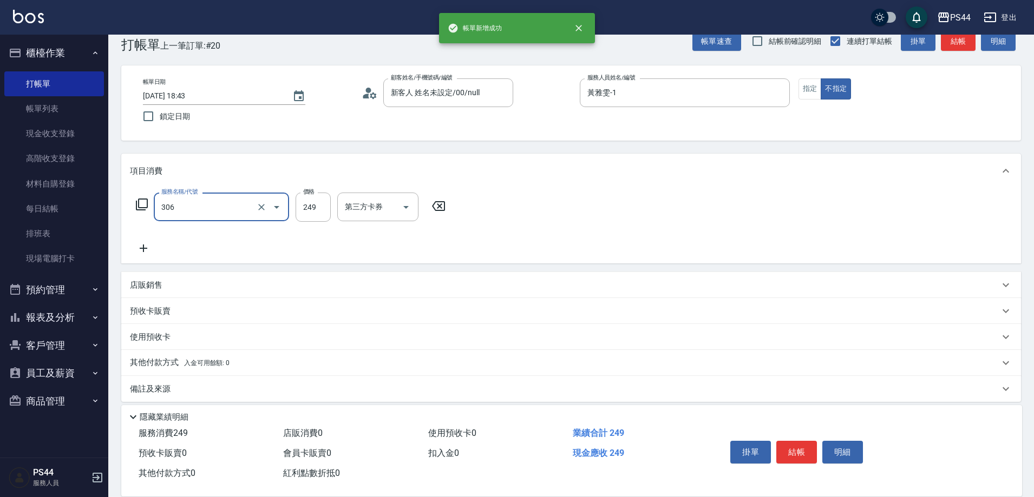
type input "剪髮(306)"
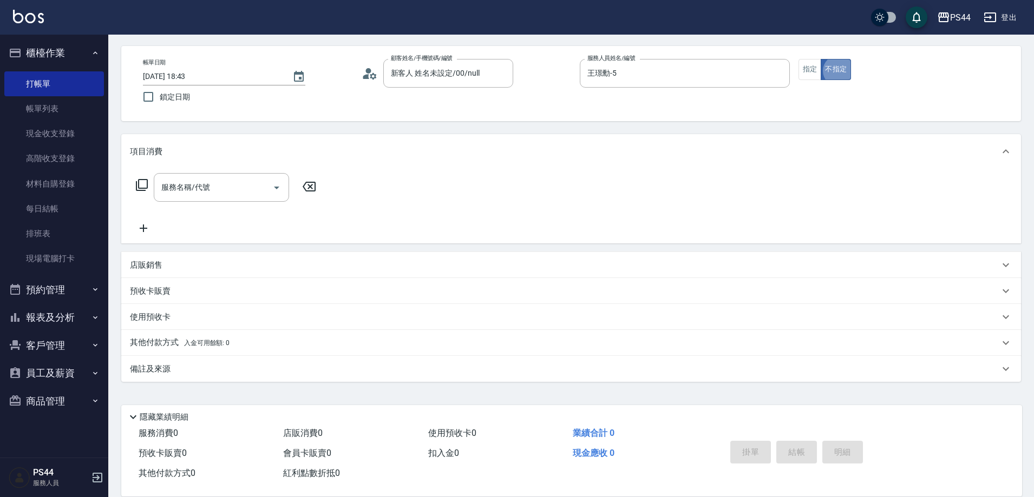
scroll to position [43, 0]
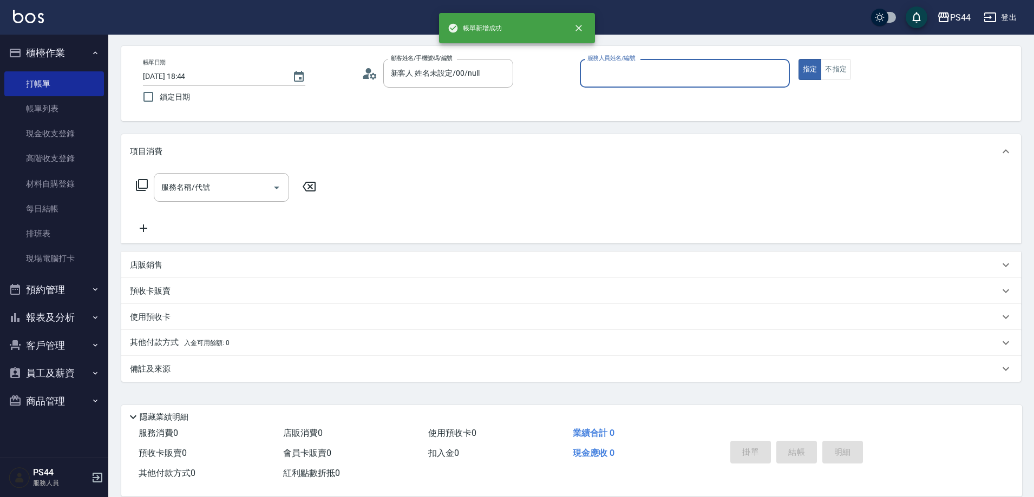
click at [798, 59] on button "指定" at bounding box center [809, 69] width 23 height 21
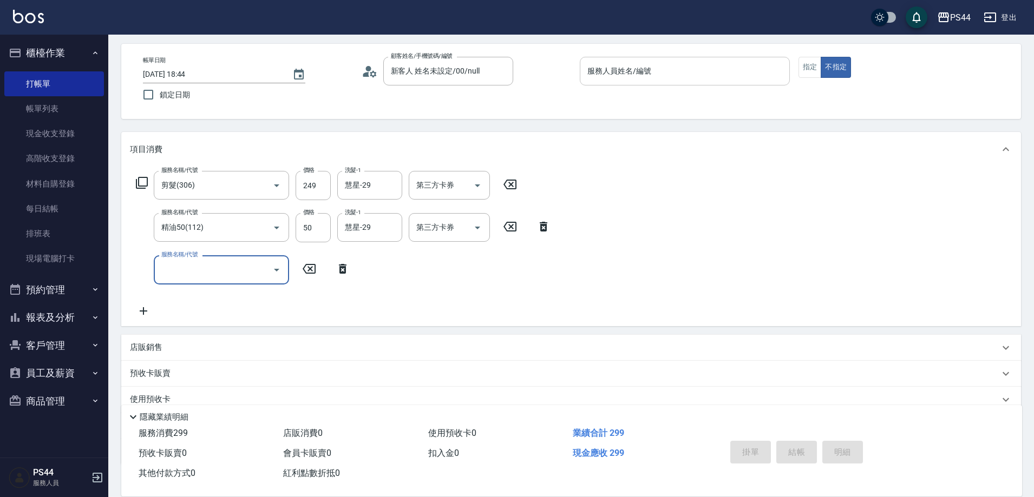
click at [674, 72] on input "服務人員姓名/編號" at bounding box center [685, 71] width 200 height 19
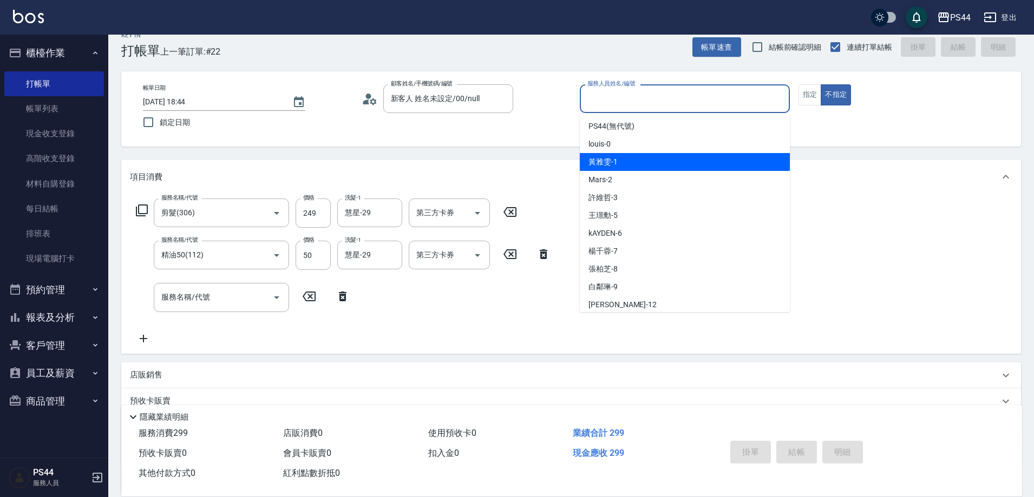
scroll to position [0, 0]
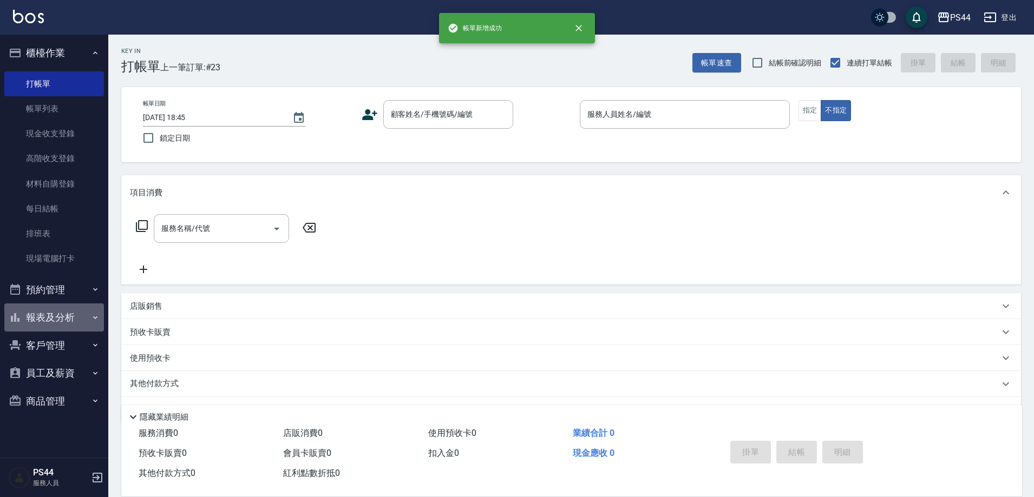
click at [78, 314] on button "報表及分析" at bounding box center [54, 318] width 100 height 28
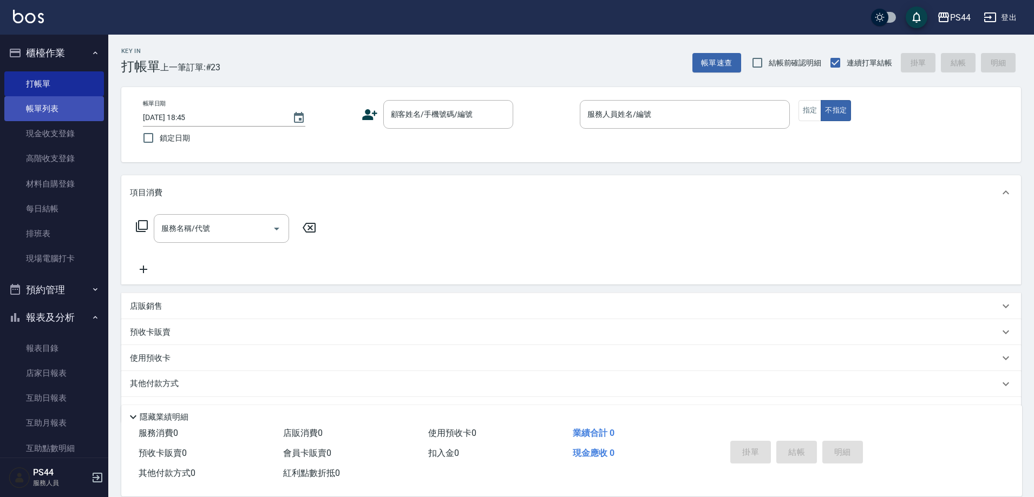
click at [57, 111] on link "帳單列表" at bounding box center [54, 108] width 100 height 25
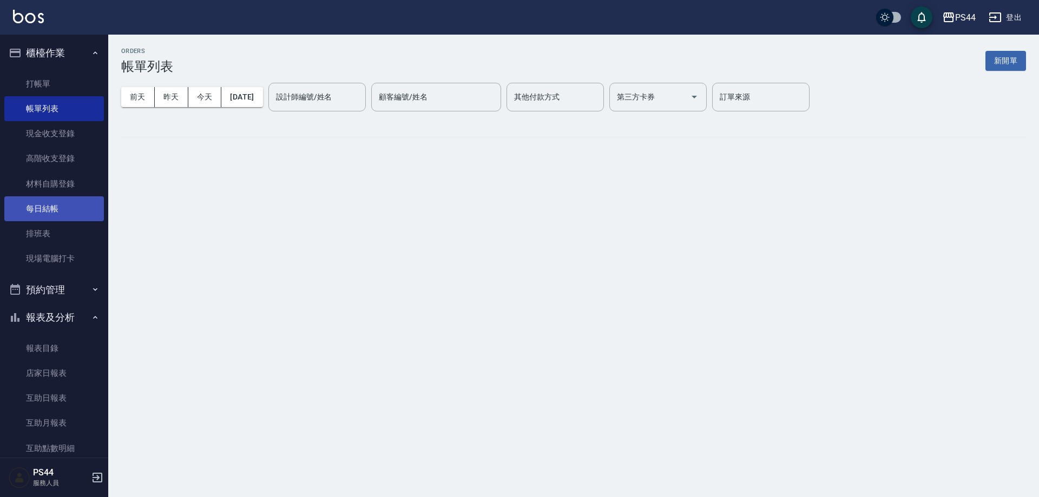
click at [60, 215] on link "每日結帳" at bounding box center [54, 208] width 100 height 25
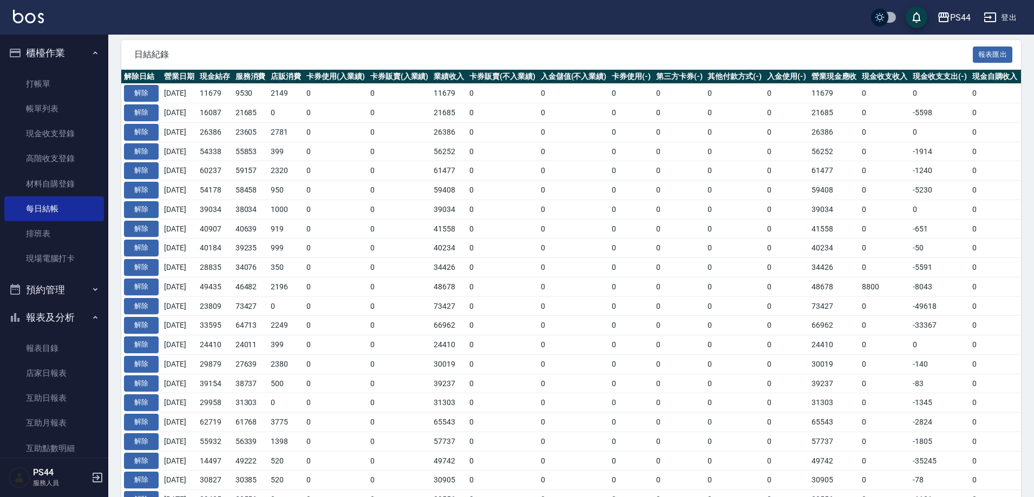
scroll to position [325, 0]
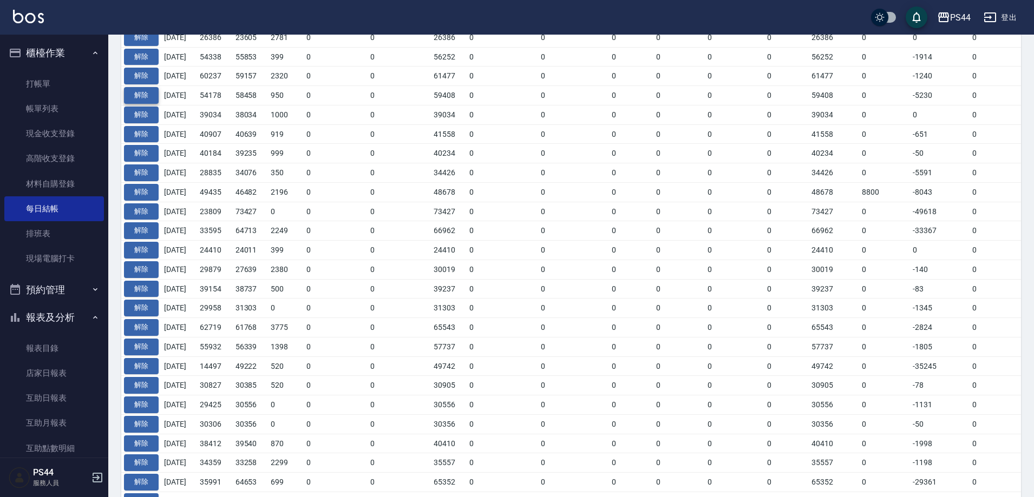
click at [140, 104] on button "解除" at bounding box center [141, 95] width 35 height 17
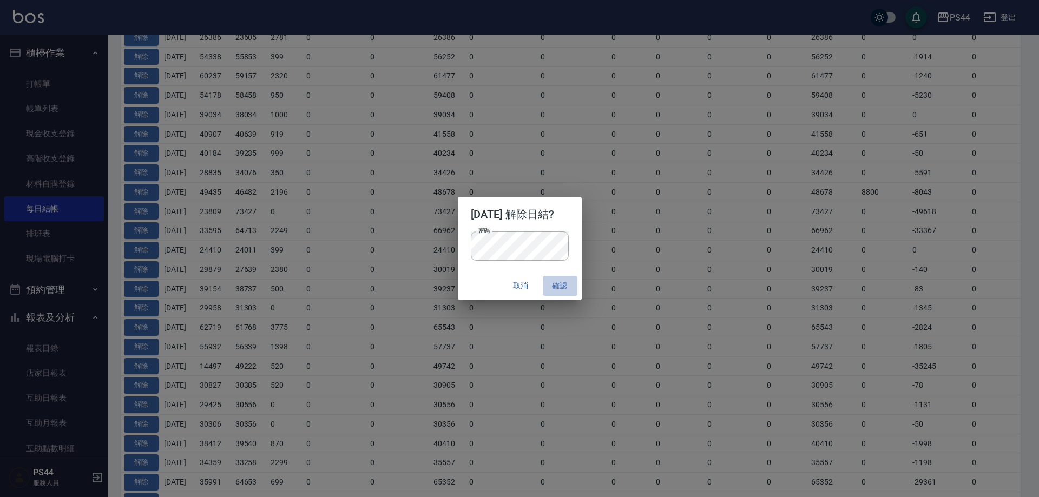
click at [578, 290] on button "確認" at bounding box center [560, 286] width 35 height 20
click at [578, 286] on button "確認" at bounding box center [560, 286] width 35 height 20
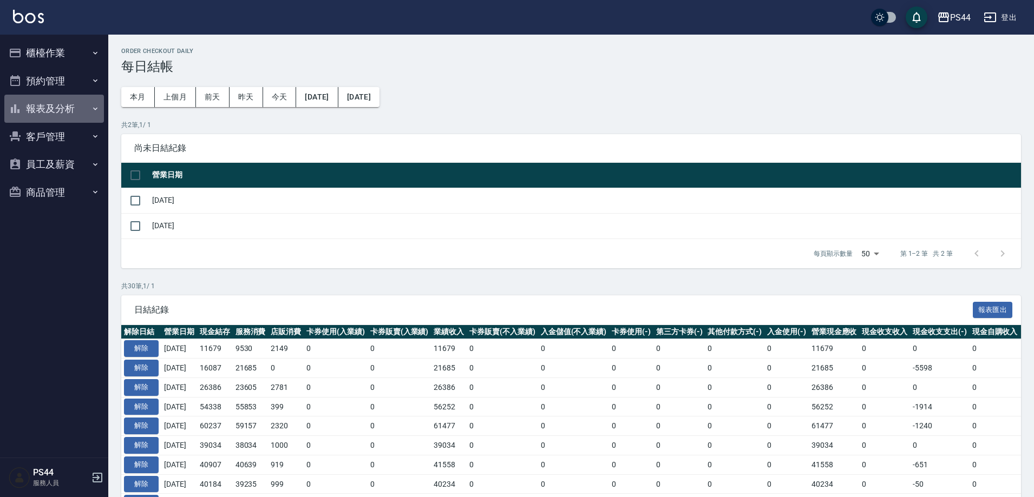
click at [51, 119] on button "報表及分析" at bounding box center [54, 109] width 100 height 28
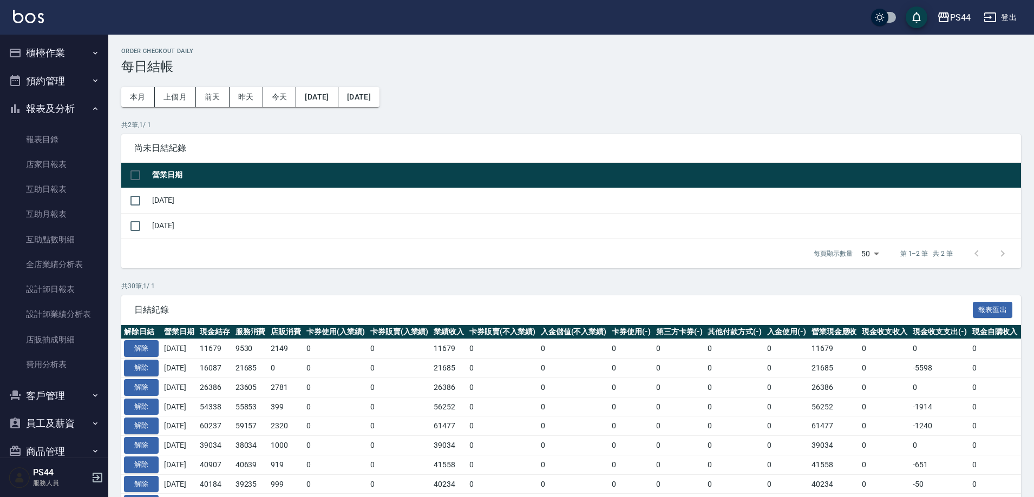
click at [52, 115] on button "報表及分析" at bounding box center [54, 109] width 100 height 28
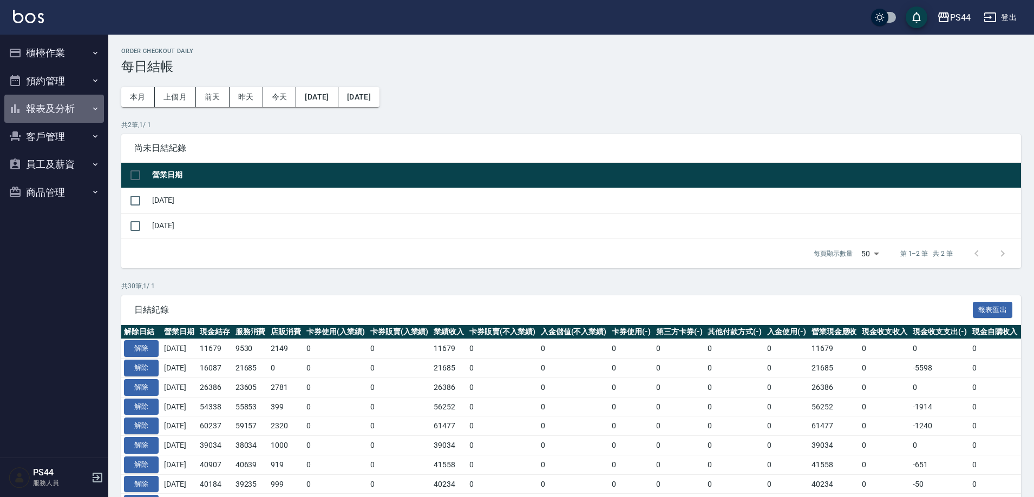
click at [51, 113] on button "報表及分析" at bounding box center [54, 109] width 100 height 28
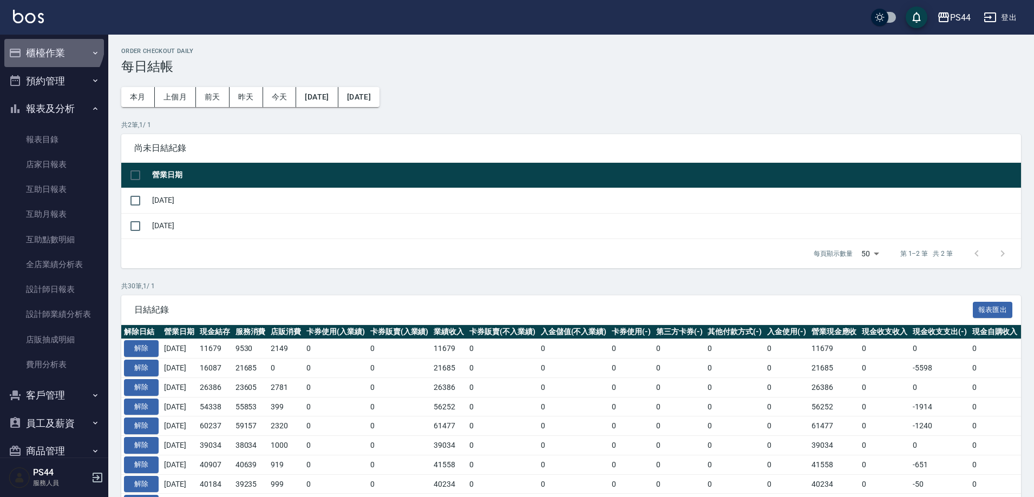
drag, startPoint x: 51, startPoint y: 43, endPoint x: 57, endPoint y: 51, distance: 9.6
click at [51, 42] on button "櫃檯作業" at bounding box center [54, 53] width 100 height 28
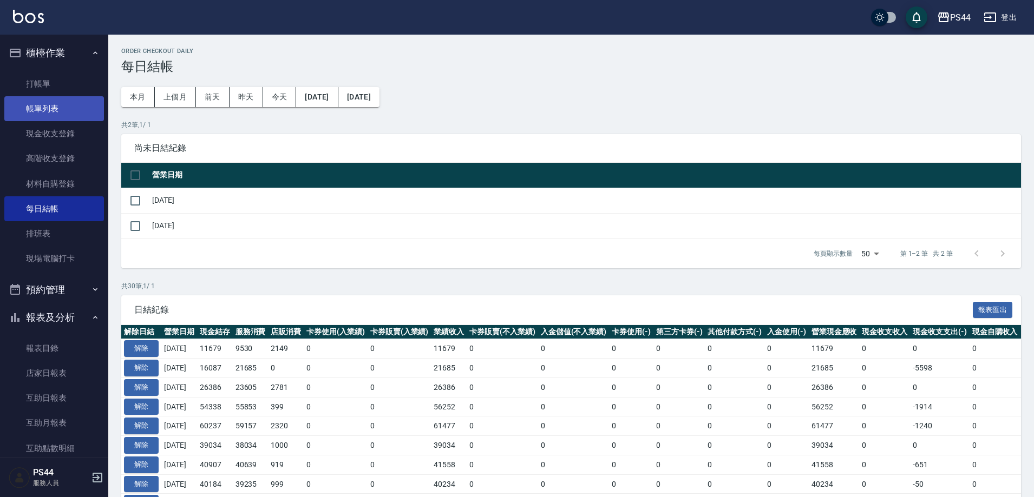
click at [78, 108] on link "帳單列表" at bounding box center [54, 108] width 100 height 25
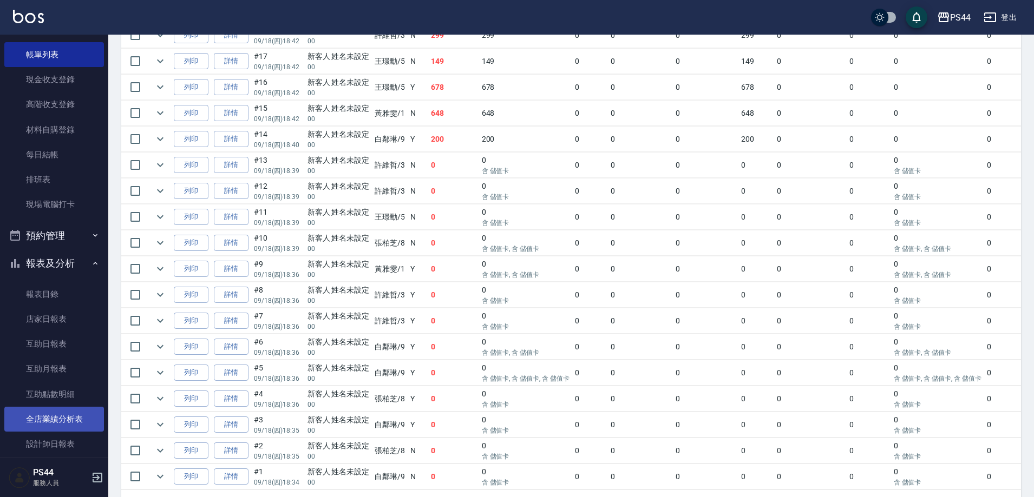
scroll to position [108, 0]
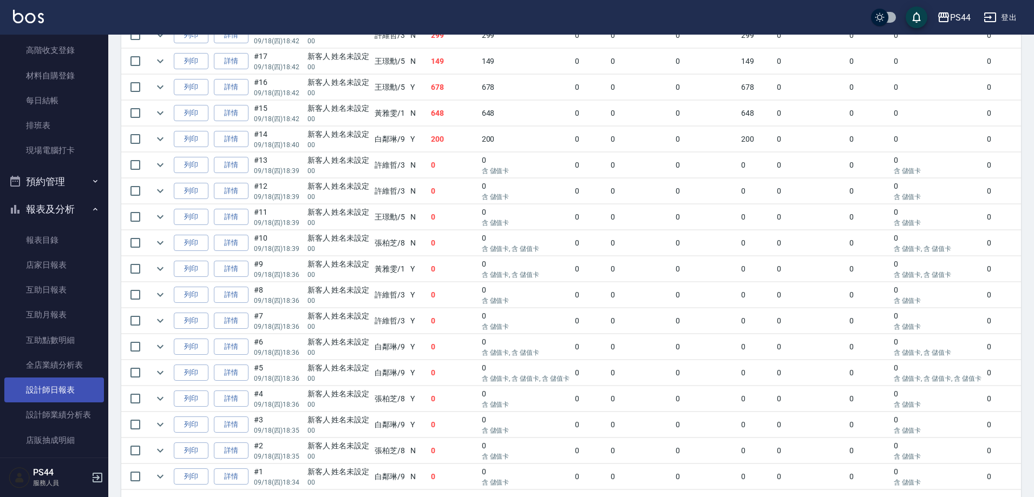
click at [74, 392] on link "設計師日報表" at bounding box center [54, 390] width 100 height 25
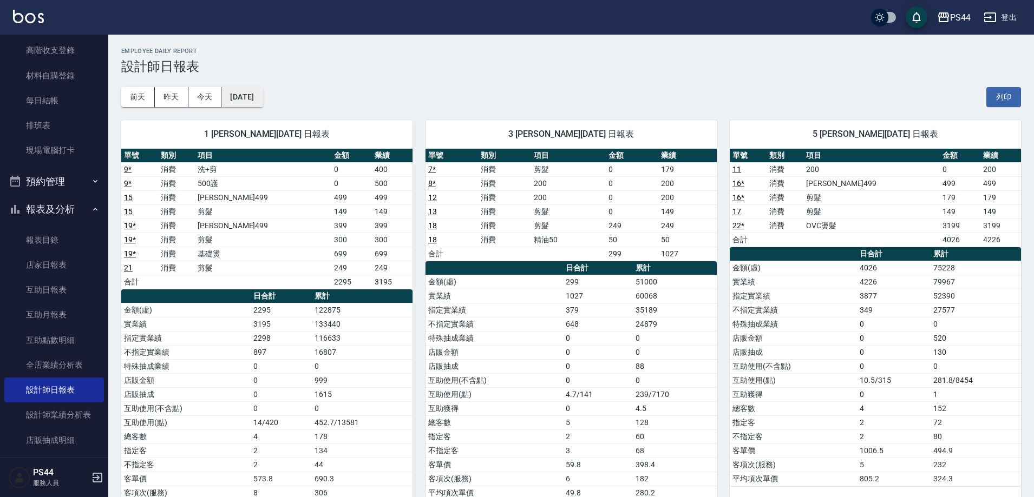
click at [257, 106] on button "[DATE]" at bounding box center [241, 97] width 41 height 20
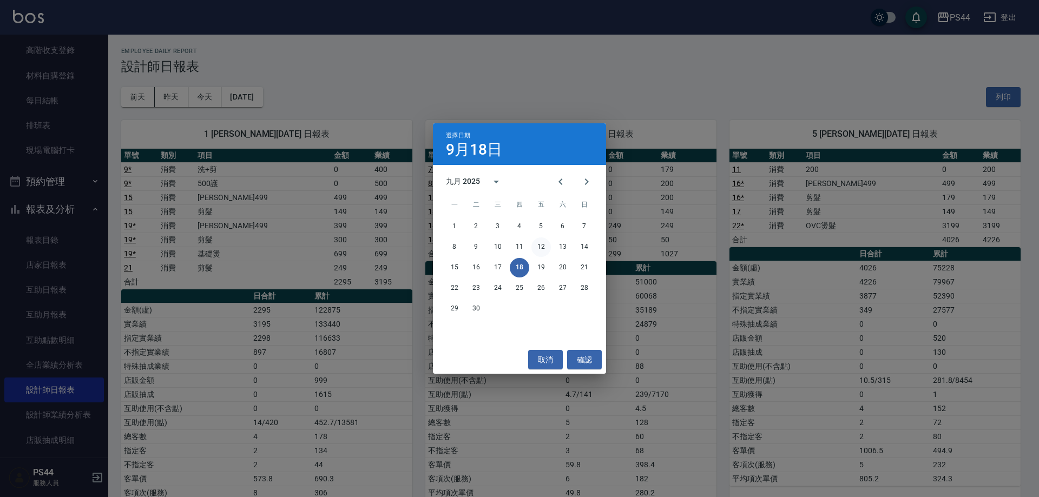
click at [538, 247] on button "12" at bounding box center [541, 247] width 19 height 19
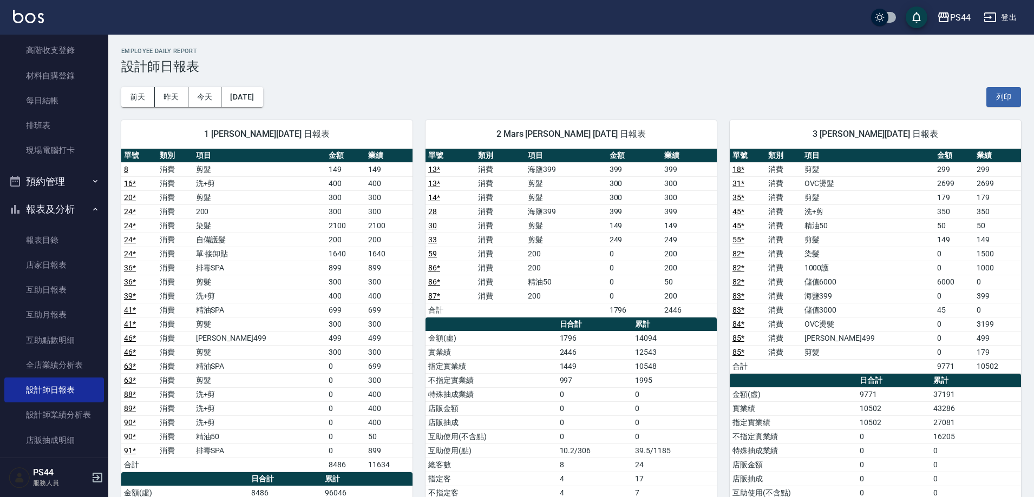
click at [735, 268] on link "82 *" at bounding box center [738, 268] width 12 height 9
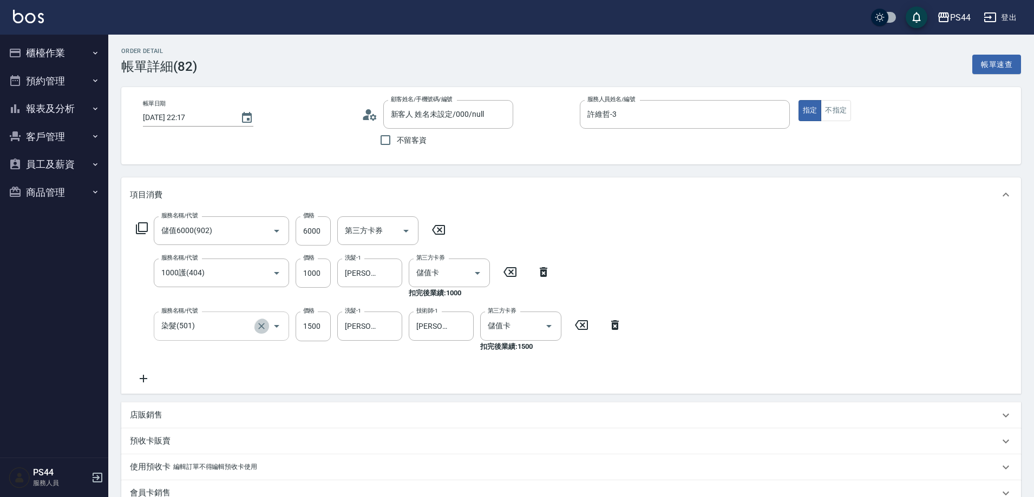
click at [256, 330] on icon "Clear" at bounding box center [261, 326] width 11 height 11
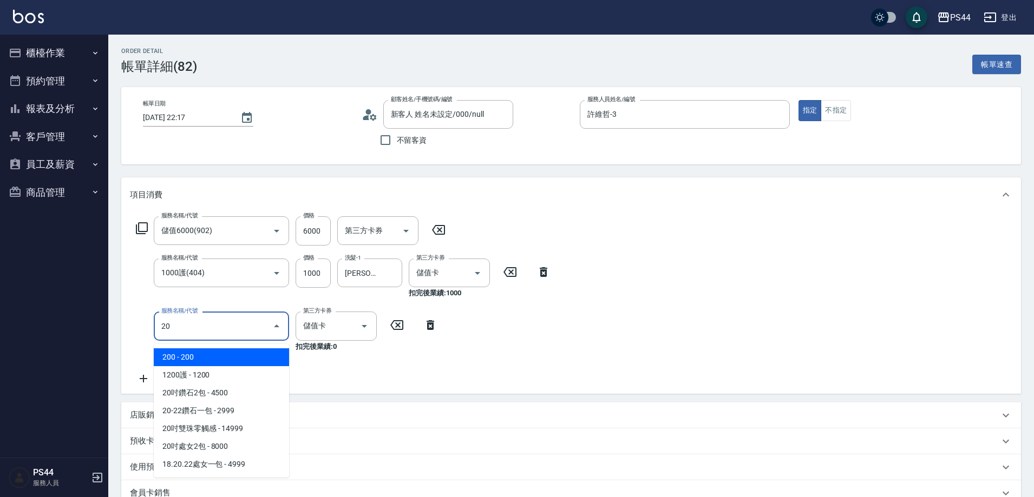
type input "202"
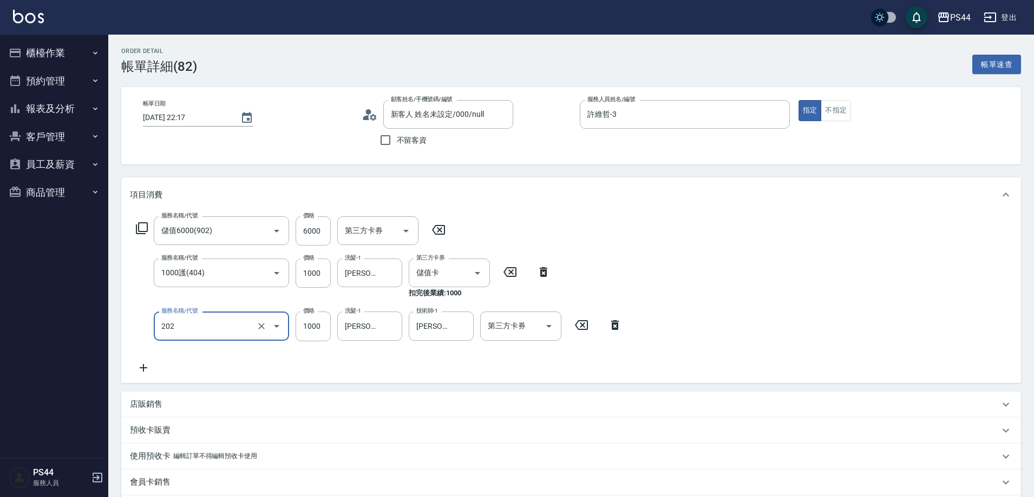
type input "燙髮(202)"
type input "1500"
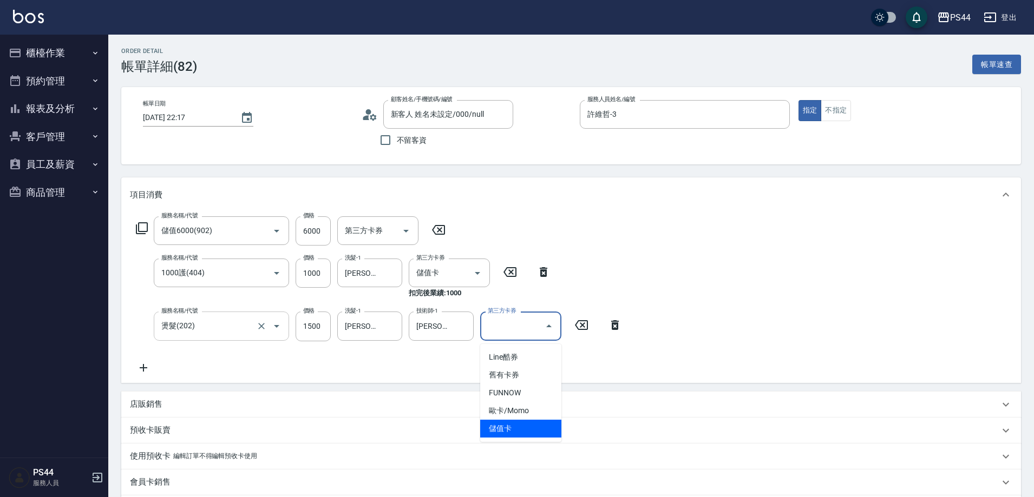
type input "儲值卡"
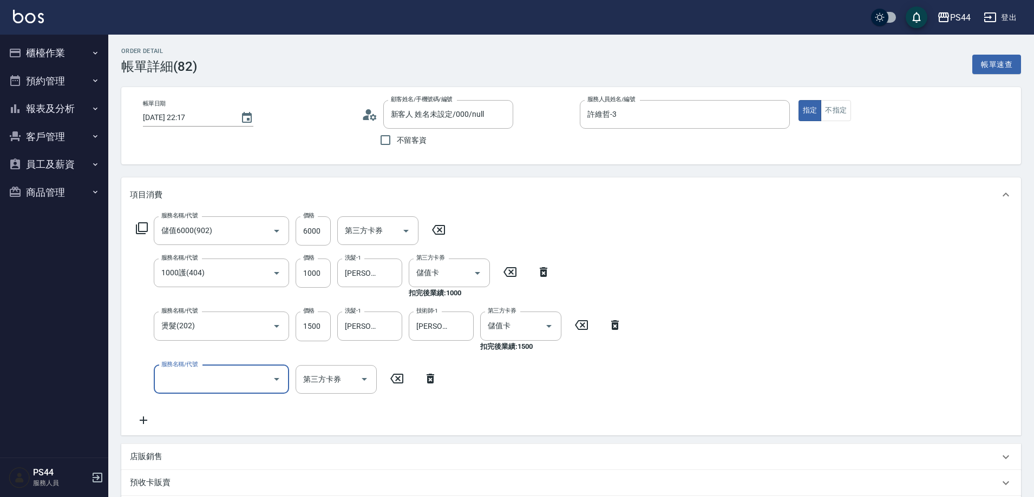
drag, startPoint x: 671, startPoint y: 351, endPoint x: 611, endPoint y: 346, distance: 59.7
click at [672, 350] on div "服務名稱/代號 儲值6000(902) 服務名稱/代號 價格 6000 價格 第三方卡券 第三方卡券 服務名稱/代號 1000護(404) 服務名稱/代號 價…" at bounding box center [571, 324] width 900 height 224
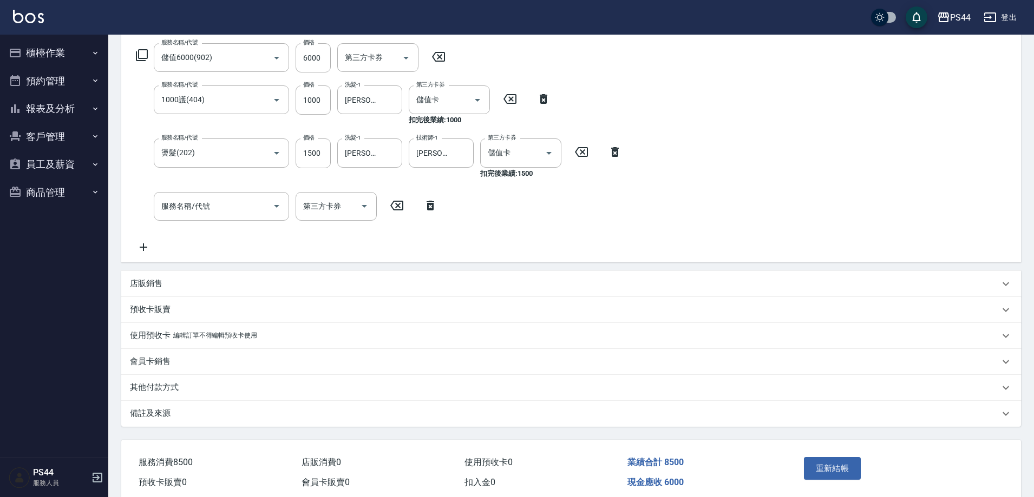
scroll to position [234, 0]
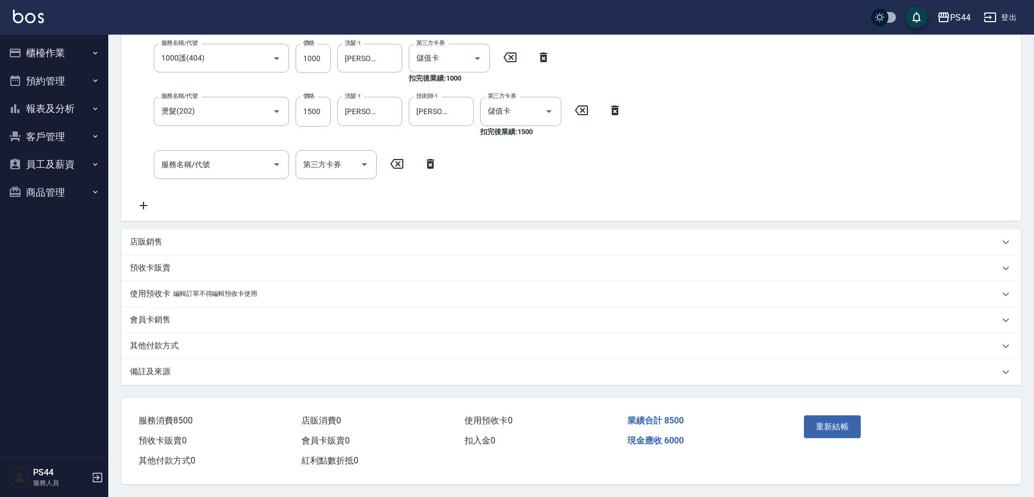
click at [827, 421] on button "重新結帳" at bounding box center [832, 427] width 57 height 23
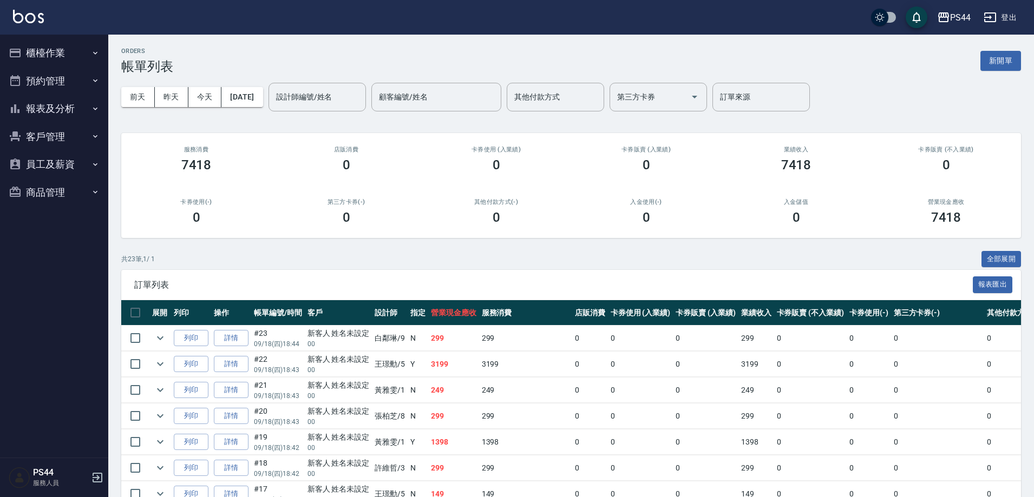
click at [40, 18] on img at bounding box center [28, 17] width 31 height 14
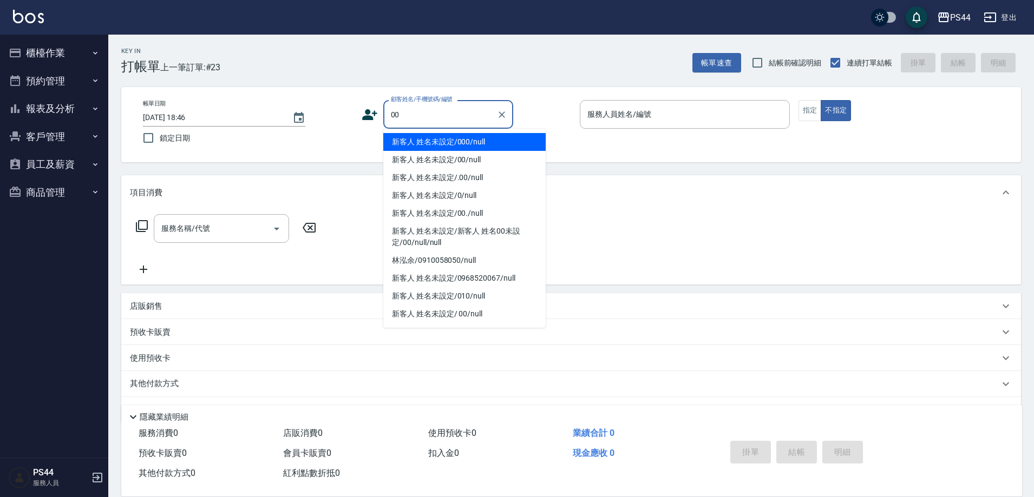
type input "新客人 姓名未設定/000/null"
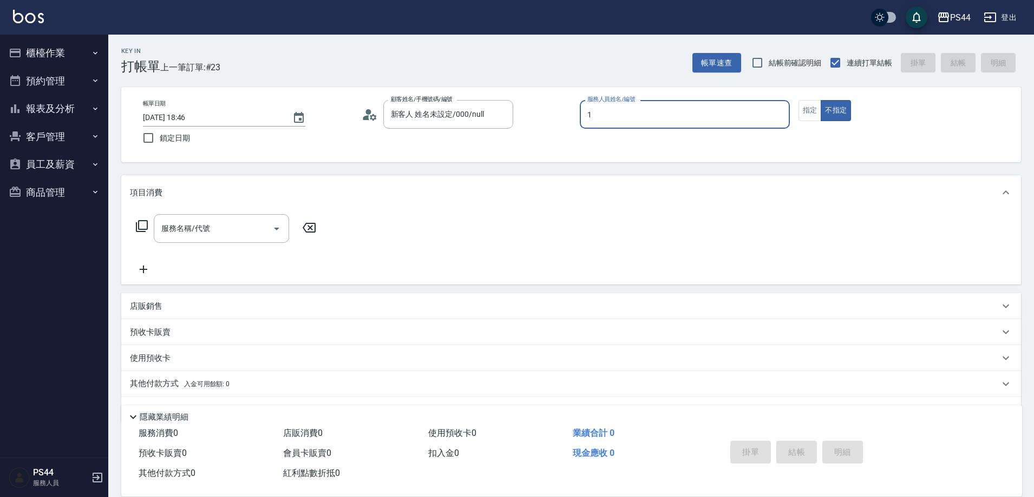
type input "黃雅雯-1"
type button "false"
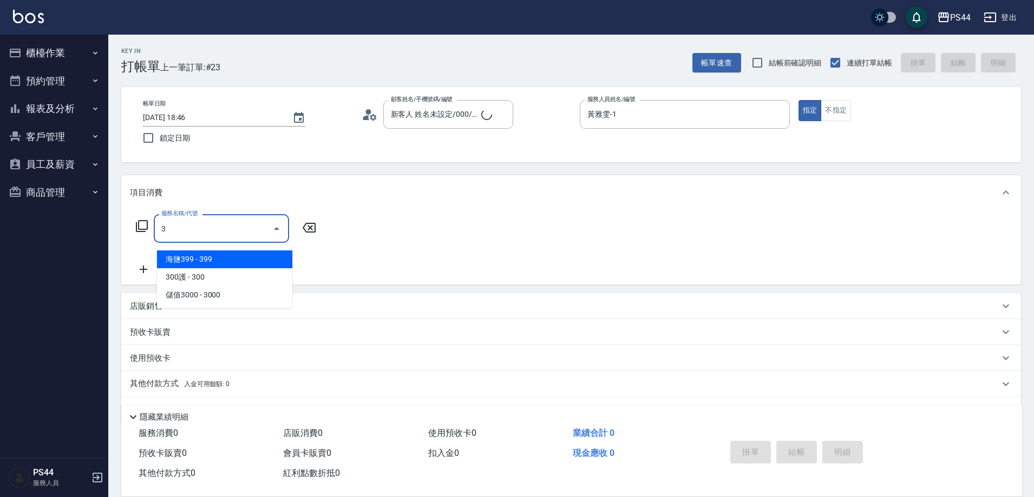
type input "30"
type input "新客人 姓名未設定/00/null"
type input "洗+剪(308)"
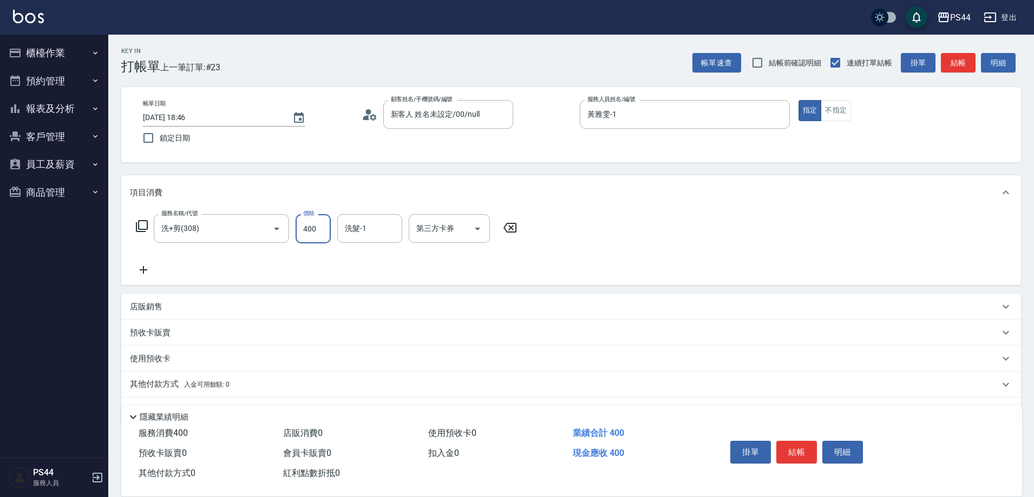
type input "400"
type input "9"
type input "慧星-29"
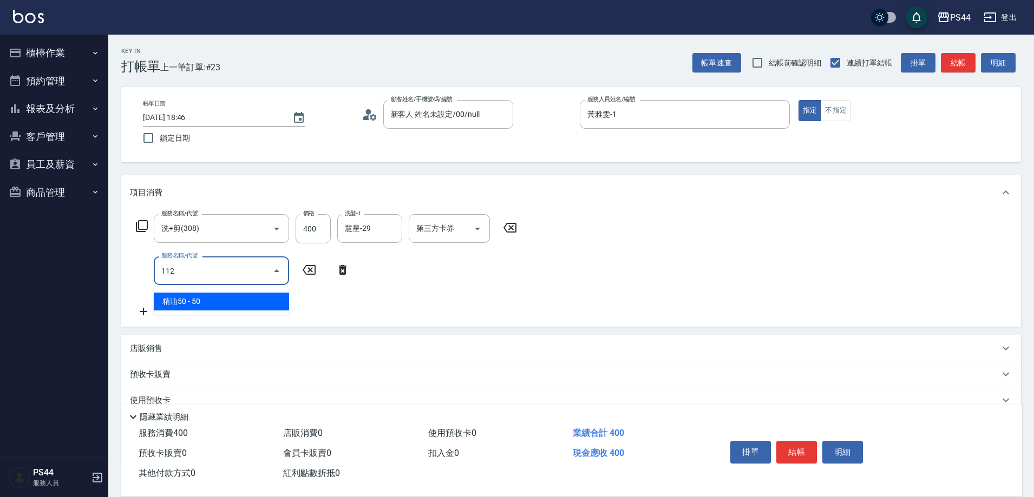
type input "精油50(112)"
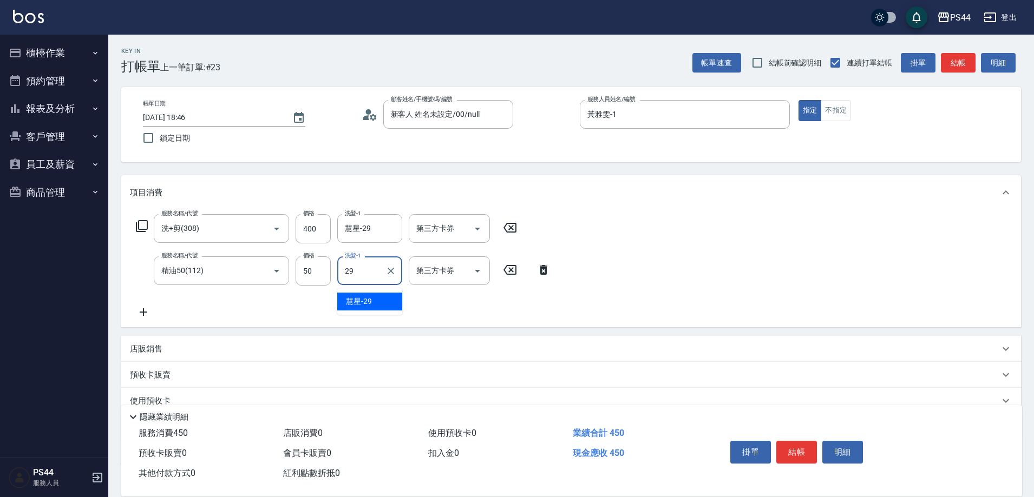
type input "慧星-29"
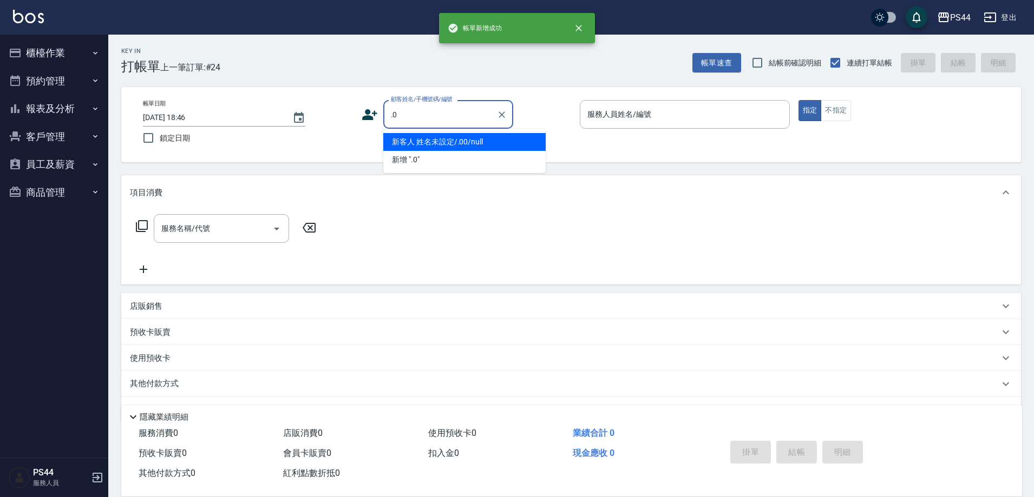
type input "."
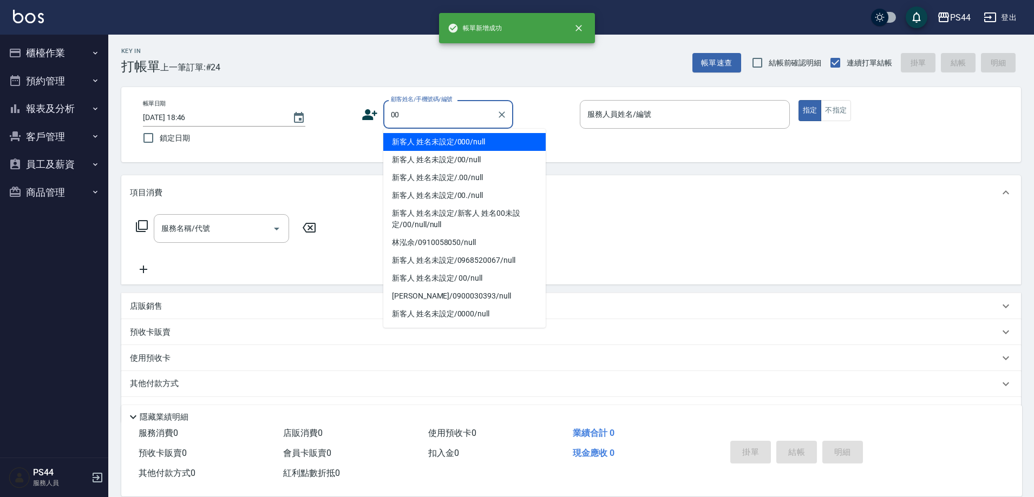
type input "新客人 姓名未設定/000/null"
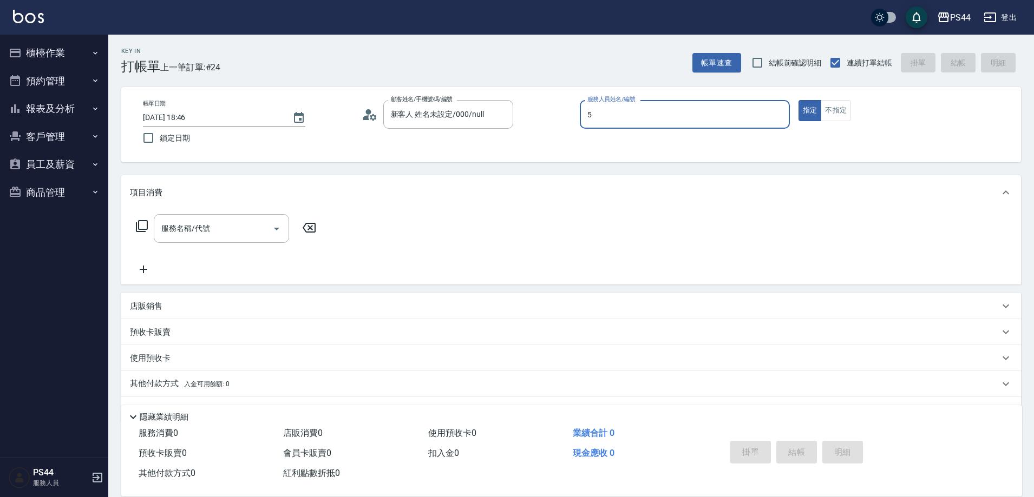
type input "王璟勳-5"
type button "true"
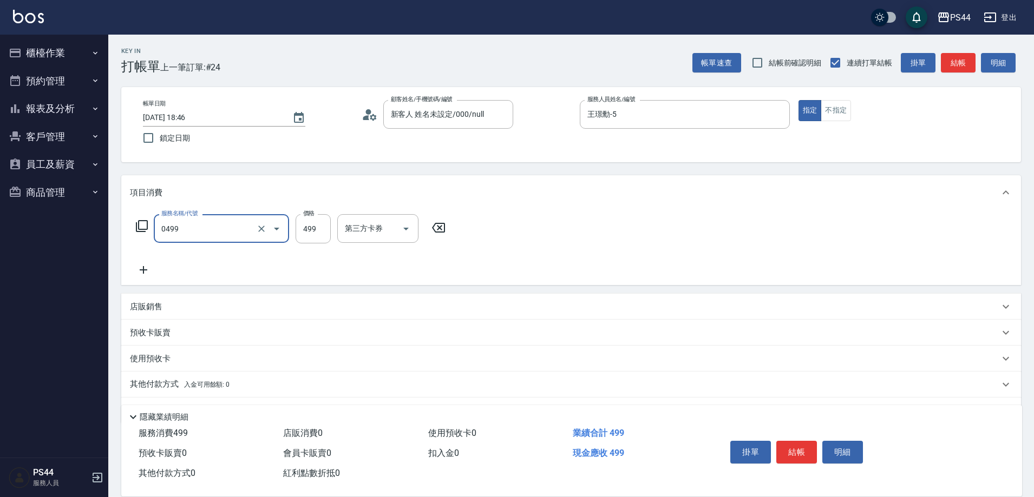
type input "[PERSON_NAME]499(0499)"
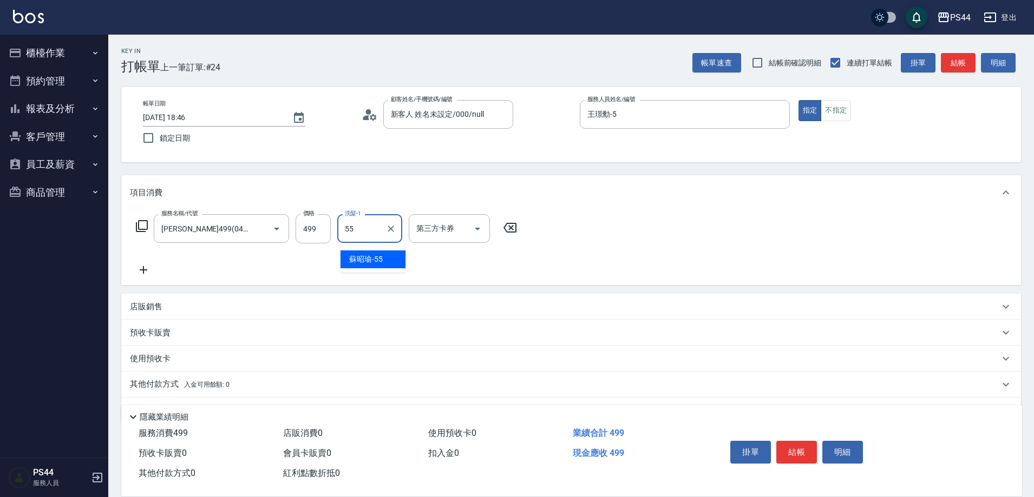
type input "蘇昭瑜-55"
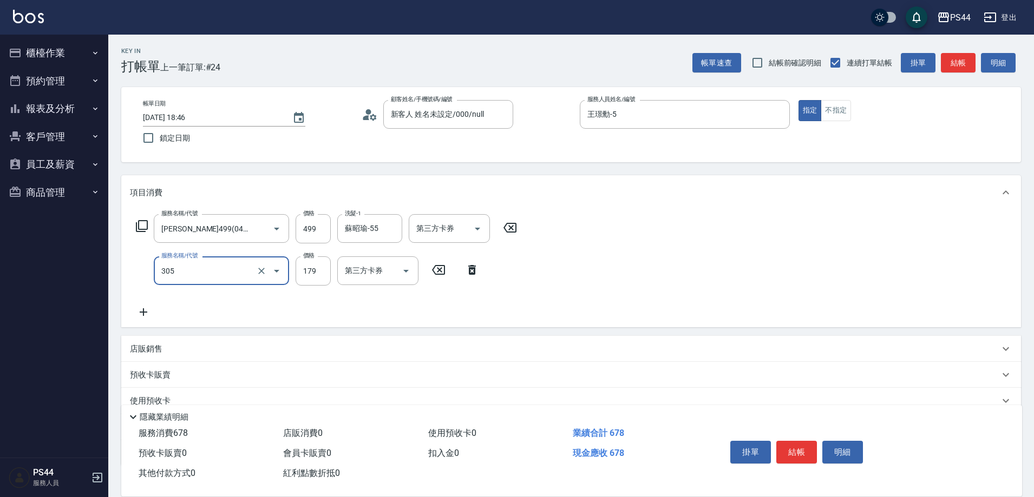
type input "剪髮(305)"
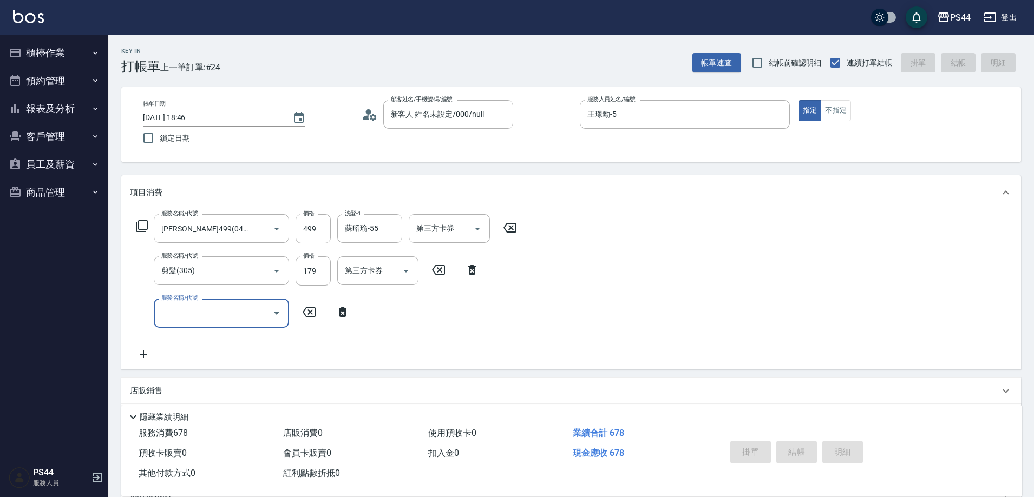
type input "2025/09/18 18:47"
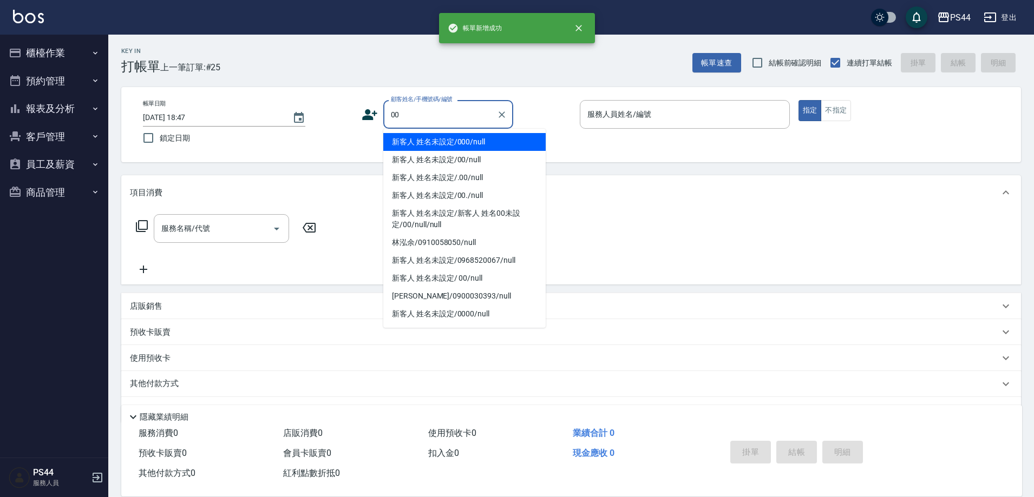
type input "新客人 姓名未設定/000/null"
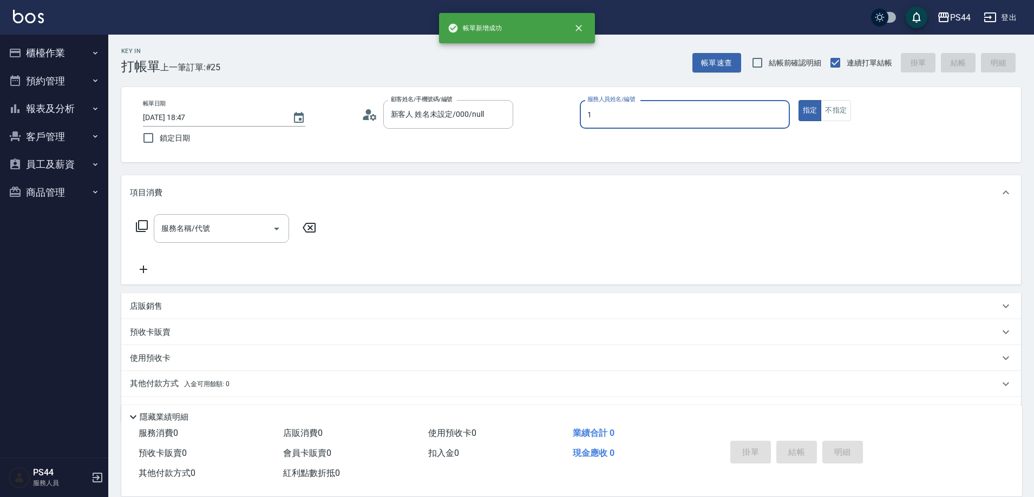
type input "黃雅雯-1"
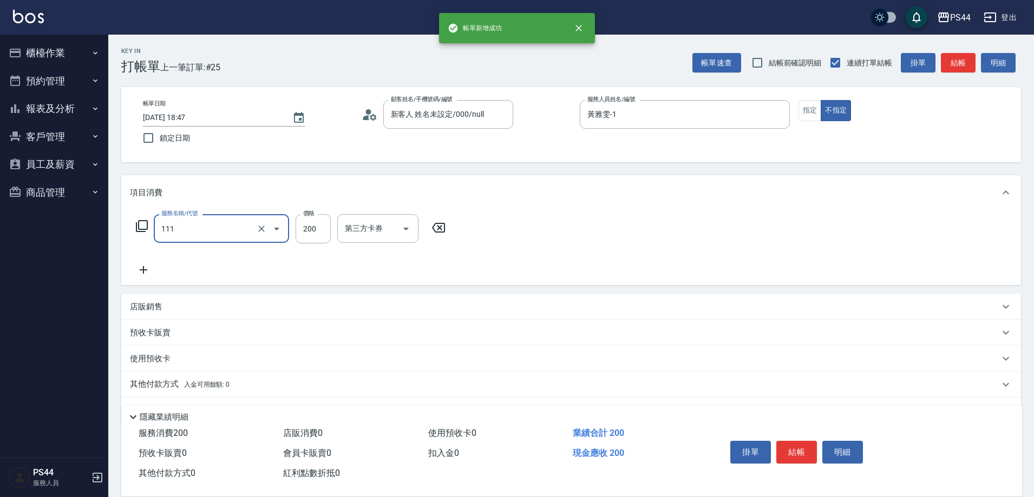
type input "200(111)"
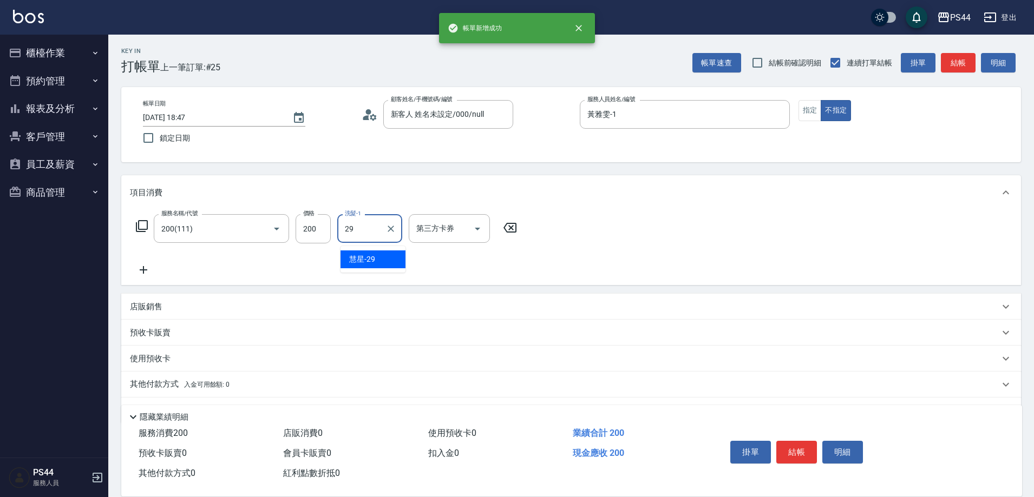
type input "慧星-29"
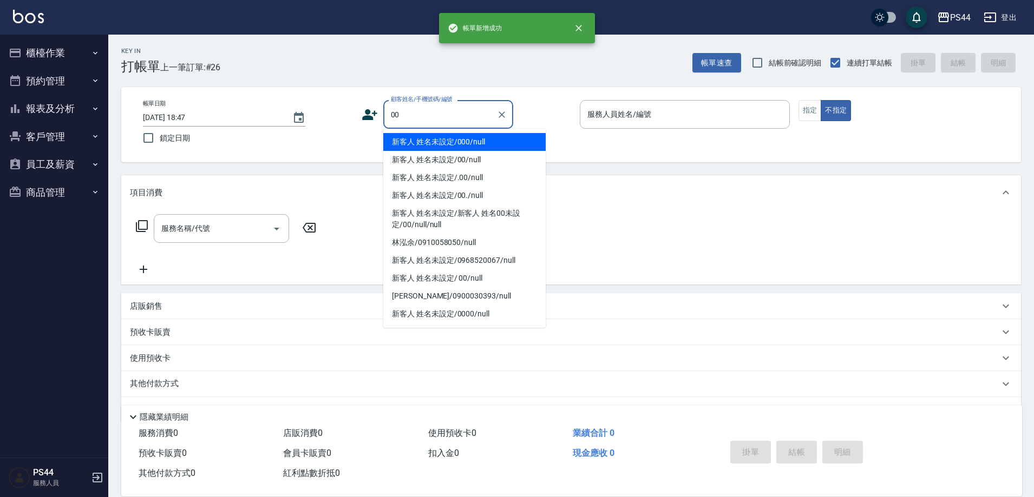
type input "新客人 姓名未設定/000/null"
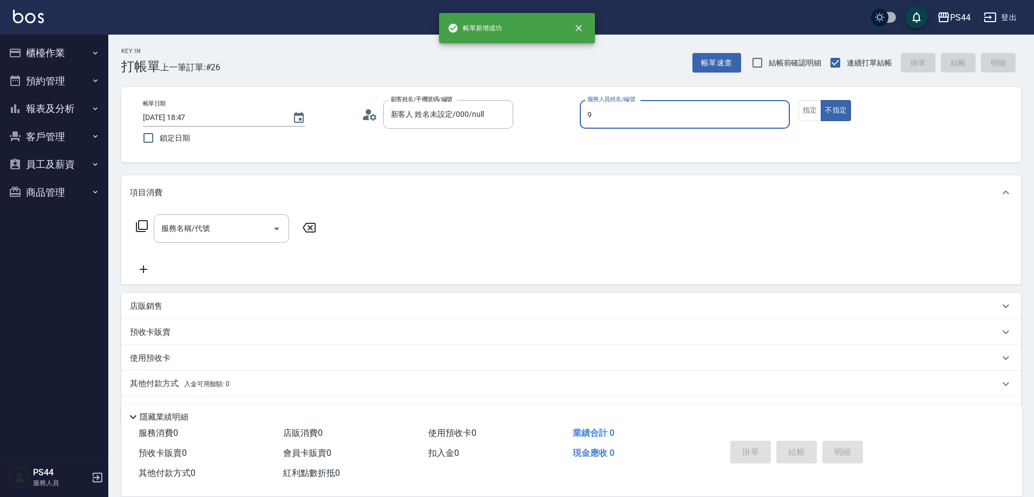
type input "白鄰琳-9"
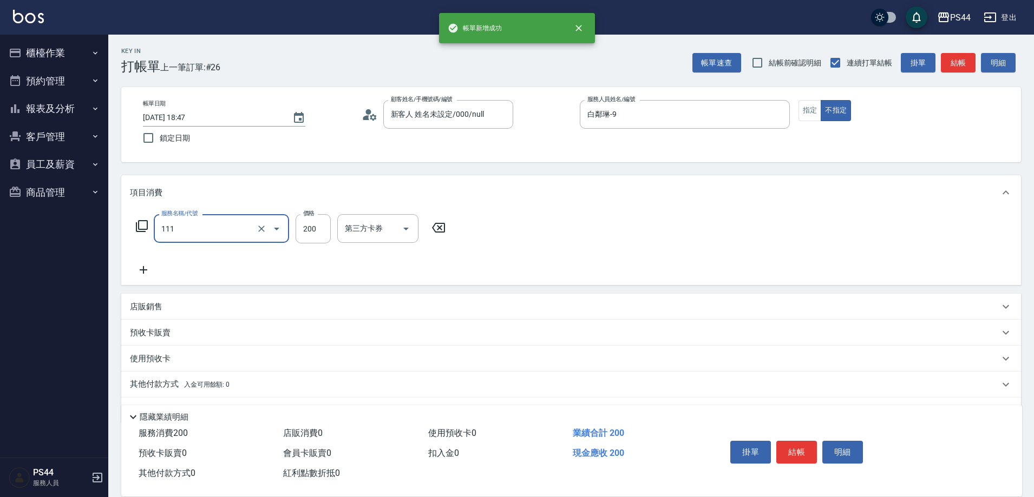
type input "200(111)"
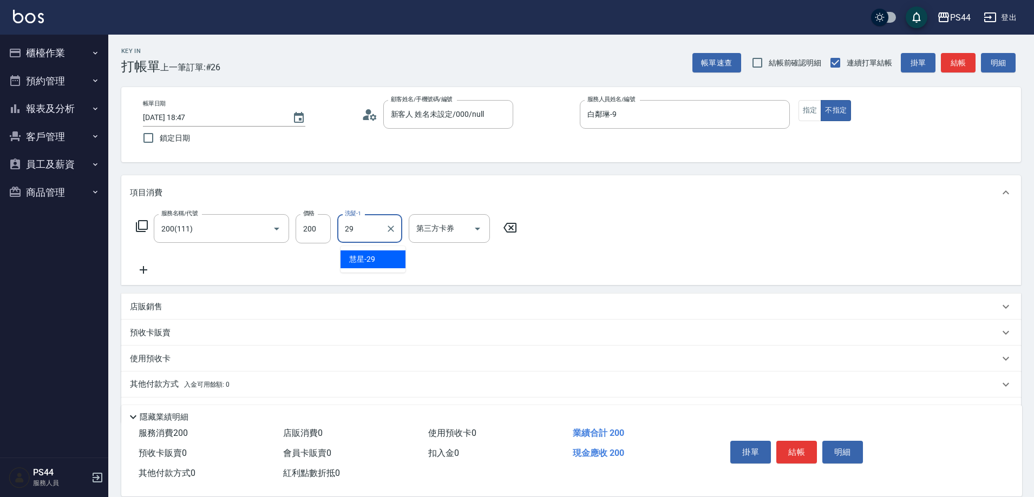
type input "慧星-29"
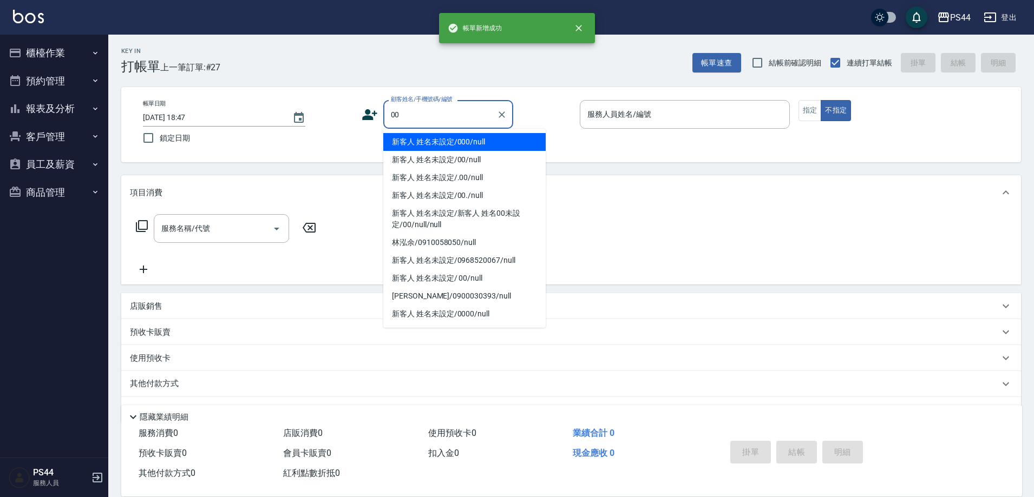
type input "新客人 姓名未設定/000/null"
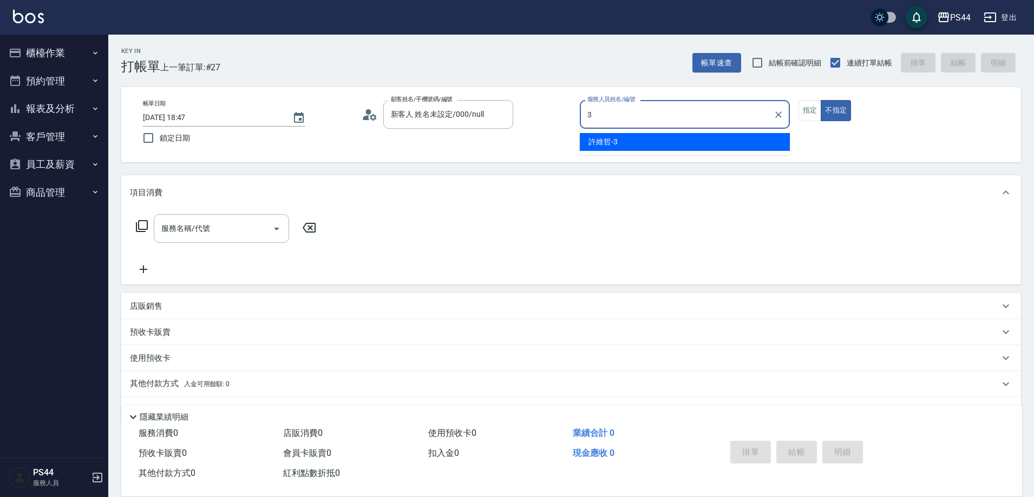
type input "許維哲-3"
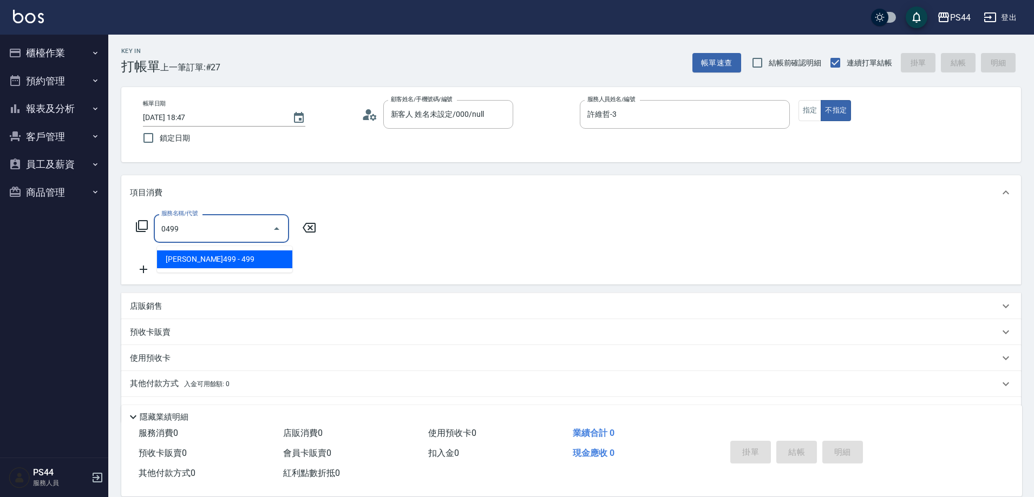
type input "[PERSON_NAME]499(0499)"
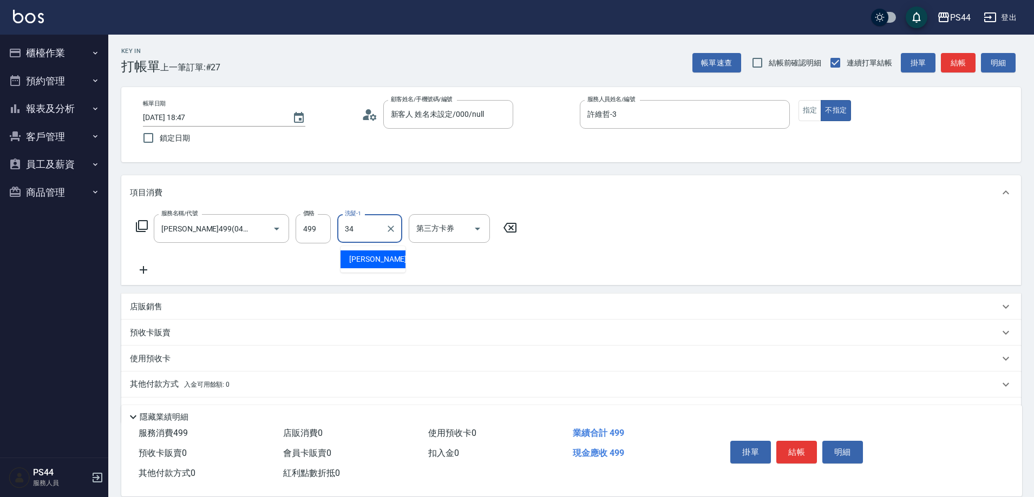
type input "[PERSON_NAME]-34"
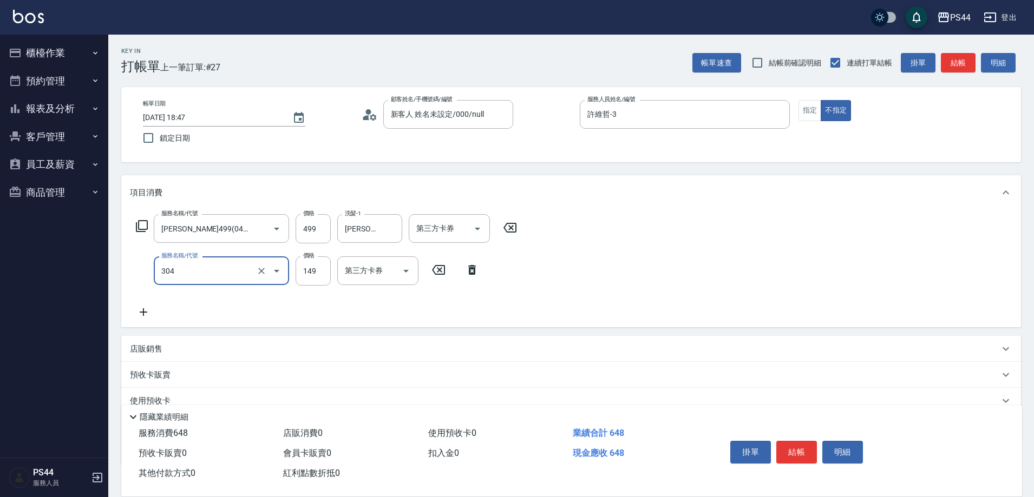
type input "剪髮(304)"
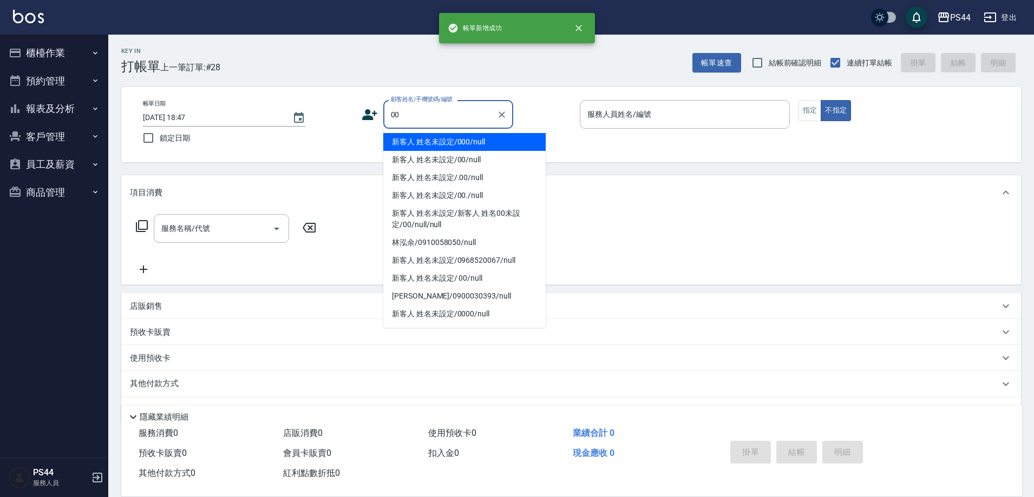
type input "新客人 姓名未設定/000/null"
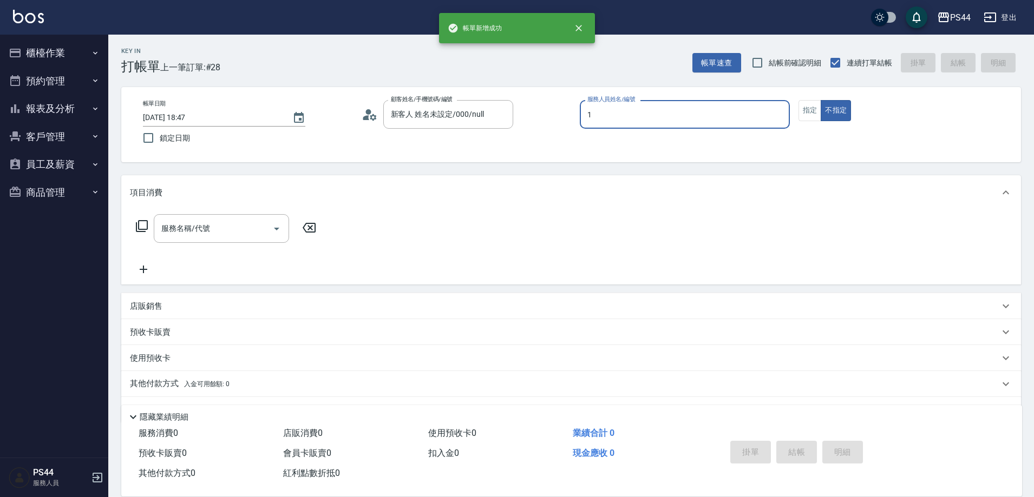
type input "黃雅雯-1"
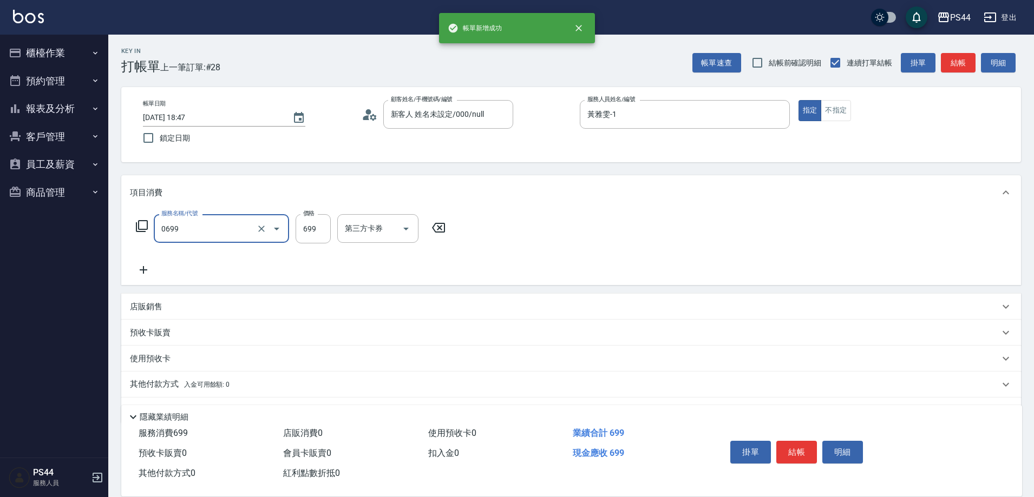
type input "精油SPA(0699)"
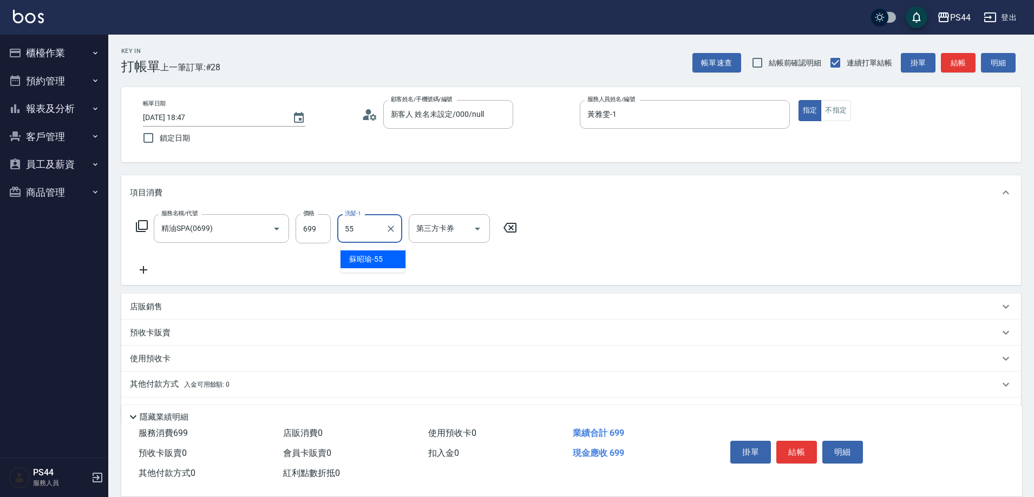
type input "蘇昭瑜-55"
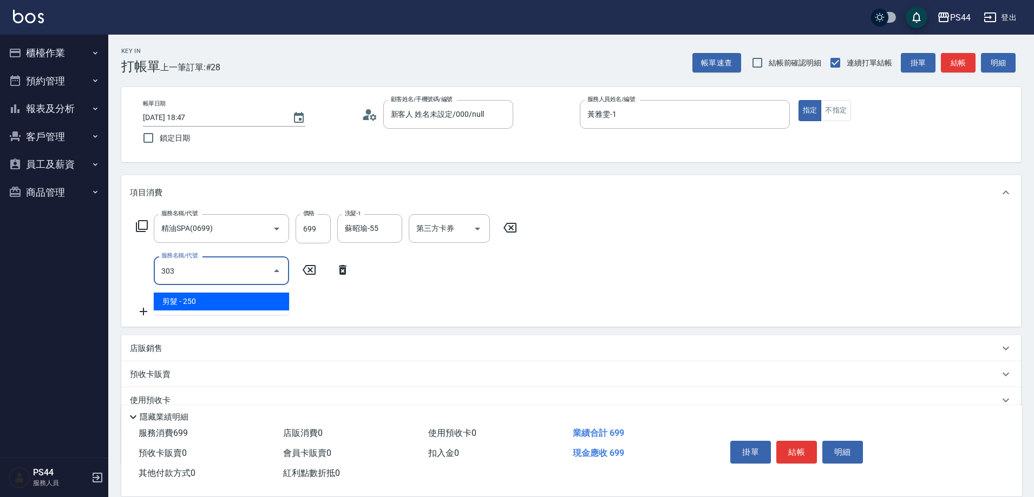
type input "剪髮(303)"
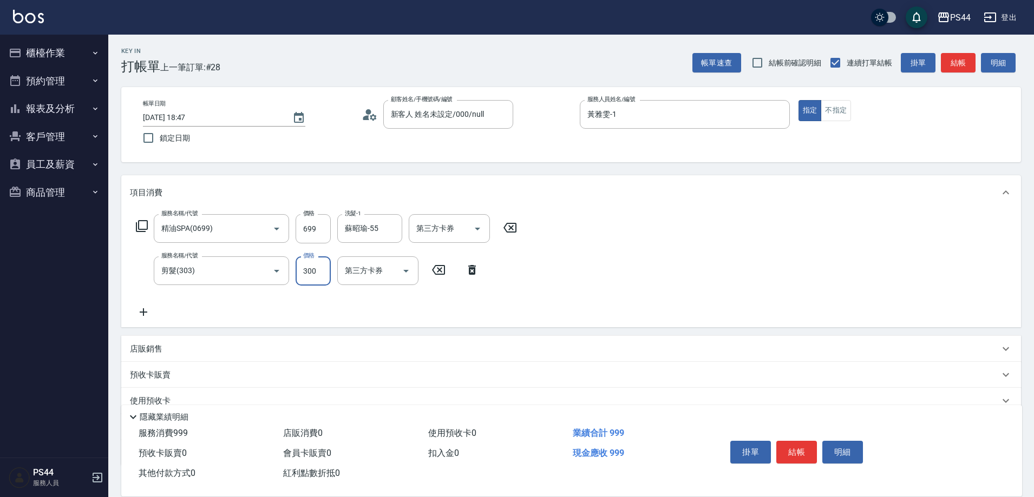
type input "300"
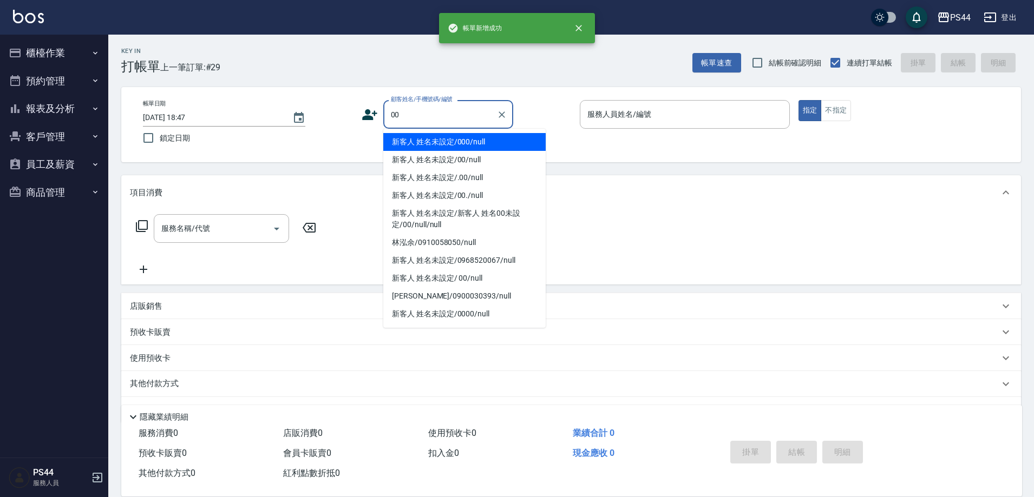
type input "新客人 姓名未設定/000/null"
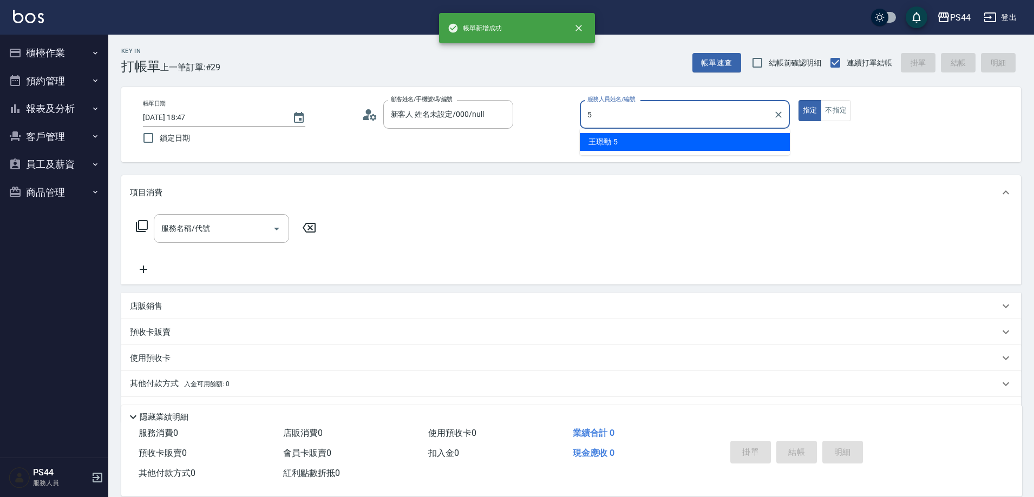
type input "王璟勳-5"
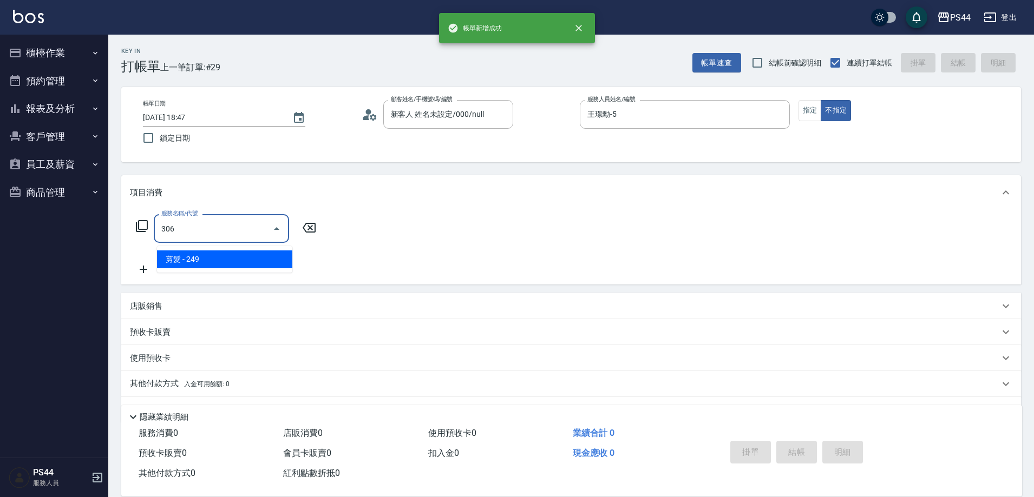
type input "剪髮(306)"
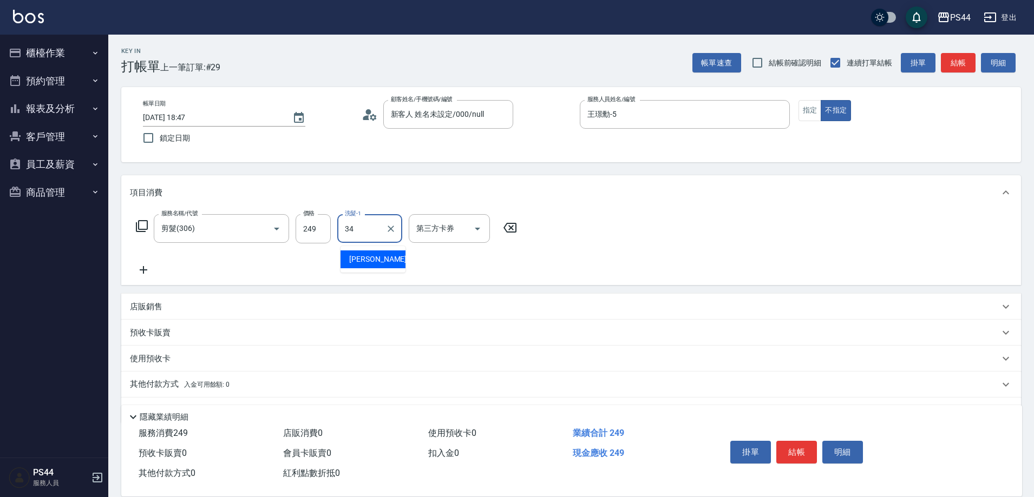
type input "[PERSON_NAME]-34"
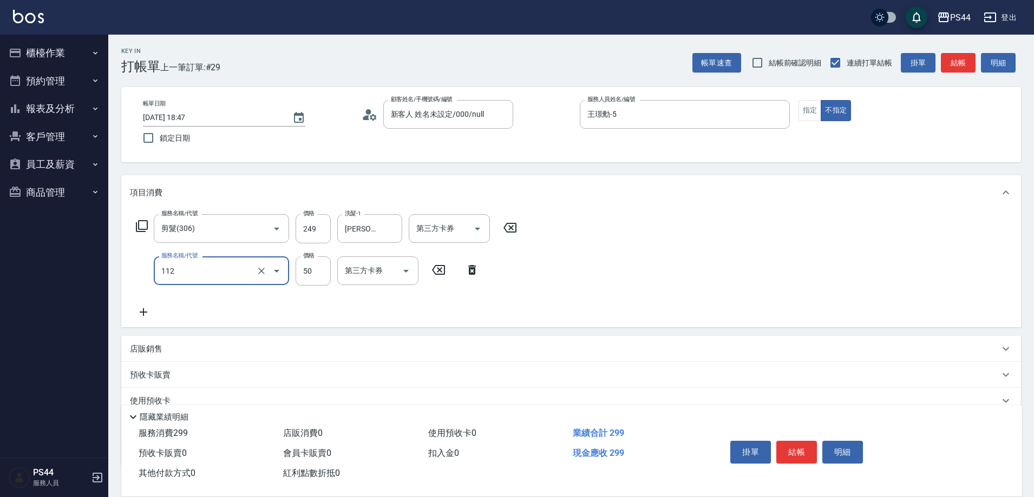
type input "精油50(112)"
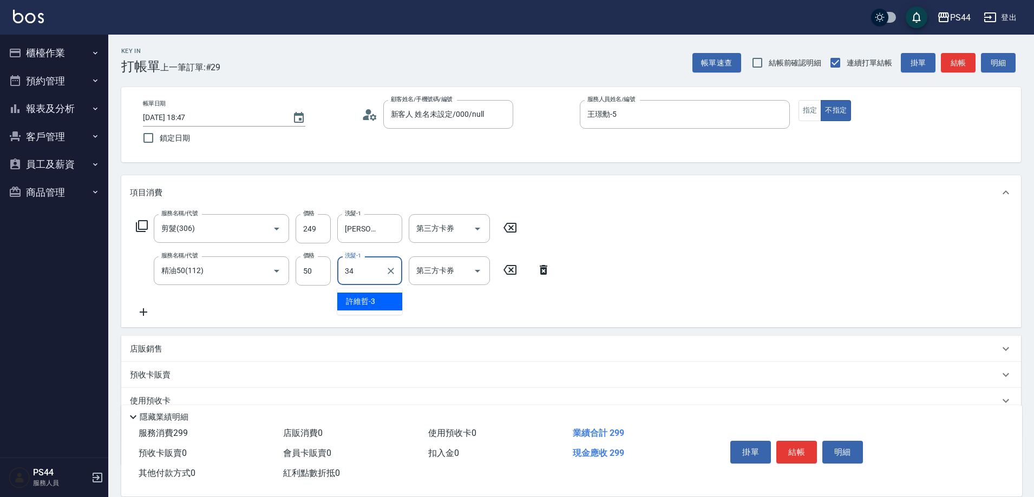
type input "[PERSON_NAME]-34"
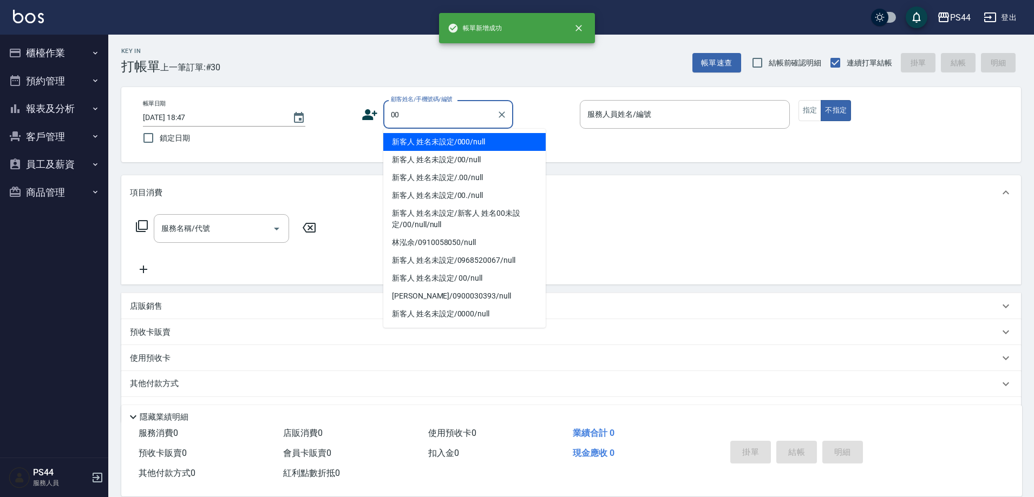
type input "新客人 姓名未設定/000/null"
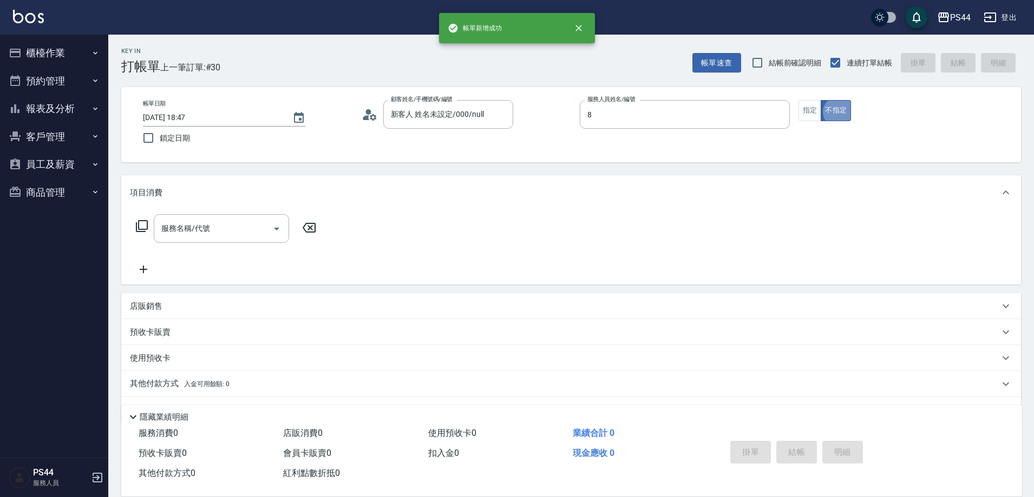
type input "張柏芝-8"
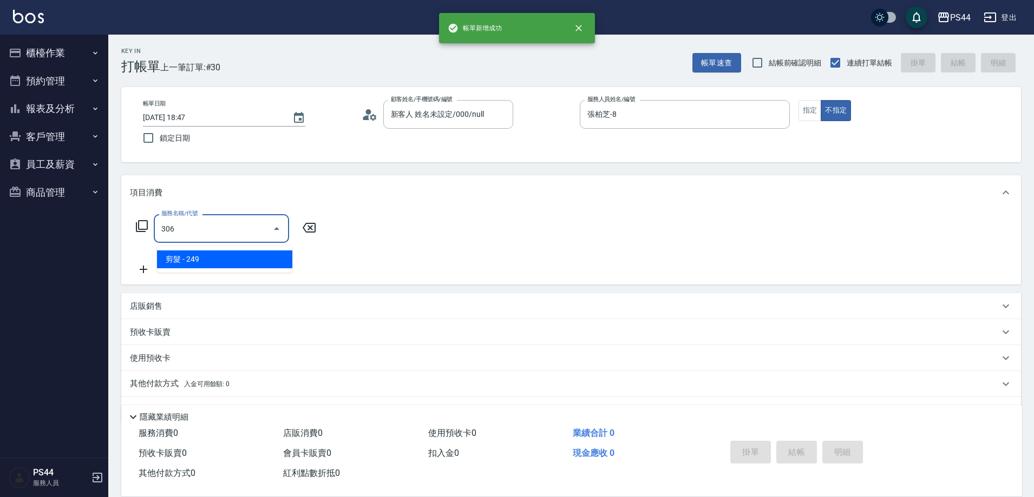
type input "剪髮(306)"
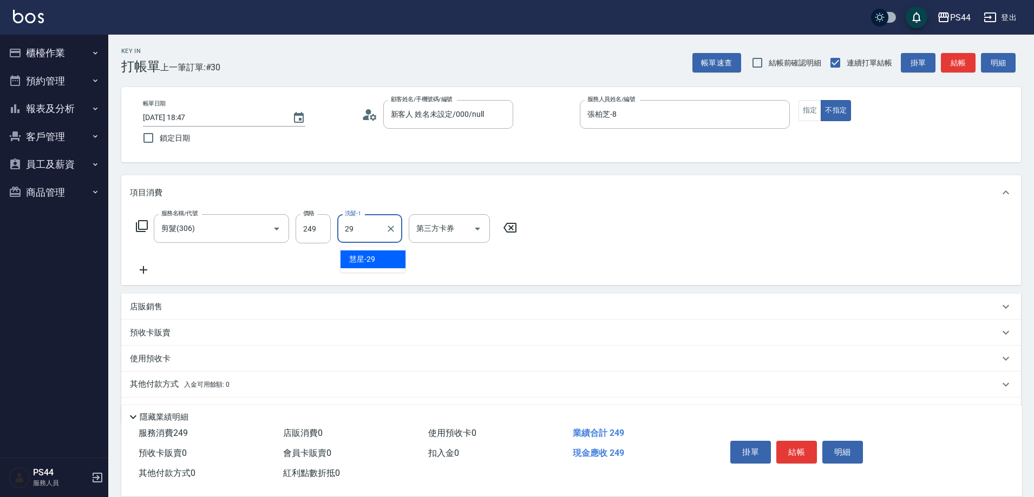
type input "慧星-29"
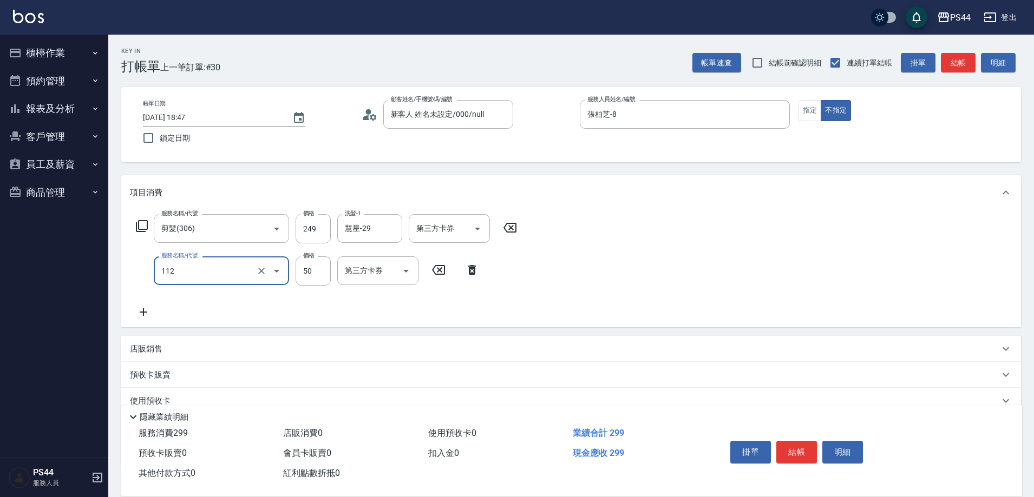
type input "精油50(112)"
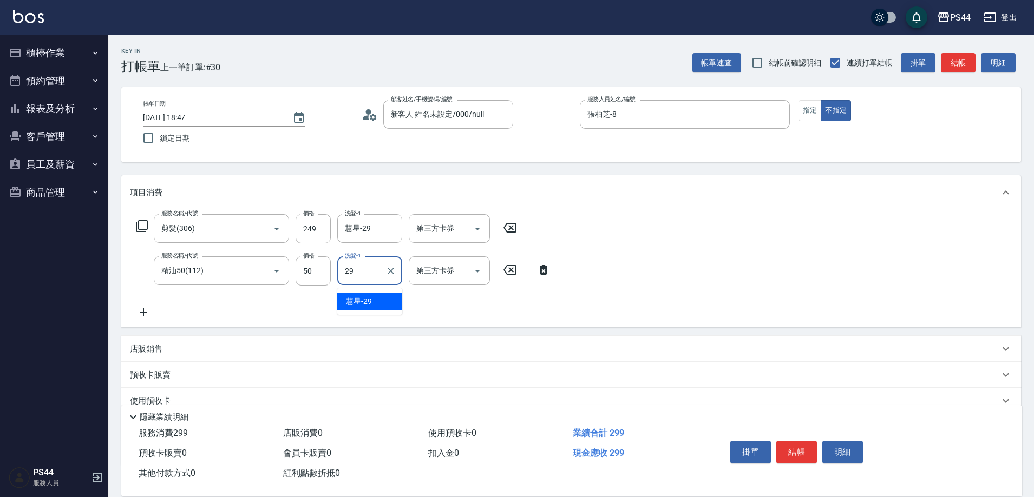
type input "慧星-29"
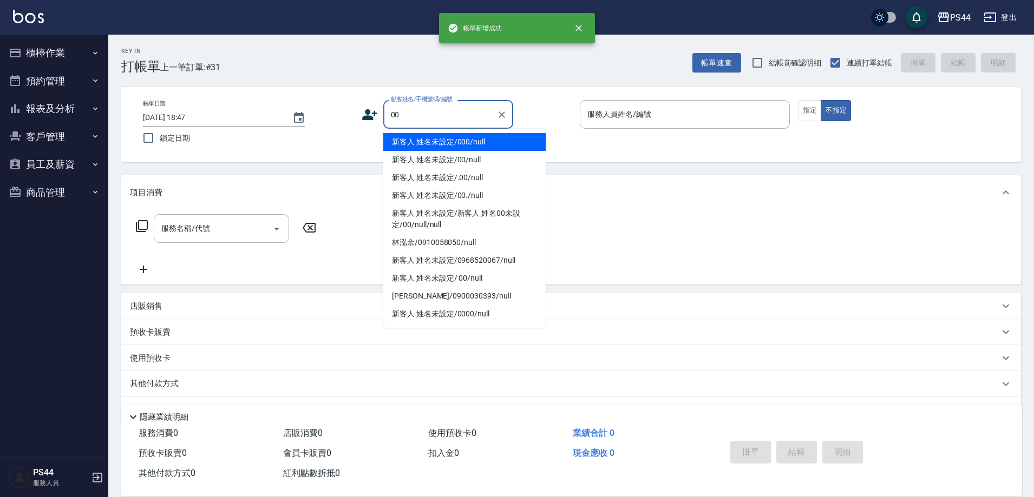
type input "新客人 姓名未設定/000/null"
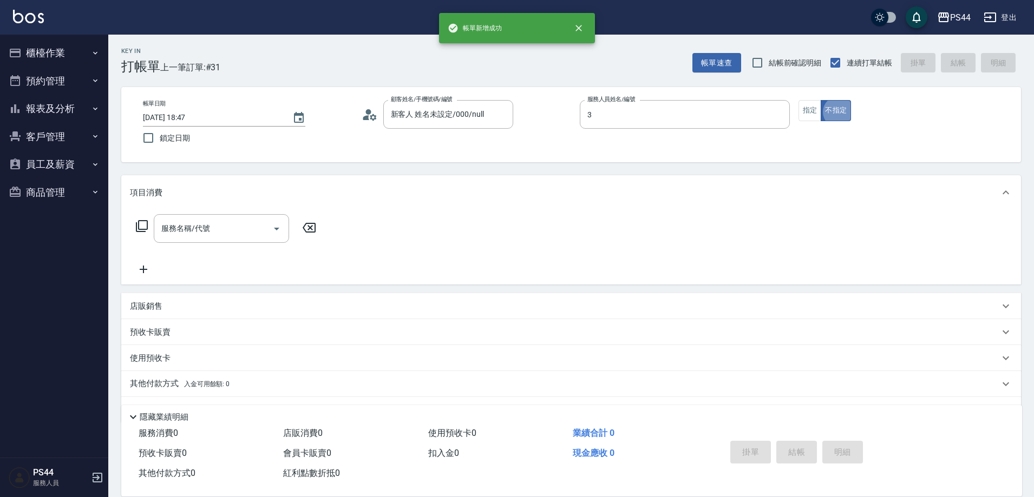
type input "許維哲-3"
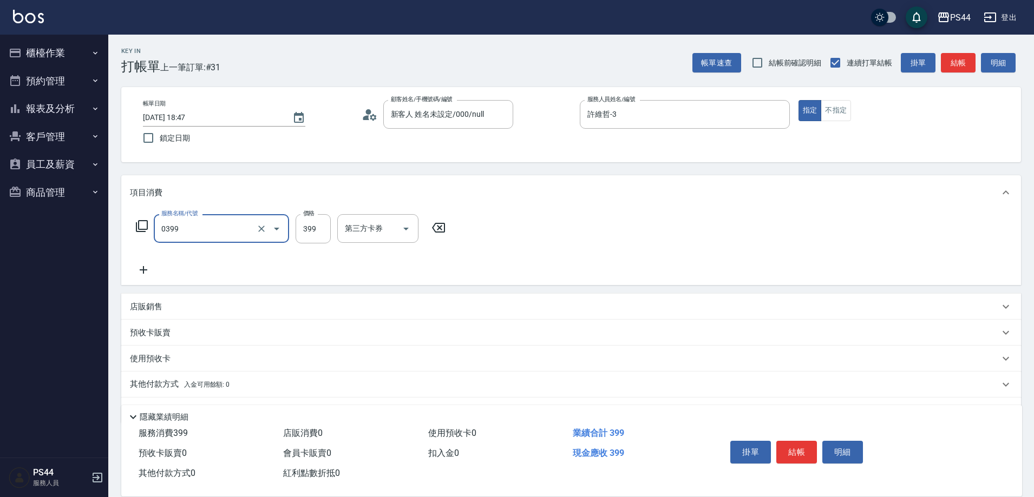
type input "海鹽399(0399)"
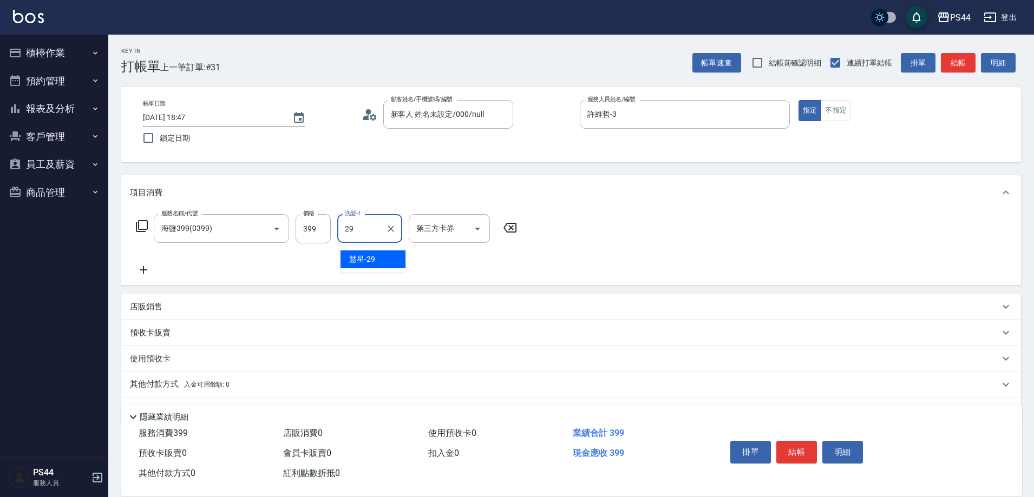
type input "慧星-29"
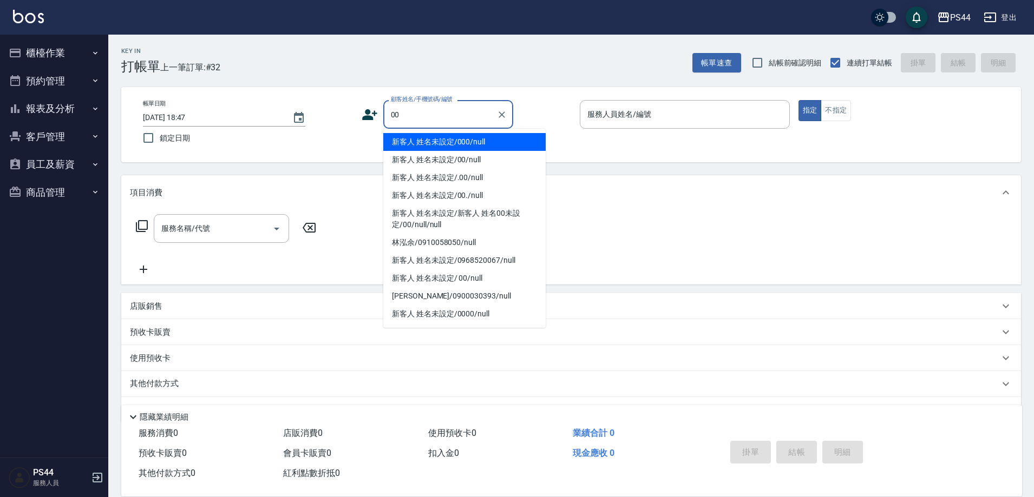
type input "新客人 姓名未設定/000/null"
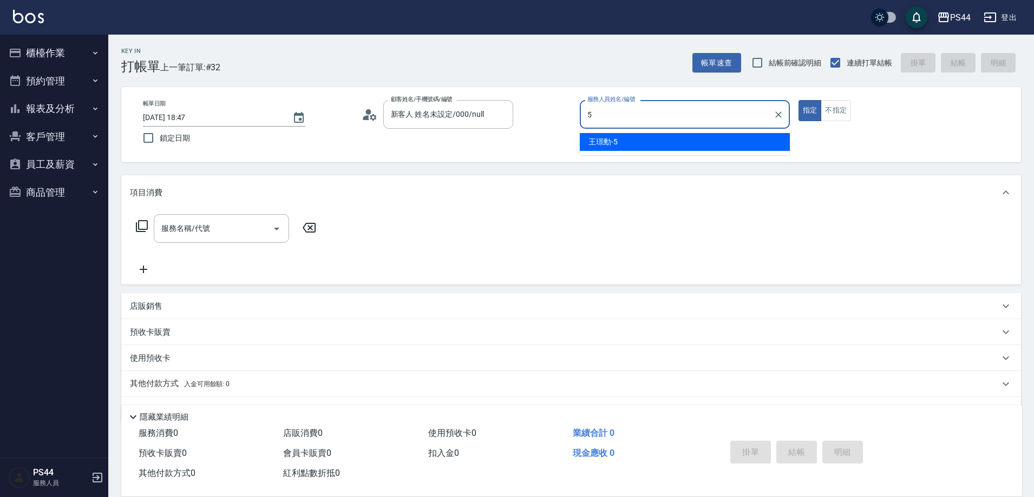
type input "王璟勳-5"
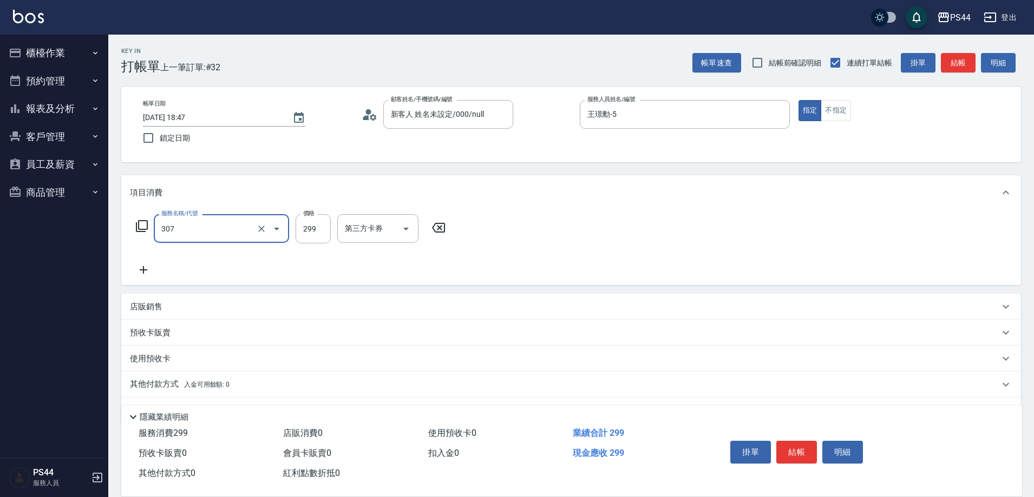
type input "剪髮(307)"
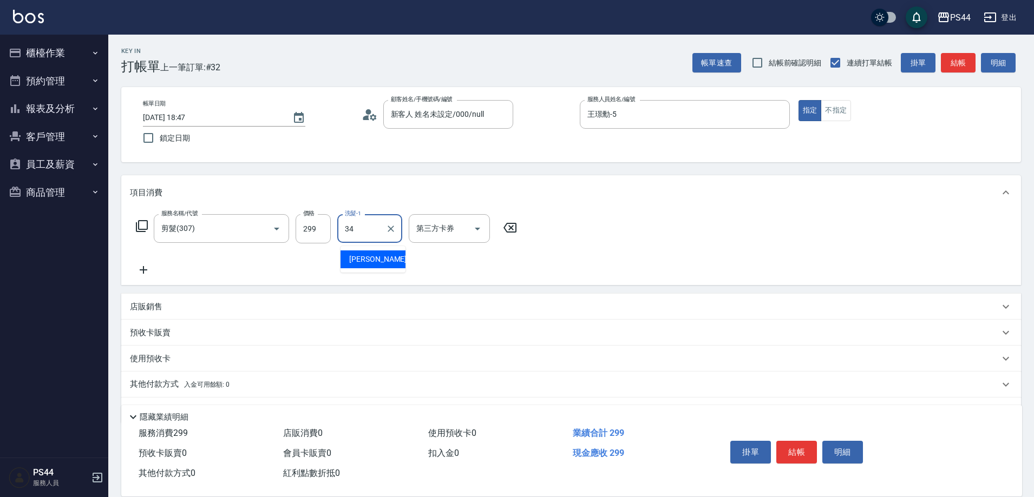
type input "[PERSON_NAME]-34"
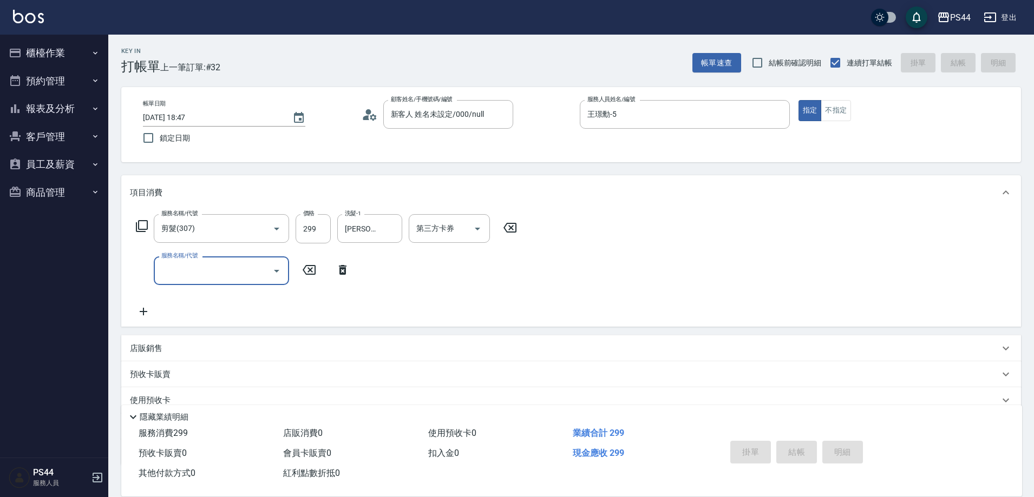
type input "2025/09/18 18:48"
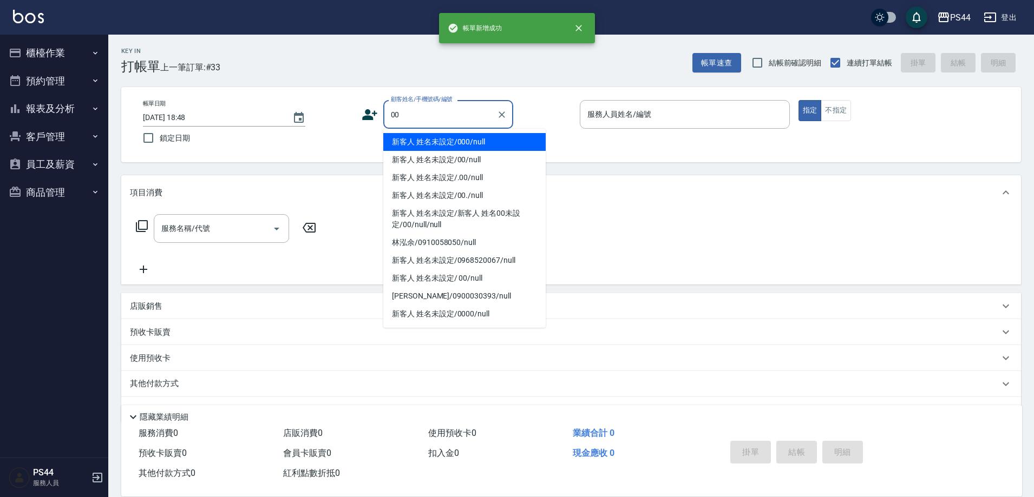
type input "新客人 姓名未設定/000/null"
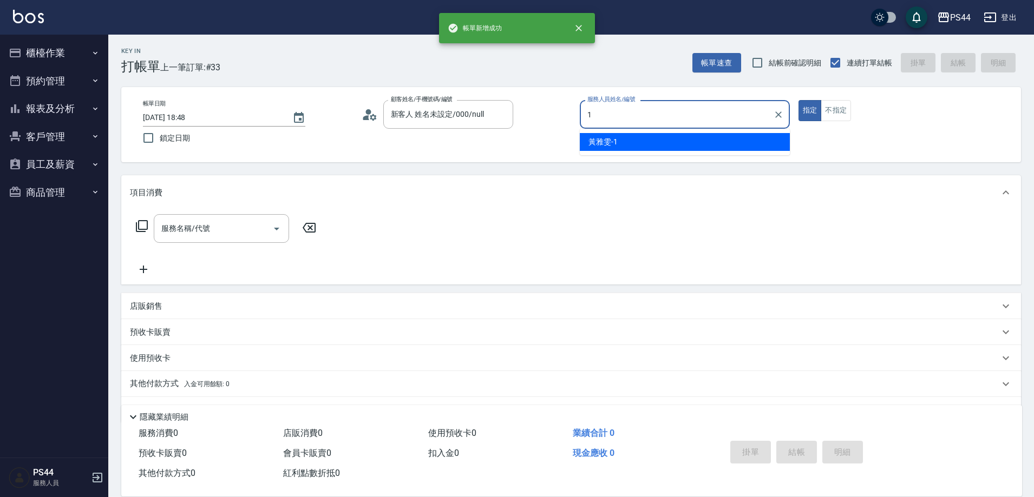
type input "黃雅雯-1"
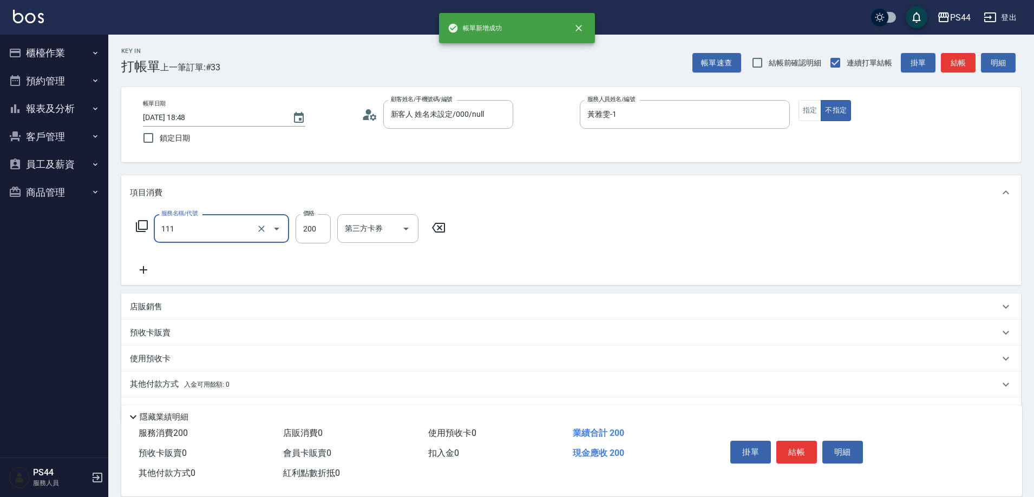
type input "200(111)"
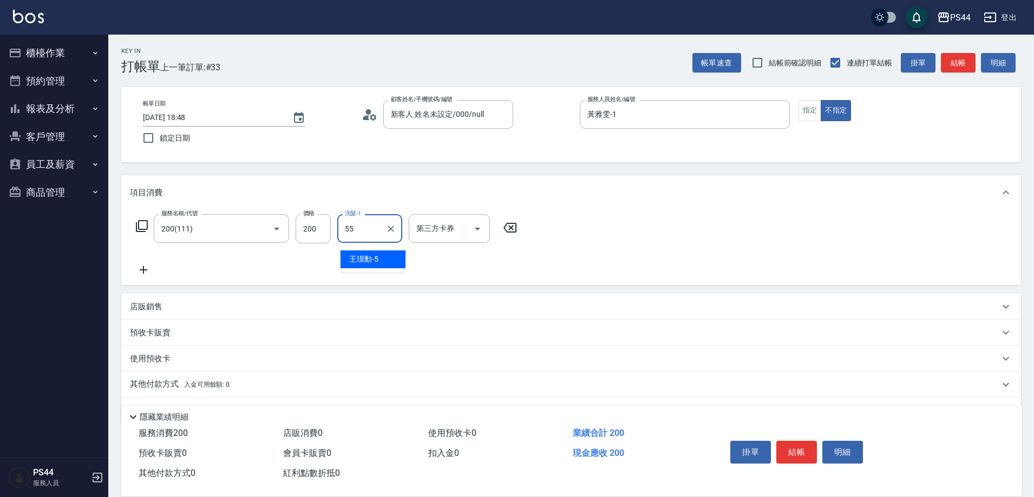
type input "蘇昭瑜-55"
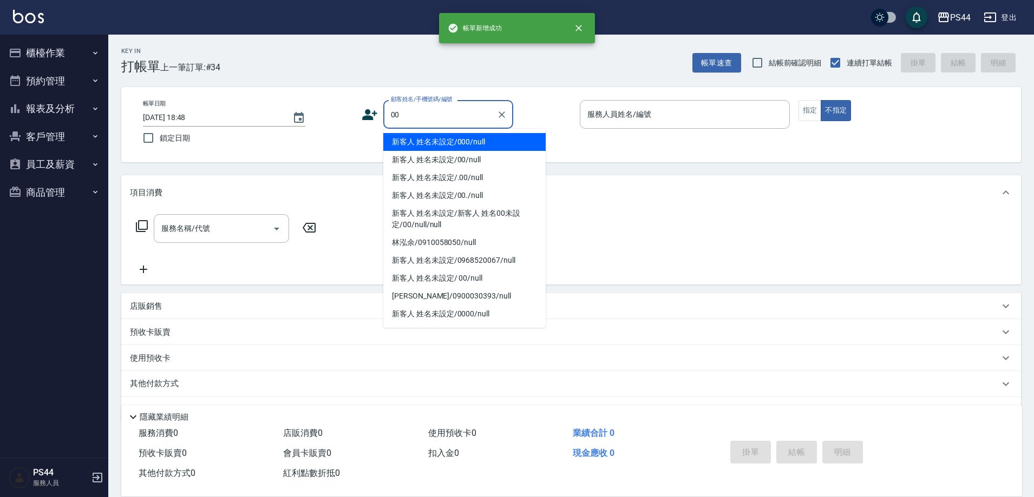
type input "新客人 姓名未設定/000/null"
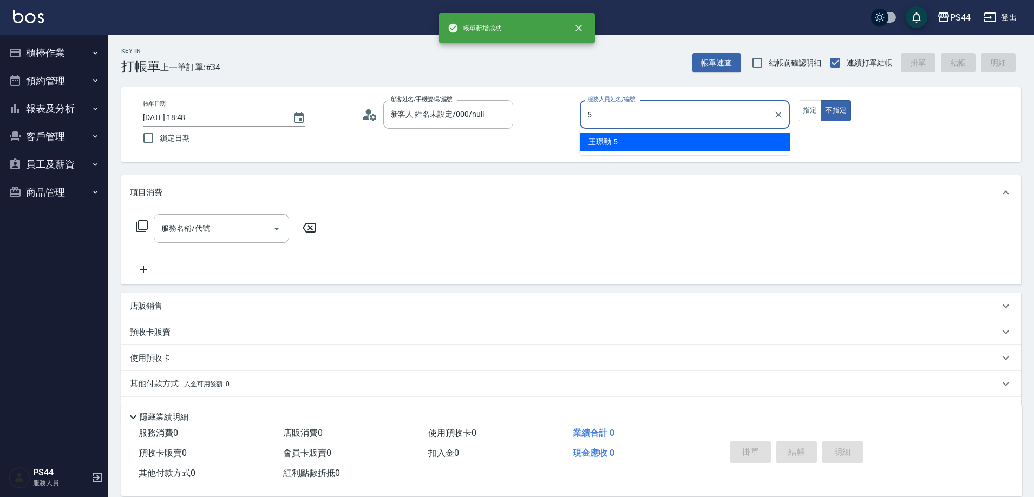
type input "王璟勳-5"
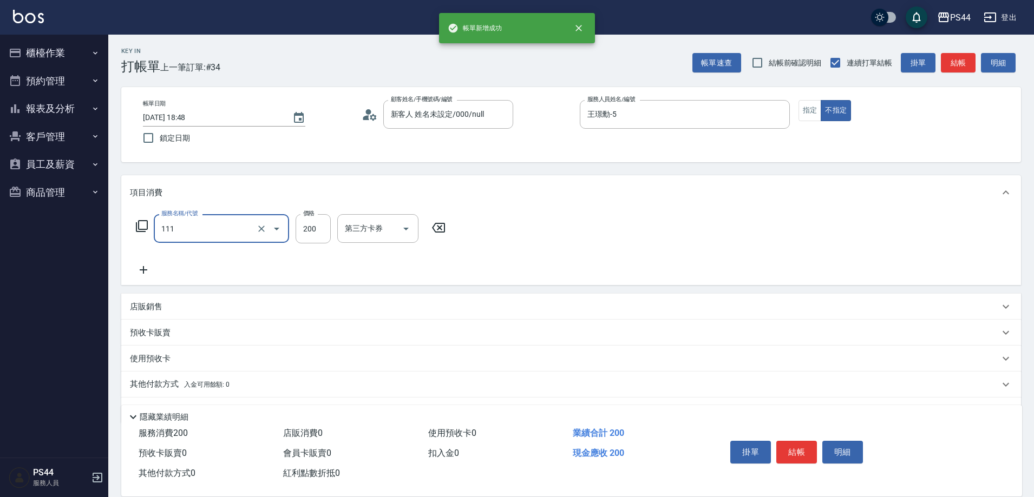
type input "200(111)"
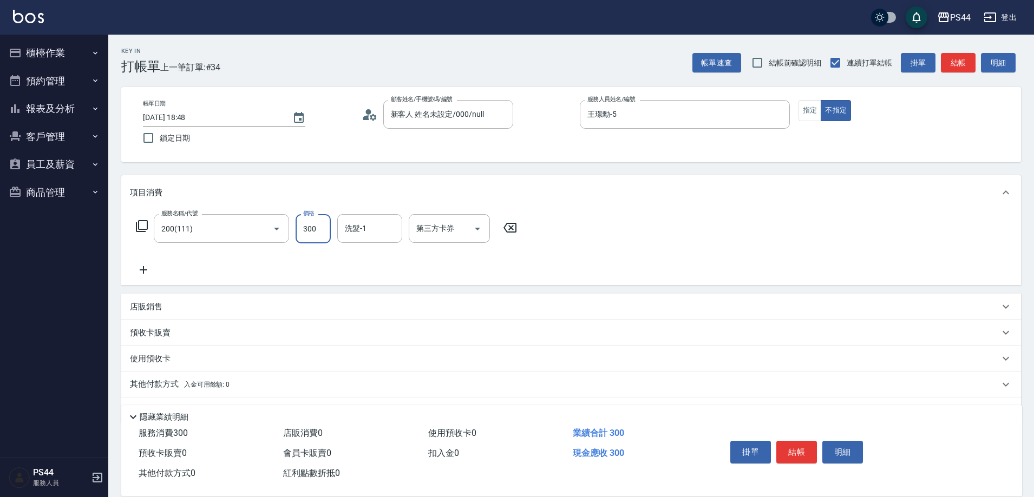
type input "300"
type input "[PERSON_NAME]-34"
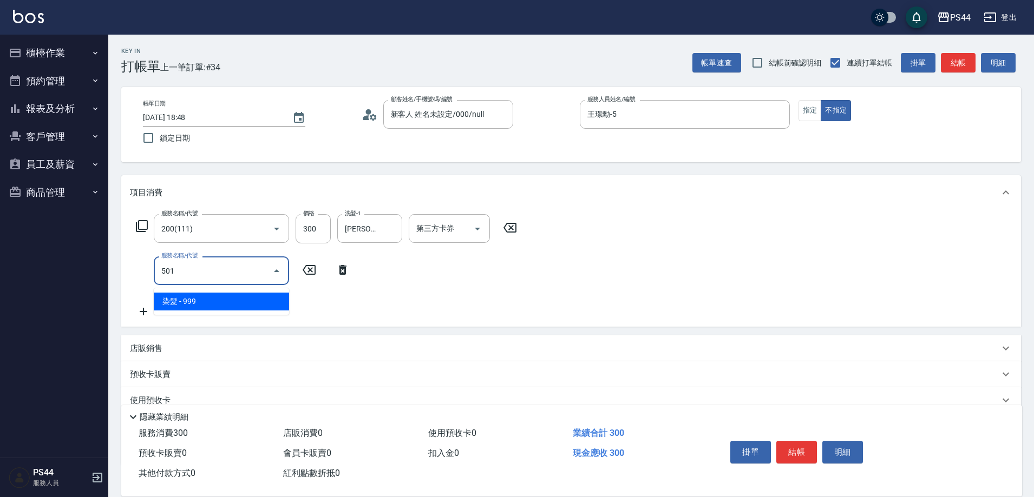
type input "染髮(501)"
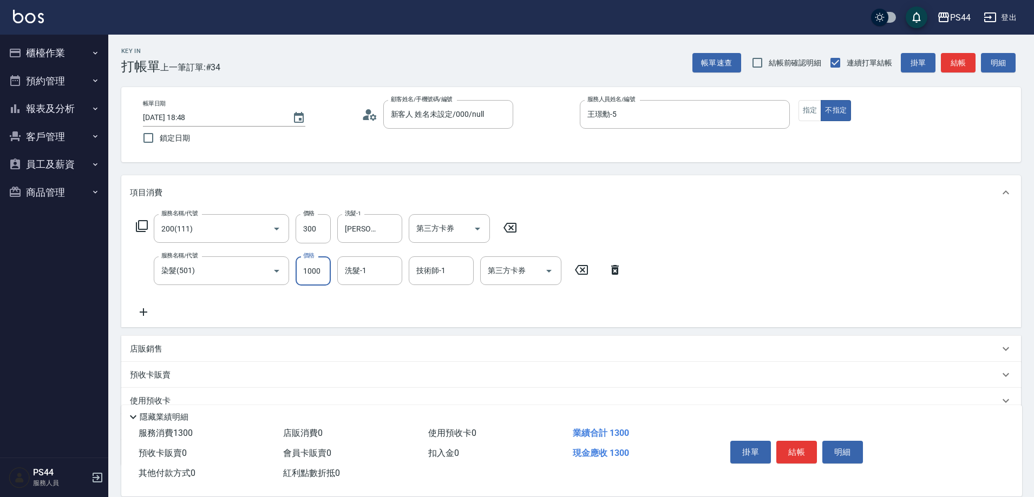
type input "1000"
type input "[PERSON_NAME]-34"
